Goal: Information Seeking & Learning: Check status

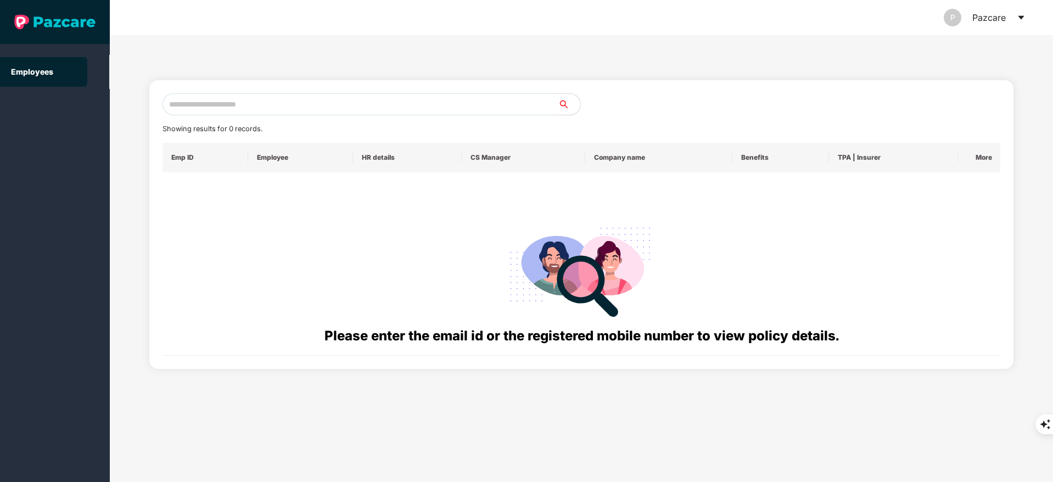
click at [214, 112] on input "text" at bounding box center [360, 104] width 396 height 22
paste input "**********"
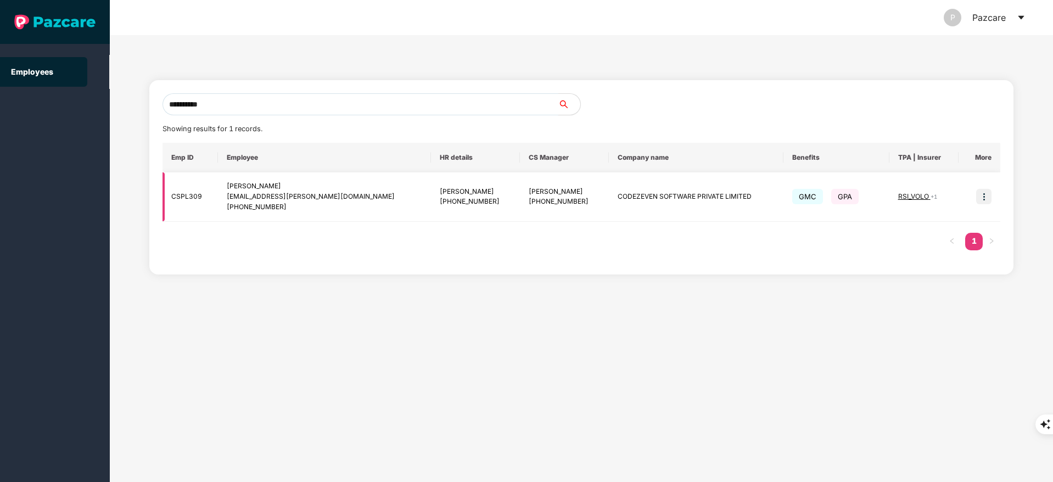
type input "**********"
click at [987, 193] on img at bounding box center [983, 196] width 15 height 15
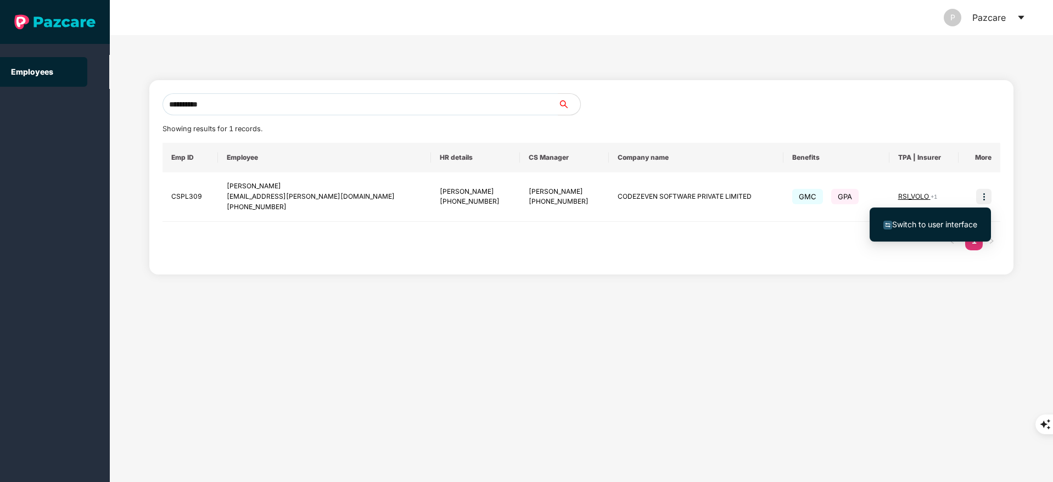
click at [943, 221] on span "Switch to user interface" at bounding box center [934, 224] width 85 height 9
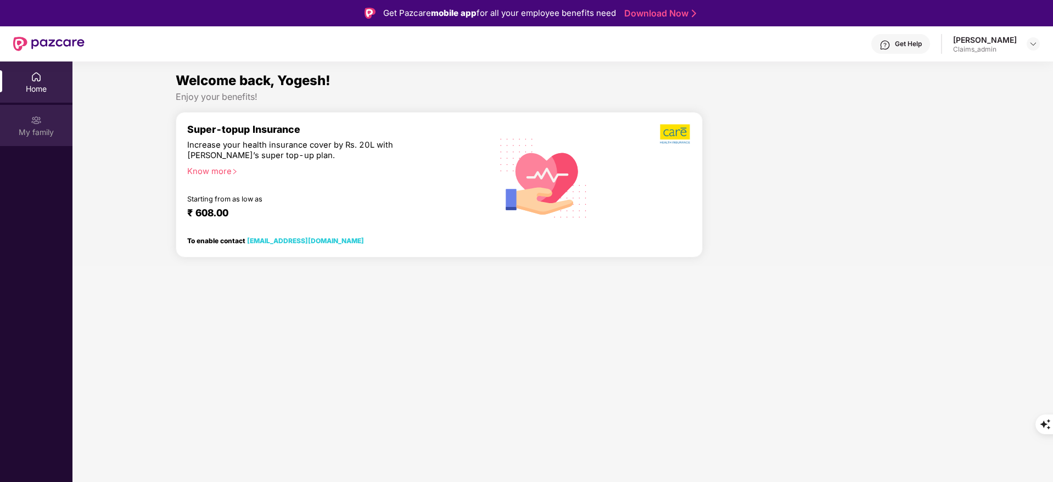
click at [25, 128] on div "My family" at bounding box center [36, 132] width 72 height 11
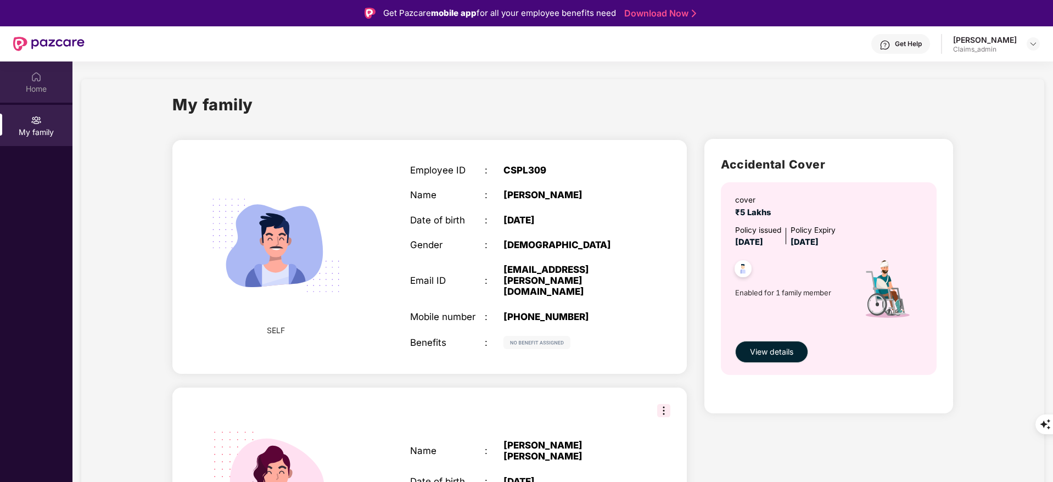
click at [24, 91] on div "Home" at bounding box center [36, 88] width 72 height 11
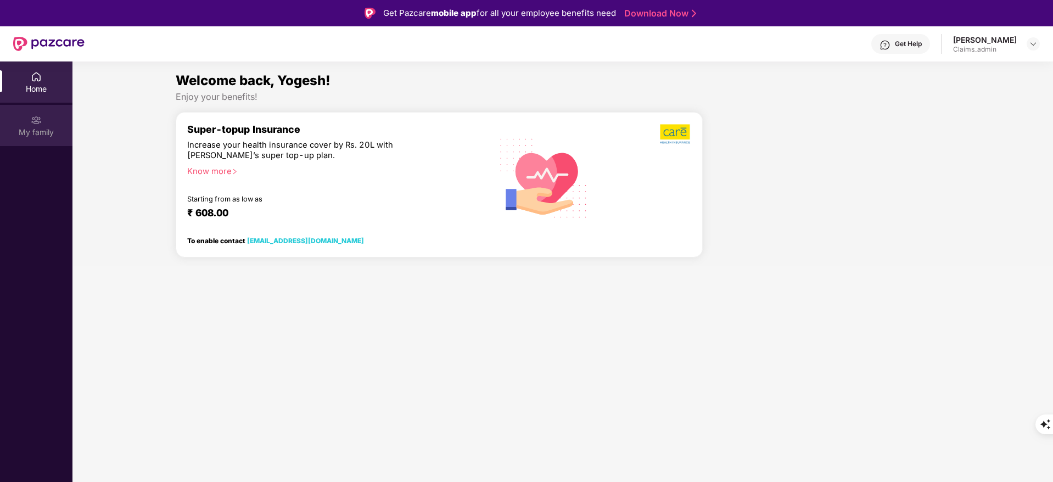
click at [25, 119] on div "My family" at bounding box center [36, 125] width 72 height 41
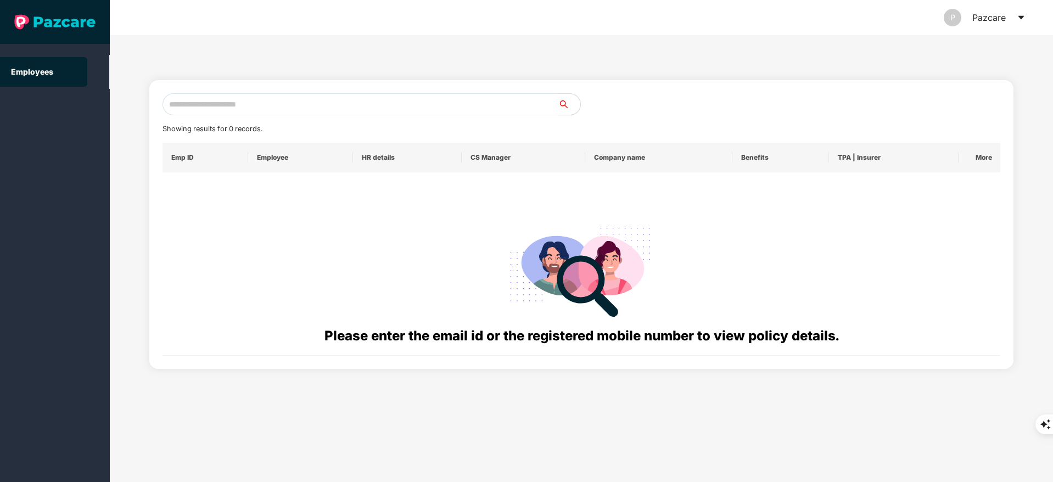
click at [215, 105] on input "text" at bounding box center [360, 104] width 396 height 22
paste input "**********"
type input "**********"
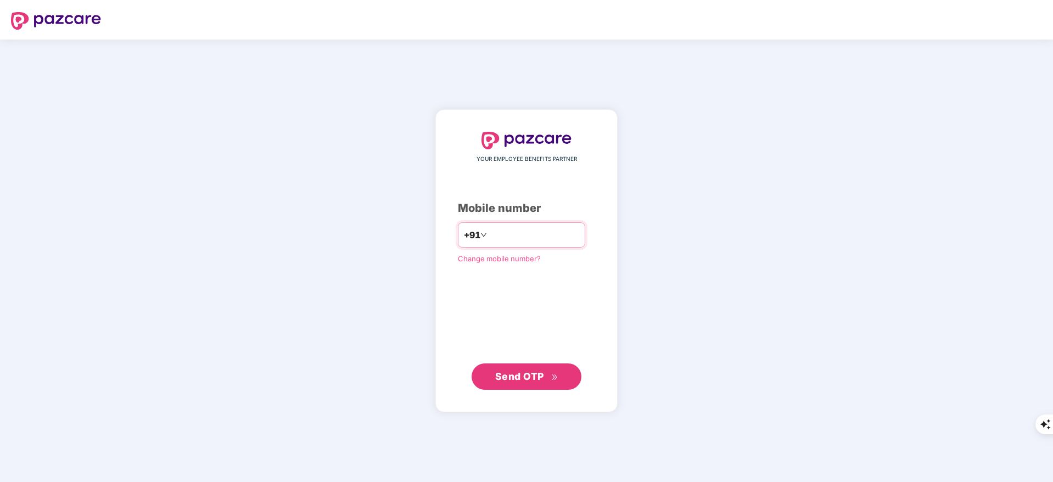
click at [489, 231] on input "number" at bounding box center [534, 235] width 90 height 18
type input "**********"
click at [509, 384] on button "Send OTP" at bounding box center [526, 376] width 110 height 26
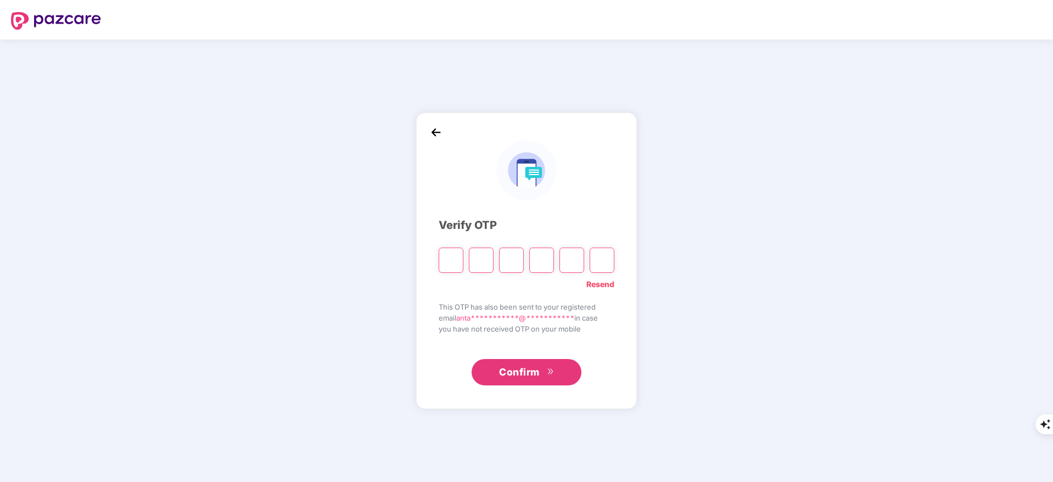
type input "*"
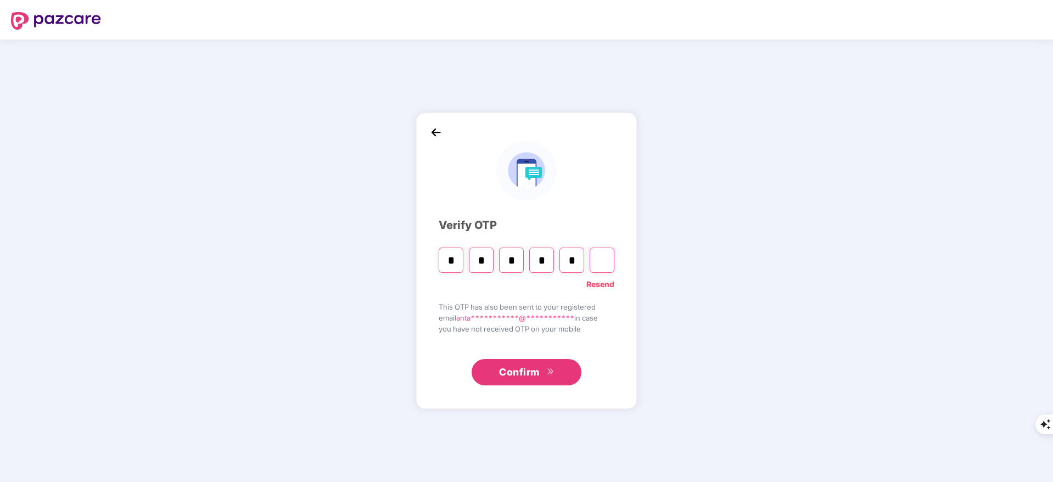
type input "*"
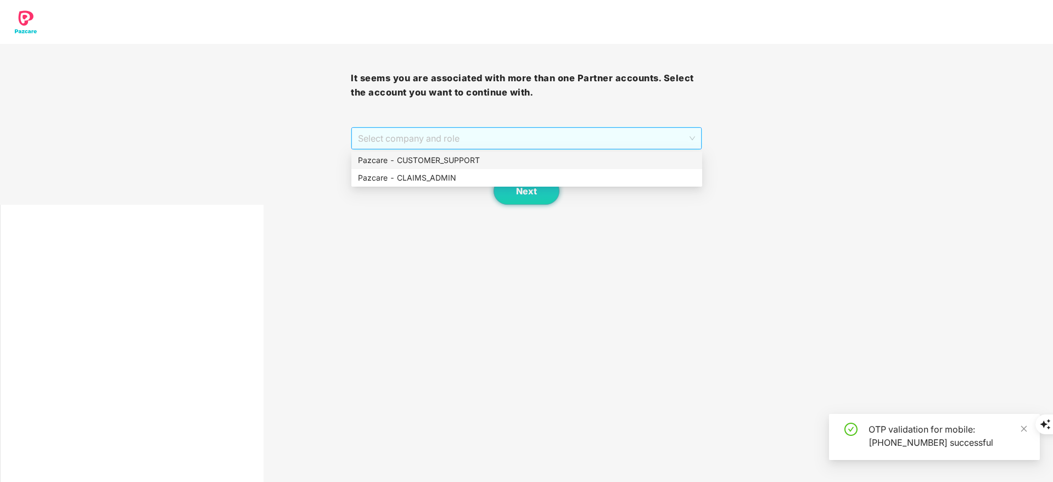
click at [382, 146] on span "Select company and role" at bounding box center [526, 138] width 336 height 21
click at [397, 158] on div "Pazcare - CUSTOMER_SUPPORT" at bounding box center [527, 160] width 338 height 12
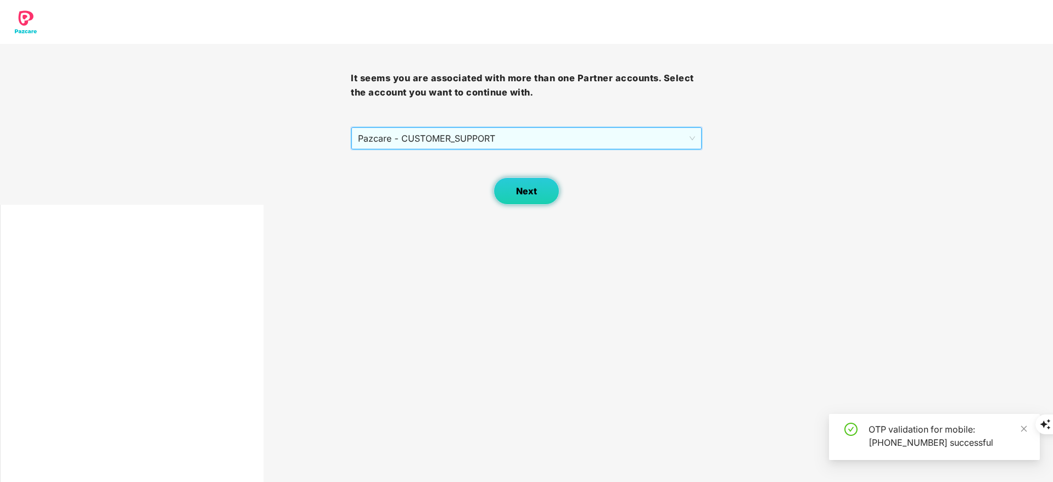
click at [532, 193] on span "Next" at bounding box center [526, 191] width 21 height 10
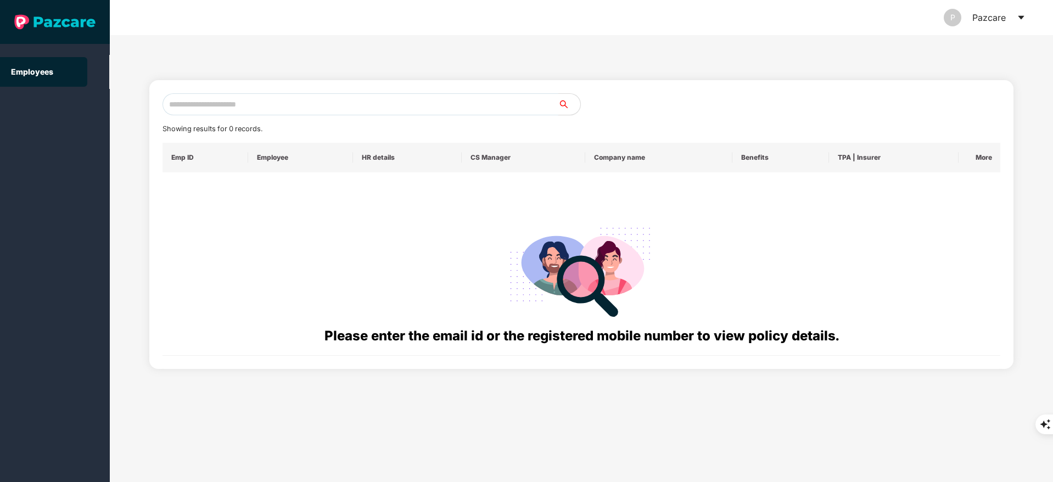
click at [252, 111] on input "text" at bounding box center [360, 104] width 396 height 22
paste input "**********"
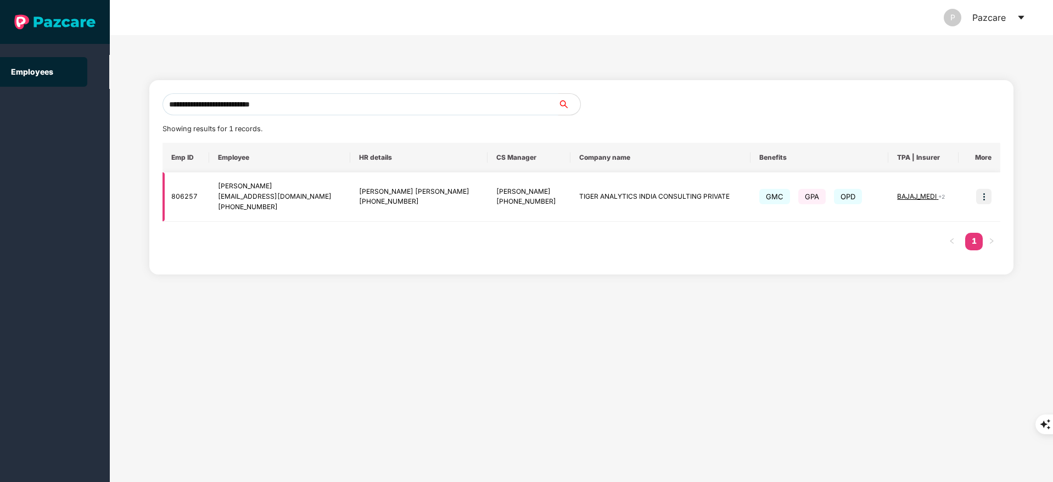
type input "**********"
click at [987, 193] on img at bounding box center [983, 196] width 15 height 15
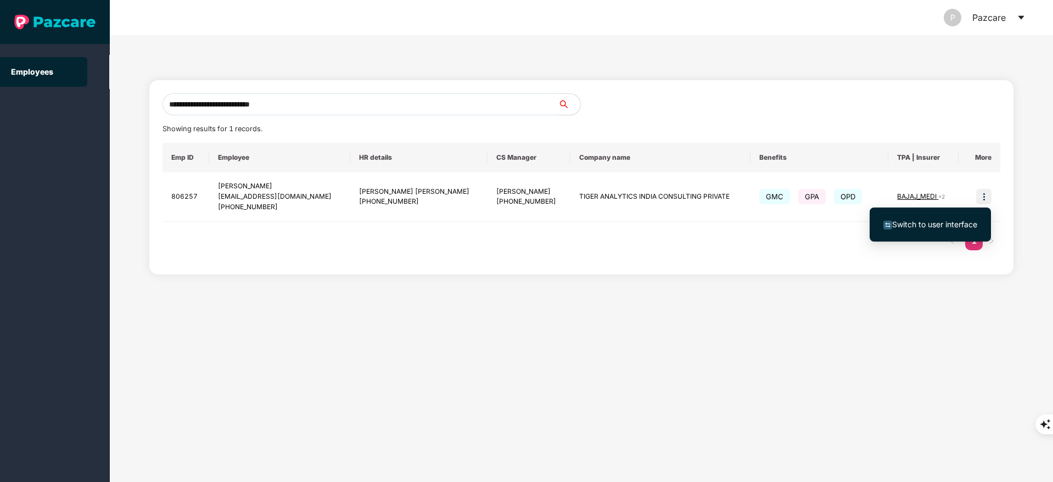
click at [951, 217] on li "Switch to user interface" at bounding box center [929, 224] width 121 height 23
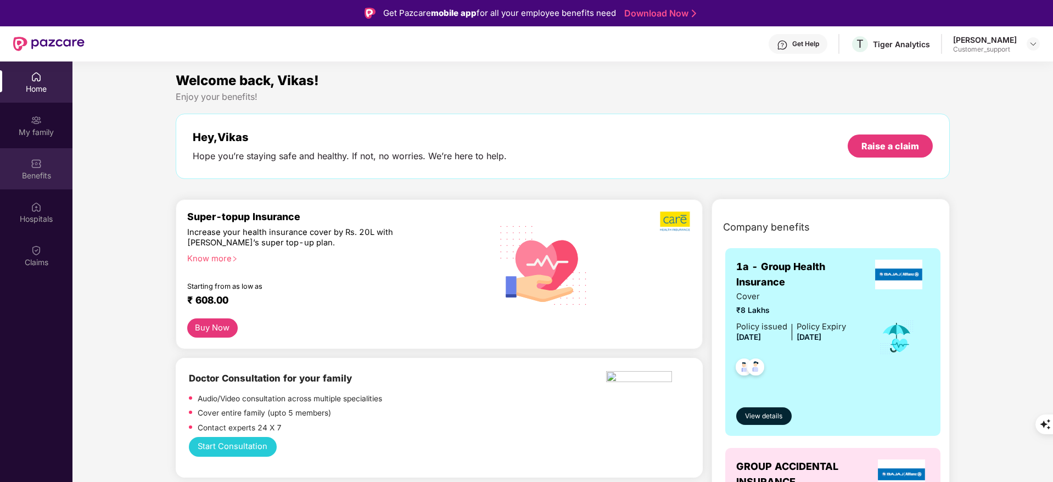
click at [38, 173] on div "Benefits" at bounding box center [36, 175] width 72 height 11
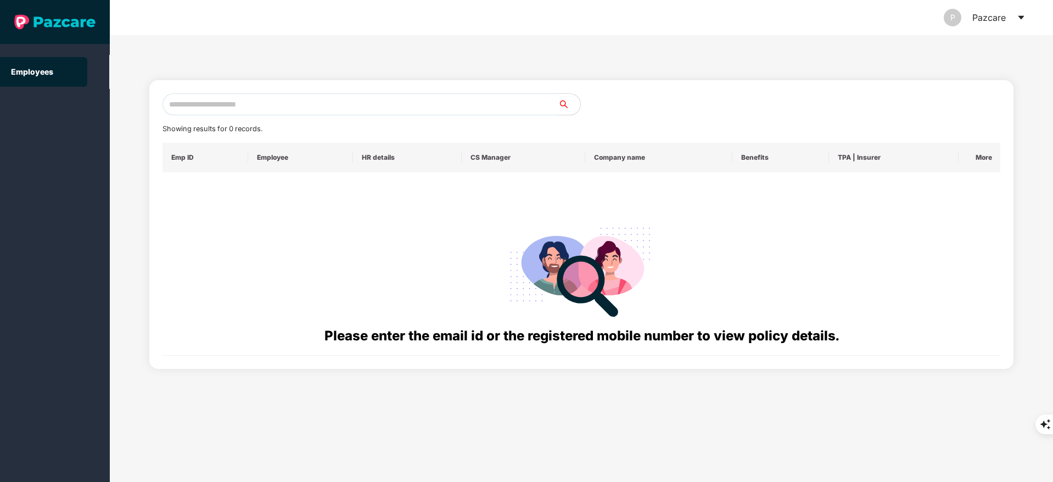
click at [257, 100] on input "text" at bounding box center [360, 104] width 396 height 22
paste input "**********"
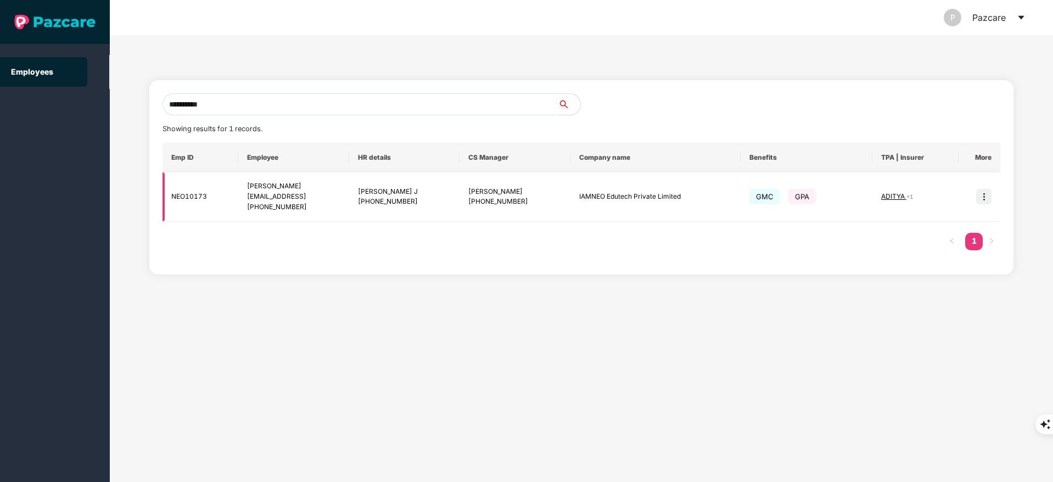
type input "**********"
click at [983, 194] on img at bounding box center [983, 196] width 15 height 15
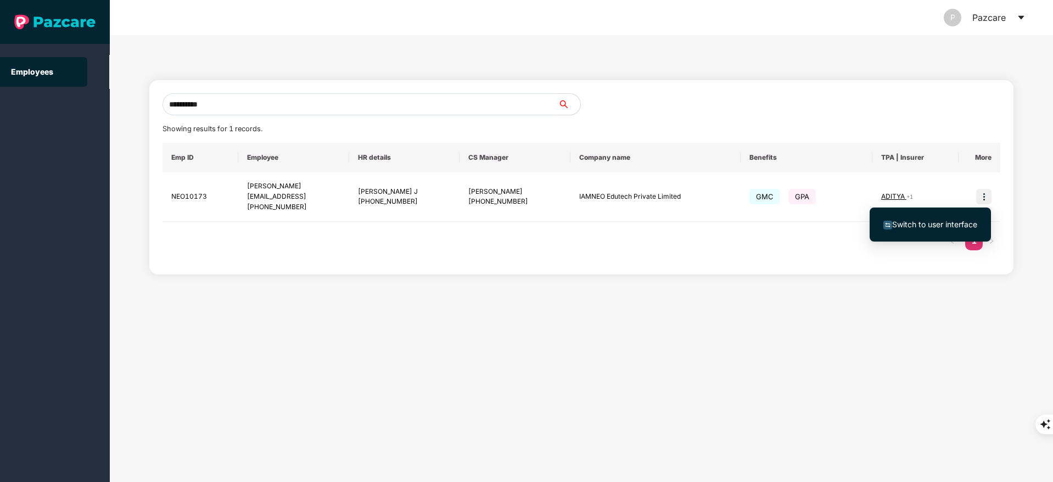
click at [942, 222] on span "Switch to user interface" at bounding box center [934, 224] width 85 height 9
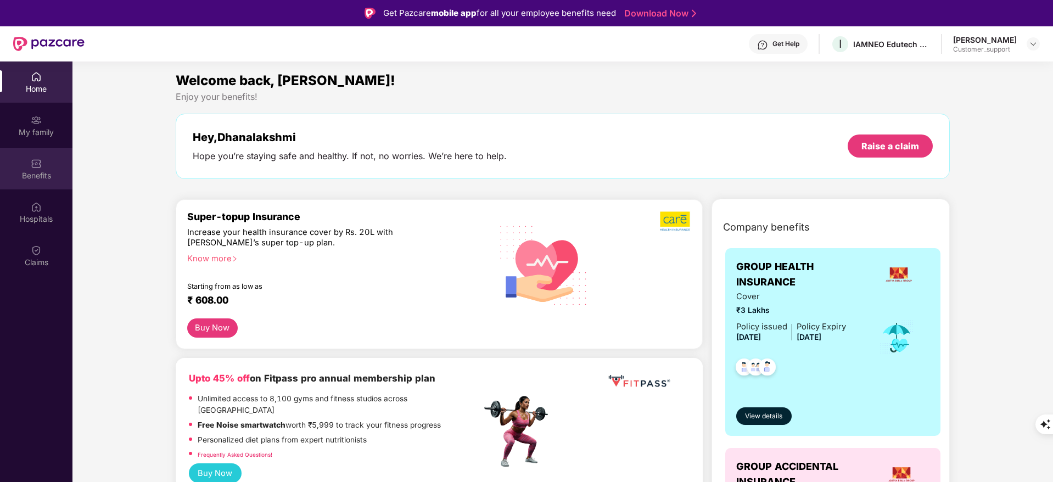
click at [26, 161] on div "Benefits" at bounding box center [36, 168] width 72 height 41
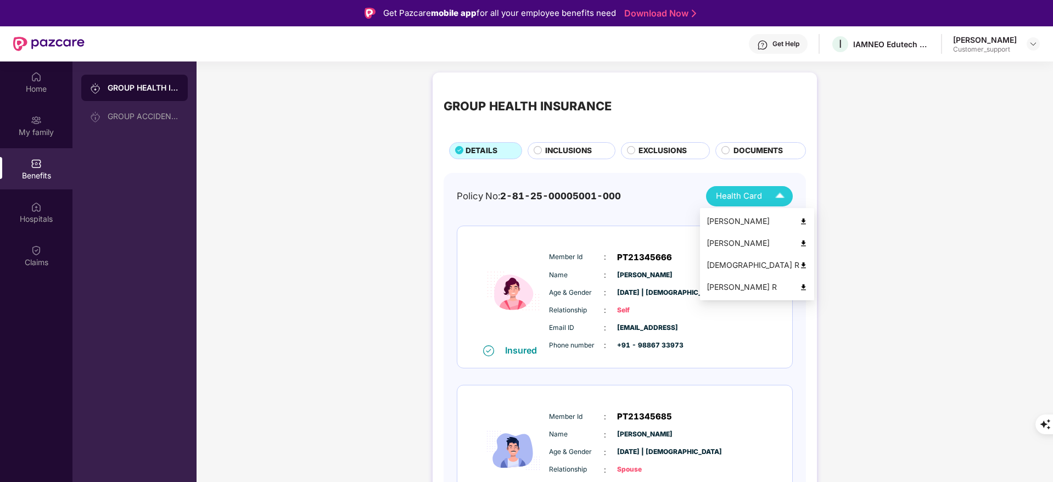
click at [799, 219] on img at bounding box center [803, 221] width 8 height 8
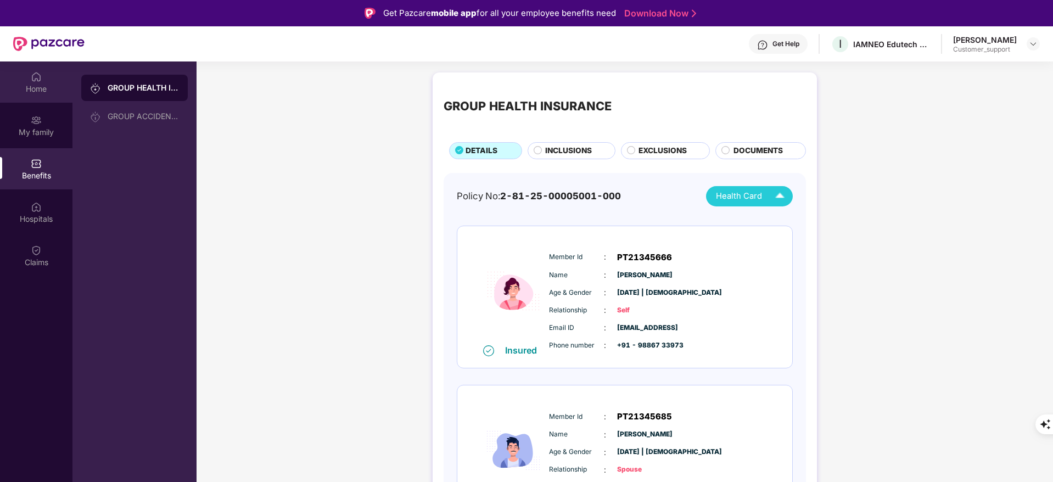
click at [23, 92] on div "Home" at bounding box center [36, 88] width 72 height 11
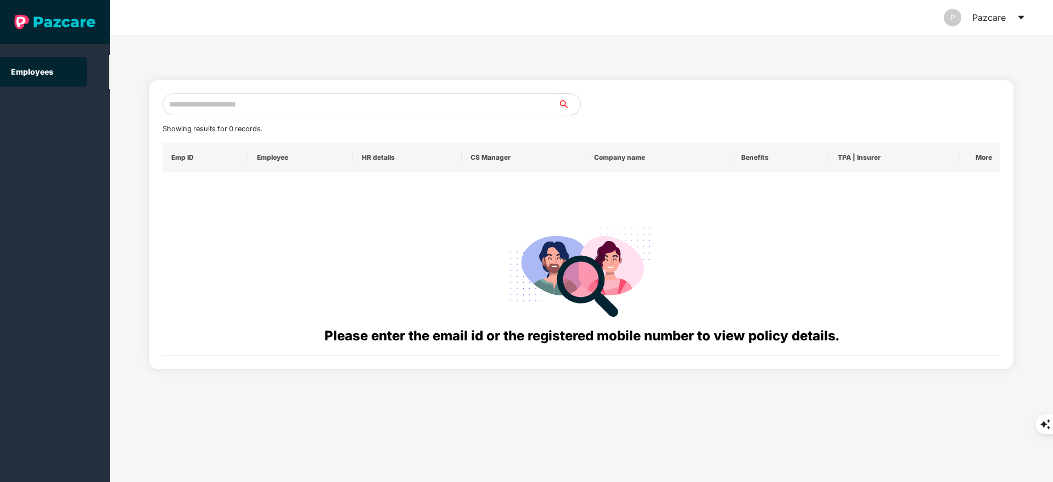
click at [189, 106] on input "text" at bounding box center [360, 104] width 396 height 22
paste input "**********"
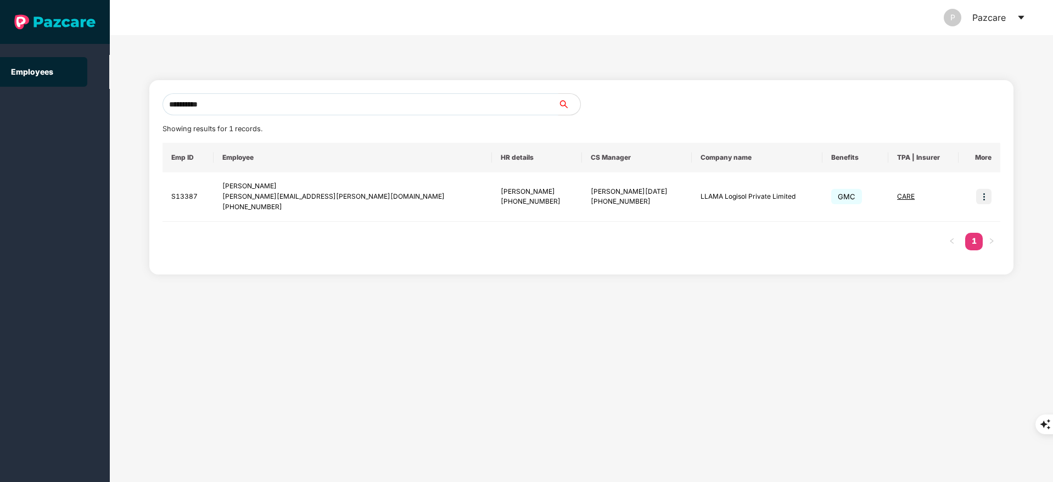
type input "**********"
click at [984, 193] on img at bounding box center [983, 196] width 15 height 15
click at [942, 216] on li "Switch to user interface" at bounding box center [929, 224] width 121 height 23
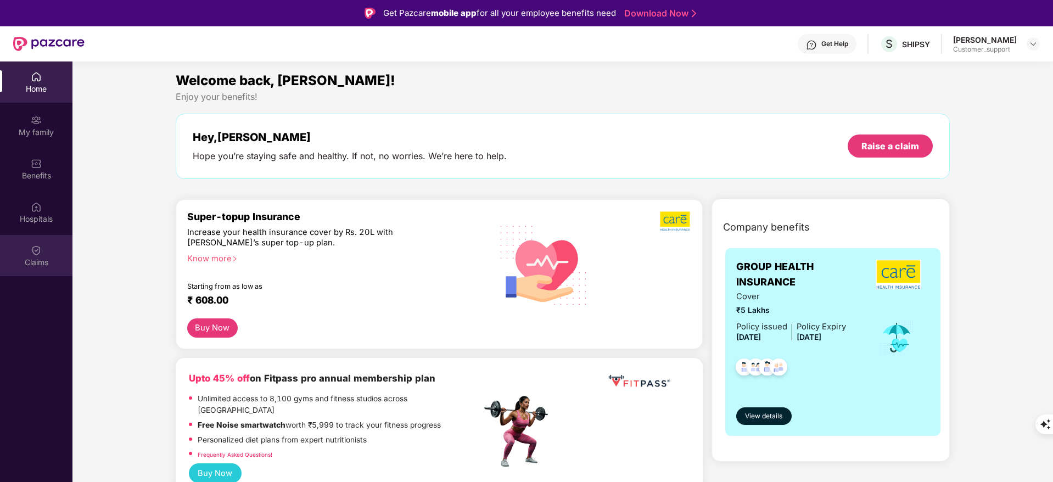
click at [30, 250] on div "Claims" at bounding box center [36, 255] width 72 height 41
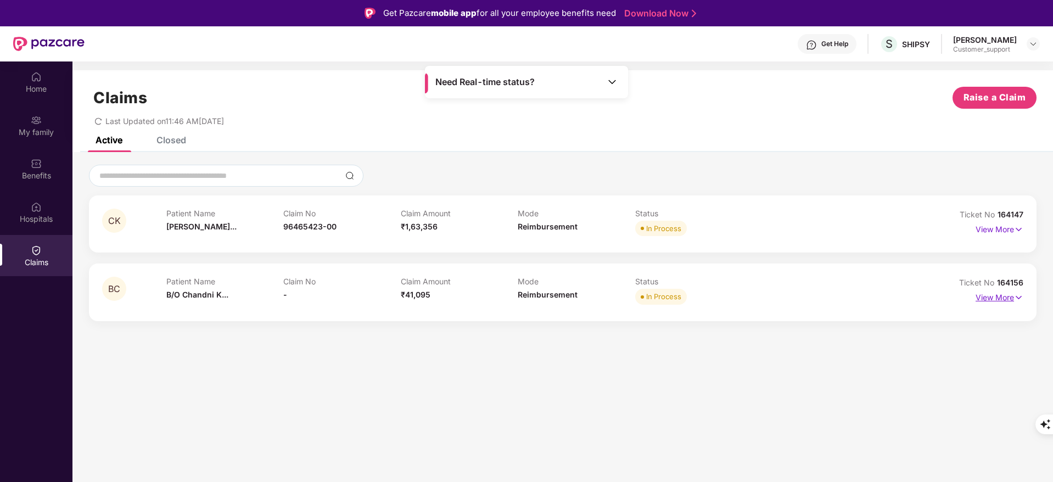
click at [991, 299] on p "View More" at bounding box center [999, 296] width 48 height 15
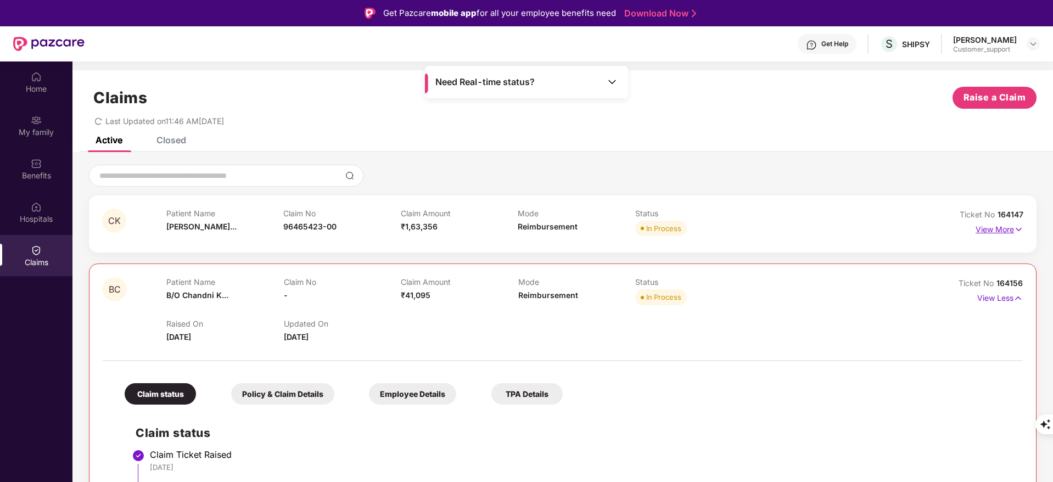
click at [999, 228] on p "View More" at bounding box center [999, 228] width 48 height 15
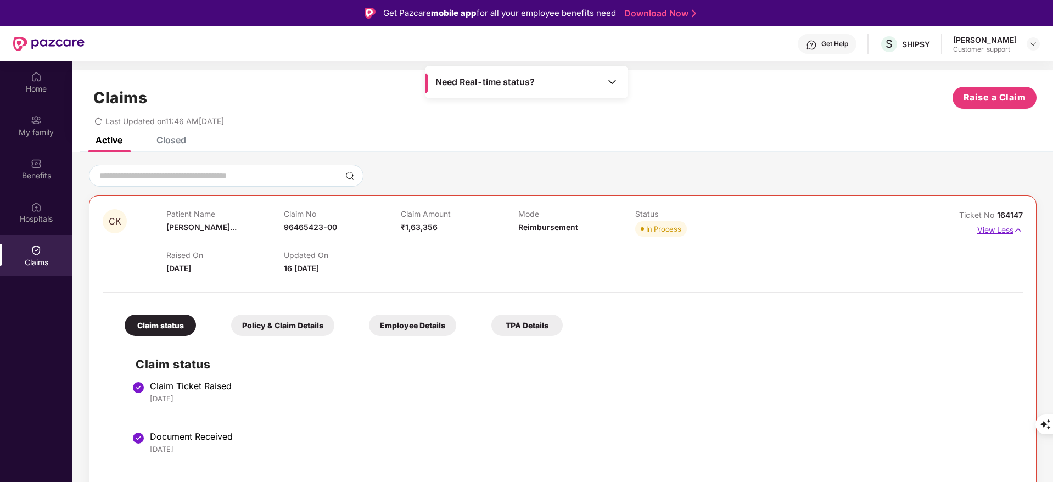
click at [999, 228] on p "View Less" at bounding box center [1000, 228] width 46 height 15
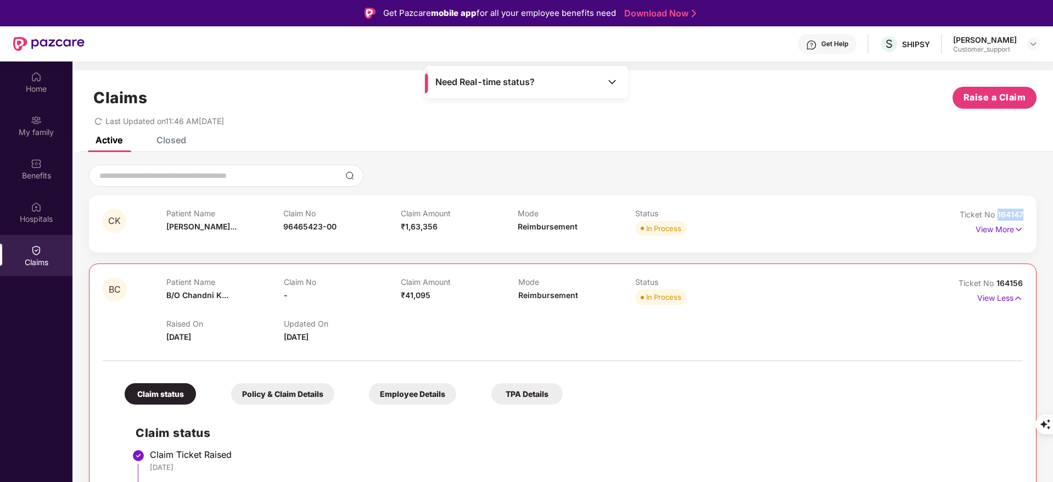
drag, startPoint x: 997, startPoint y: 216, endPoint x: 1041, endPoint y: 212, distance: 44.0
click at [1041, 212] on div "CK Patient Name [PERSON_NAME]... Claim No 96465423-00 Claim Amount ₹1,63,356 Mo…" at bounding box center [562, 450] width 980 height 571
copy span "164147"
click at [1001, 281] on span "164156" at bounding box center [1009, 282] width 26 height 9
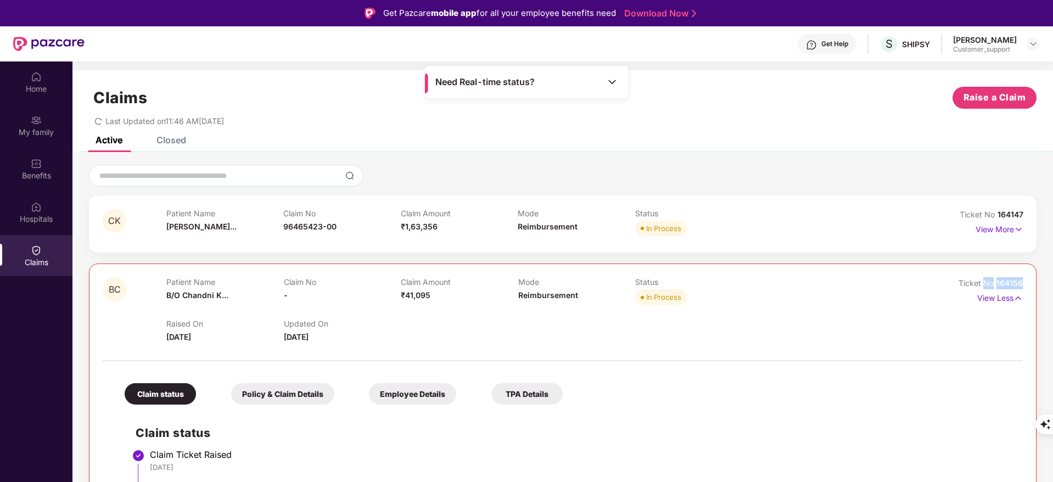
click at [1001, 281] on span "164156" at bounding box center [1009, 282] width 26 height 9
drag, startPoint x: 998, startPoint y: 281, endPoint x: 1036, endPoint y: 281, distance: 37.3
click at [1036, 281] on div "CK Patient Name [PERSON_NAME]... Claim No 96465423-00 Claim Amount ₹1,63,356 Mo…" at bounding box center [562, 450] width 980 height 571
drag, startPoint x: 993, startPoint y: 283, endPoint x: 1053, endPoint y: 283, distance: 59.8
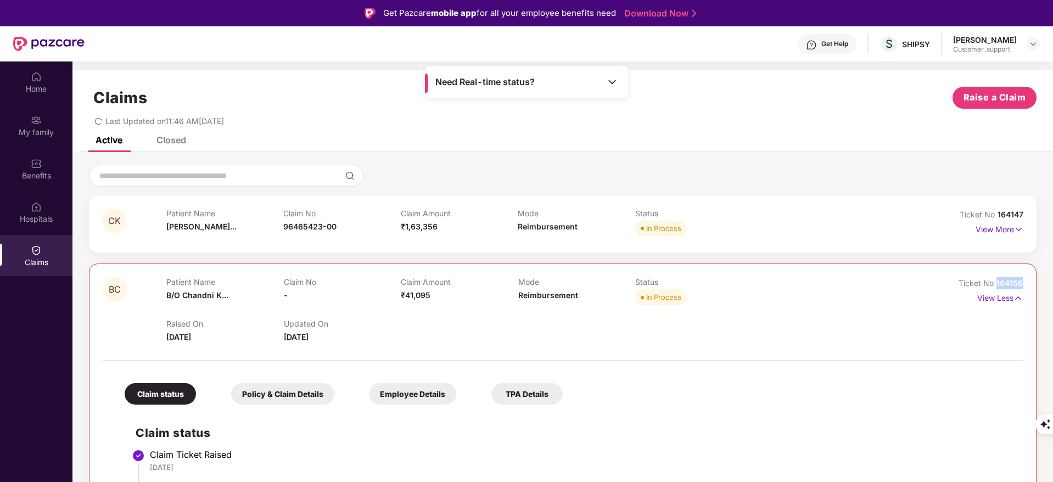
click at [1052, 283] on html "Get Pazcare mobile app for all your employee benefits need Download Now Get Hel…" at bounding box center [526, 241] width 1053 height 482
copy span "164156"
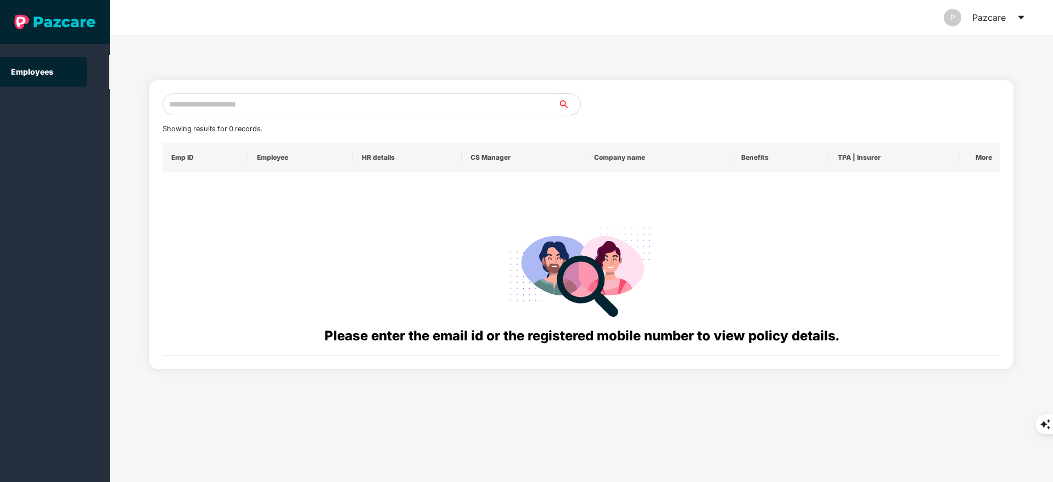
click at [206, 109] on input "text" at bounding box center [360, 104] width 396 height 22
paste input "**********"
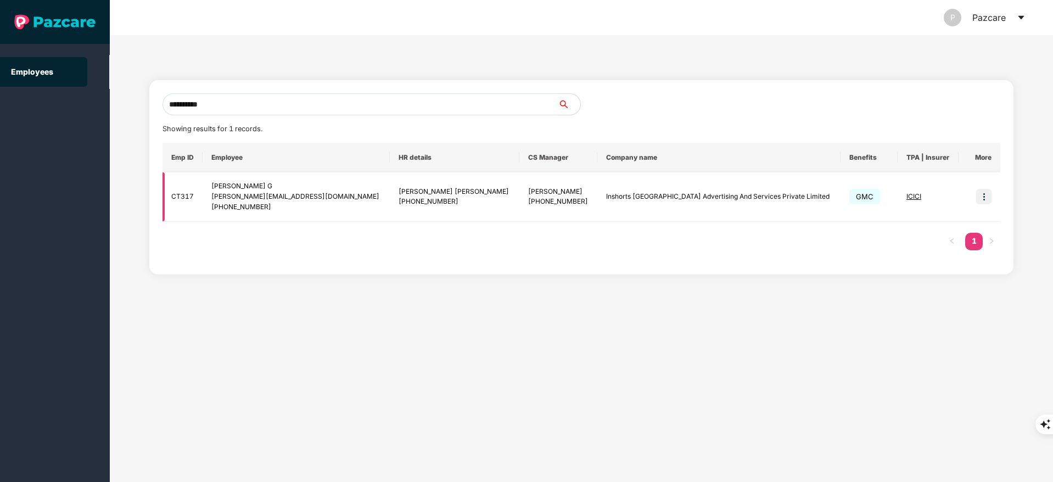
type input "**********"
click at [988, 194] on img at bounding box center [983, 196] width 15 height 15
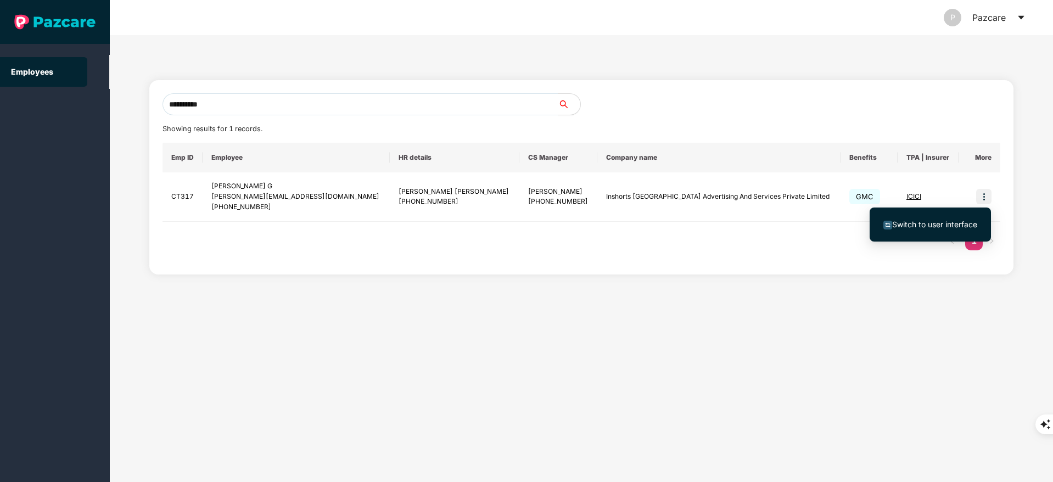
click at [943, 218] on span "Switch to user interface" at bounding box center [930, 224] width 94 height 12
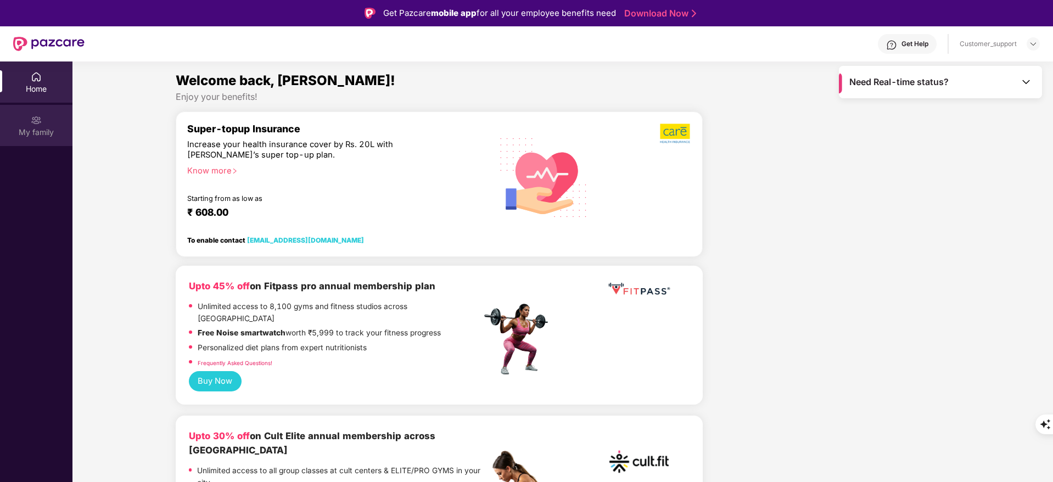
click at [50, 116] on div "My family" at bounding box center [36, 125] width 72 height 41
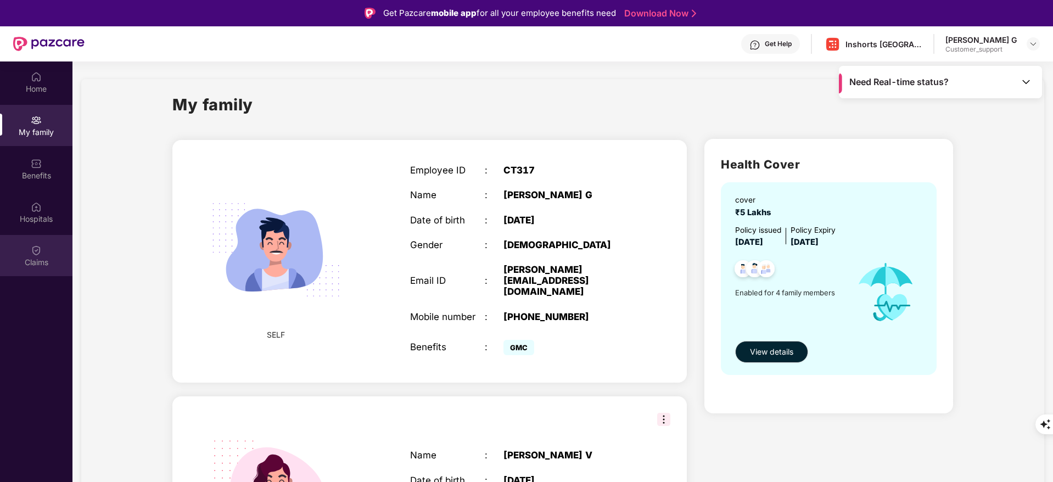
click at [32, 250] on img at bounding box center [36, 250] width 11 height 11
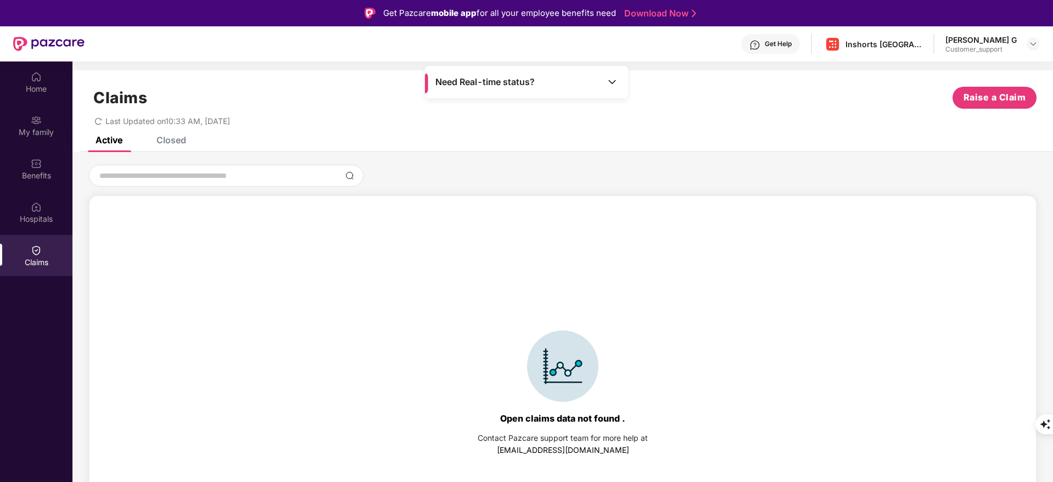
click at [179, 140] on div "Closed" at bounding box center [171, 139] width 30 height 11
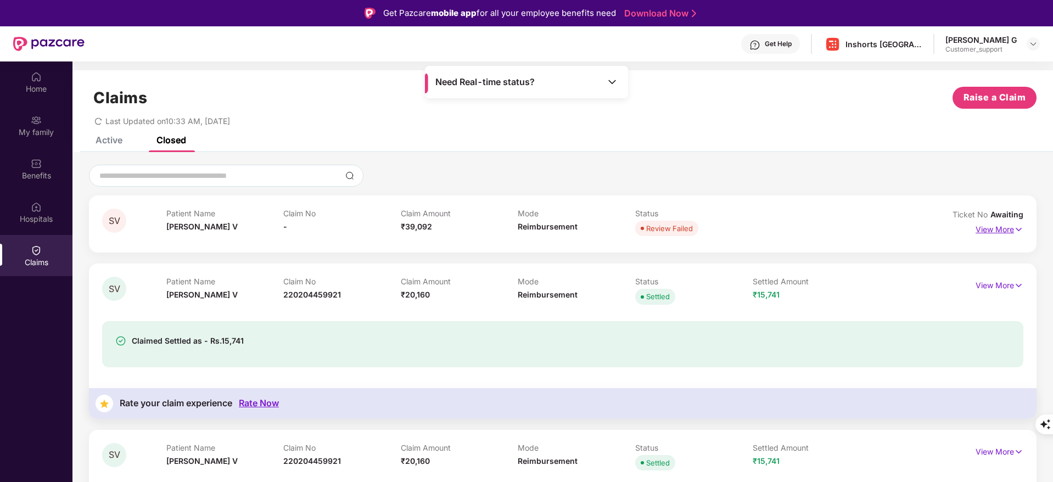
click at [994, 233] on p "View More" at bounding box center [999, 228] width 48 height 15
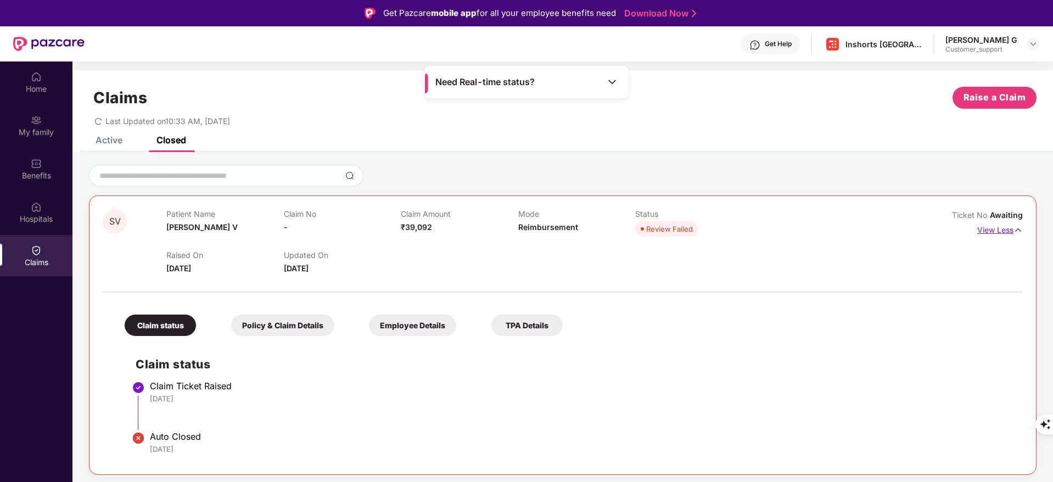
click at [994, 233] on p "View Less" at bounding box center [1000, 228] width 46 height 15
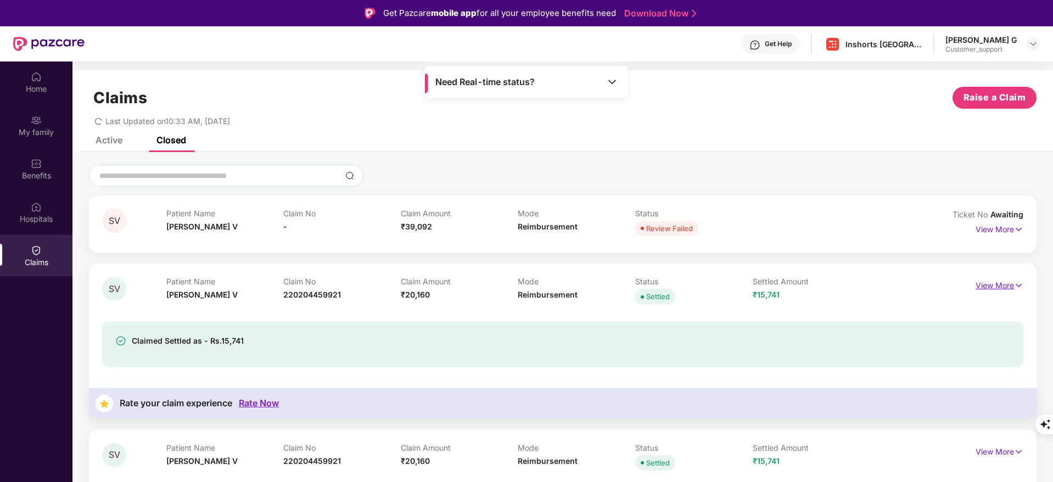
click at [1017, 278] on p "View More" at bounding box center [999, 284] width 48 height 15
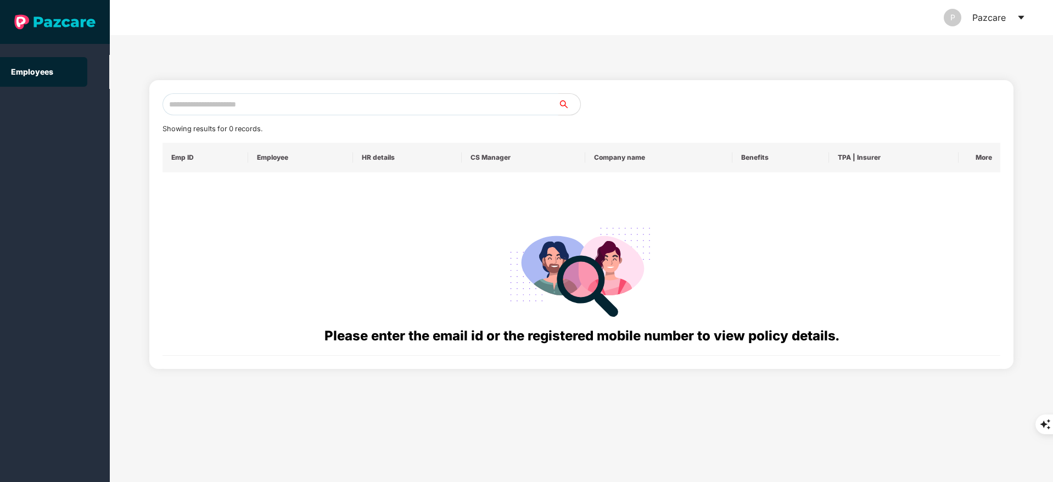
click at [237, 105] on input "text" at bounding box center [360, 104] width 396 height 22
paste input "**********"
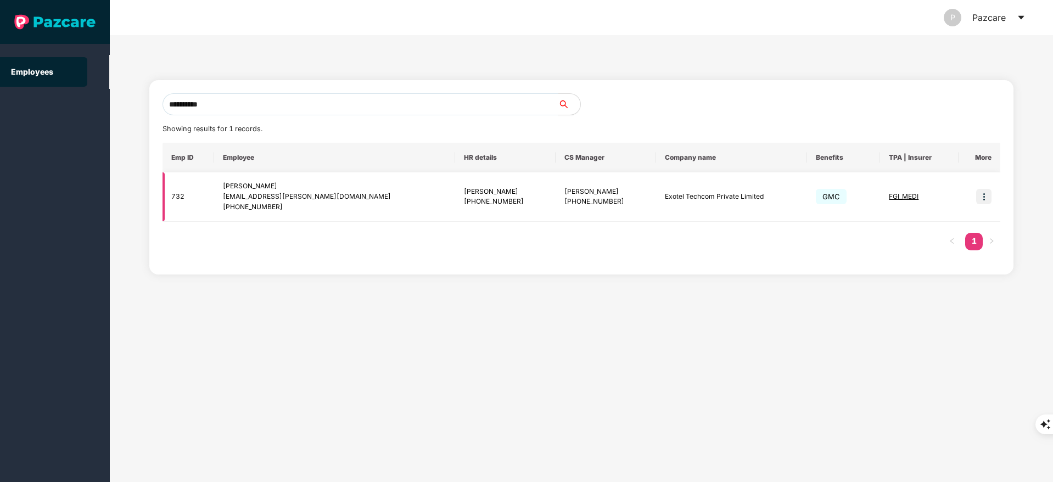
type input "**********"
click at [984, 197] on img at bounding box center [983, 196] width 15 height 15
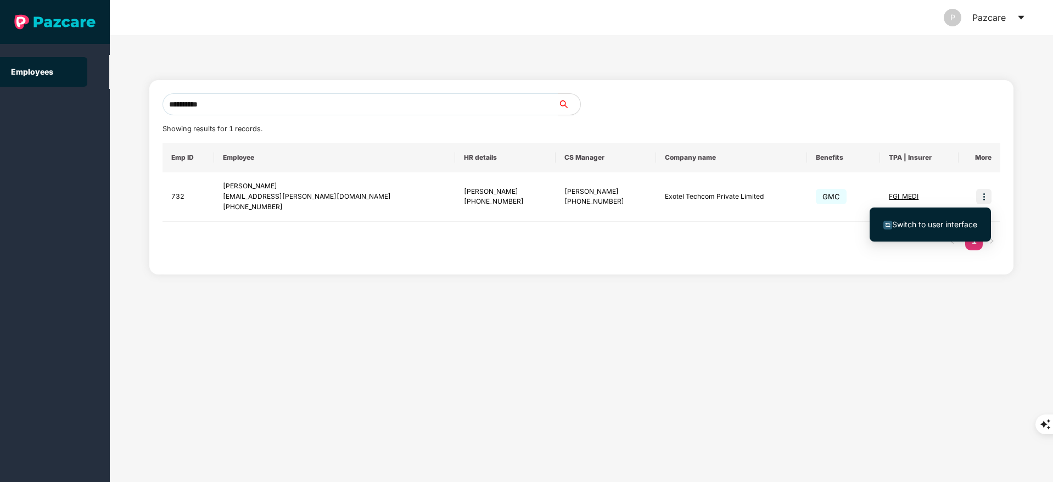
click at [940, 216] on li "Switch to user interface" at bounding box center [929, 224] width 121 height 23
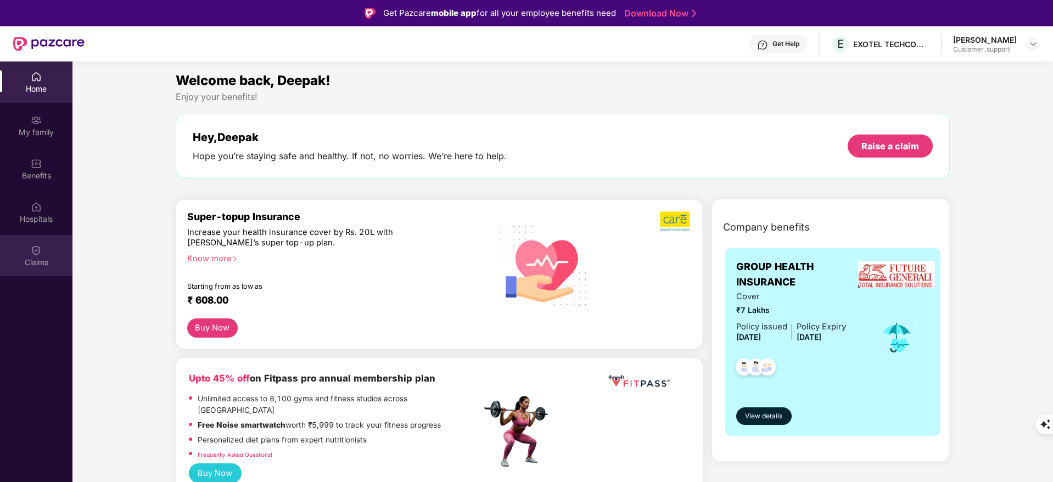
click at [19, 246] on div "Claims" at bounding box center [36, 255] width 72 height 41
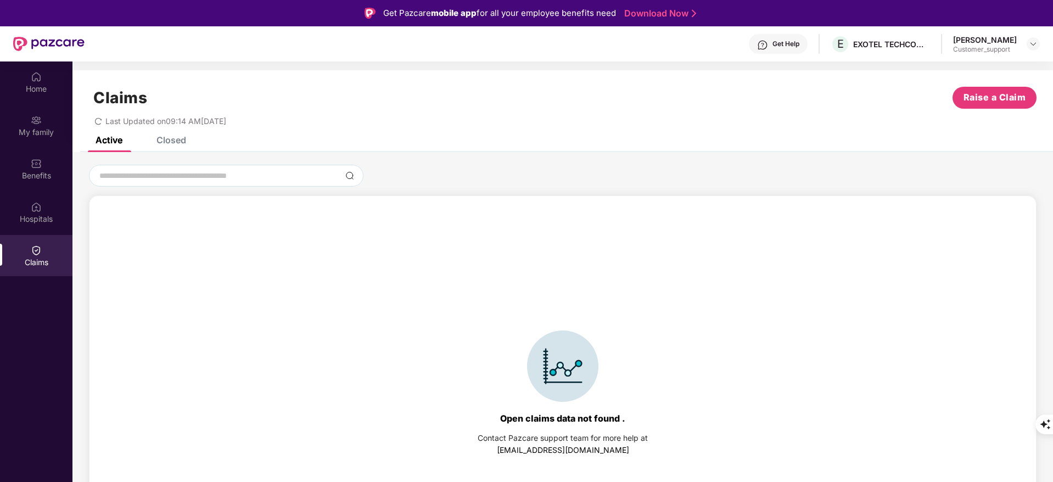
click at [164, 136] on div "Claims Raise a Claim Last Updated on 09:14 AM[DATE]" at bounding box center [562, 103] width 980 height 66
click at [178, 136] on div "Claims Raise a Claim Last Updated on 09:14 AM[DATE]" at bounding box center [562, 103] width 980 height 66
click at [178, 138] on div "Closed" at bounding box center [171, 139] width 30 height 11
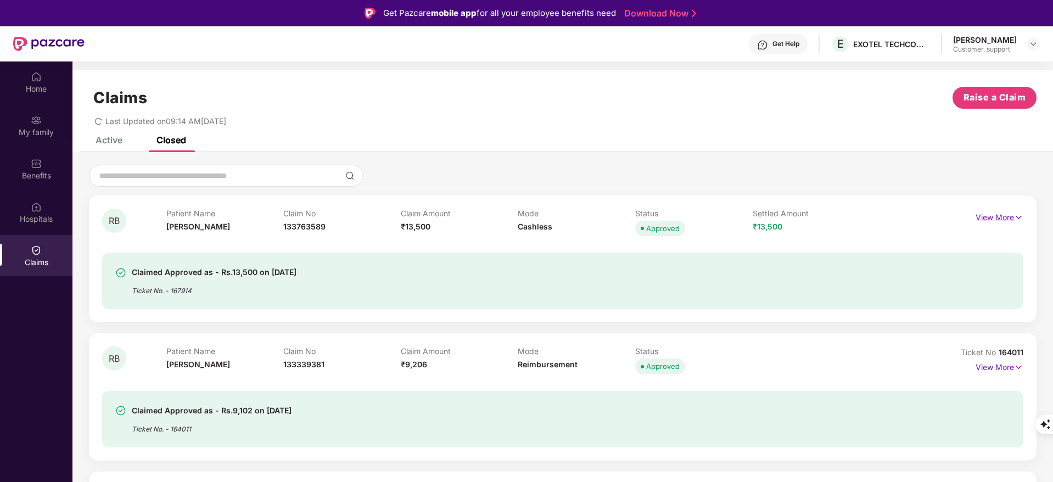
click at [999, 218] on p "View More" at bounding box center [999, 216] width 48 height 15
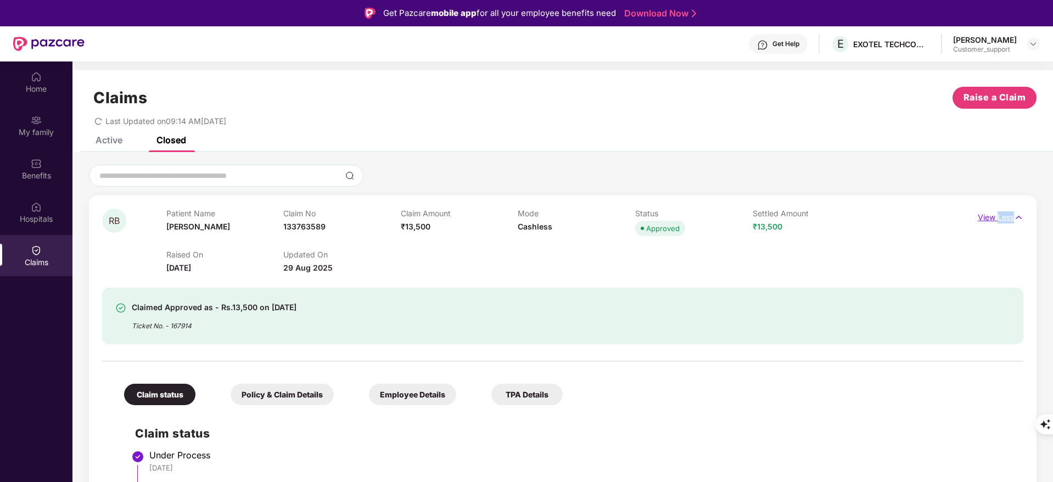
click at [999, 218] on p "View Less" at bounding box center [1000, 216] width 46 height 15
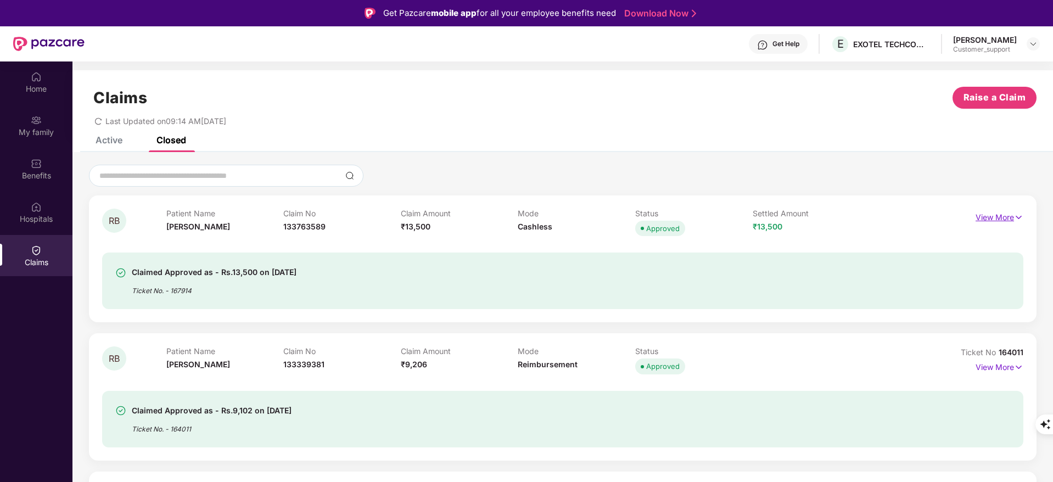
click at [999, 218] on p "View More" at bounding box center [999, 216] width 48 height 15
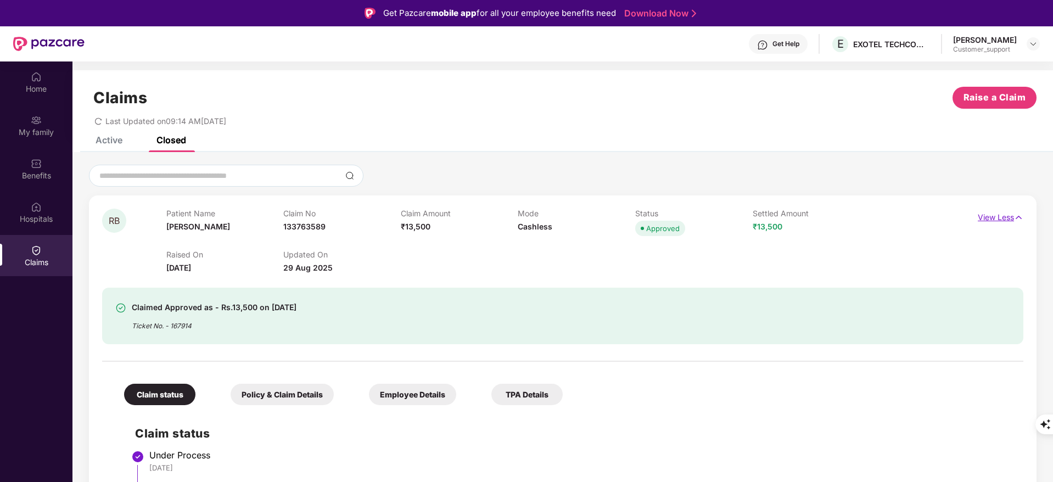
click at [985, 215] on p "View Less" at bounding box center [1000, 216] width 46 height 15
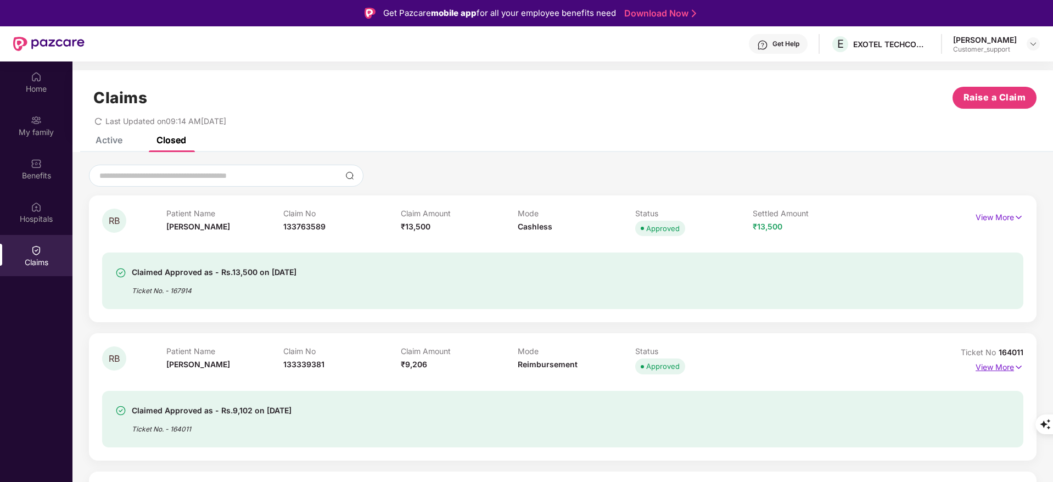
click at [1005, 369] on p "View More" at bounding box center [999, 365] width 48 height 15
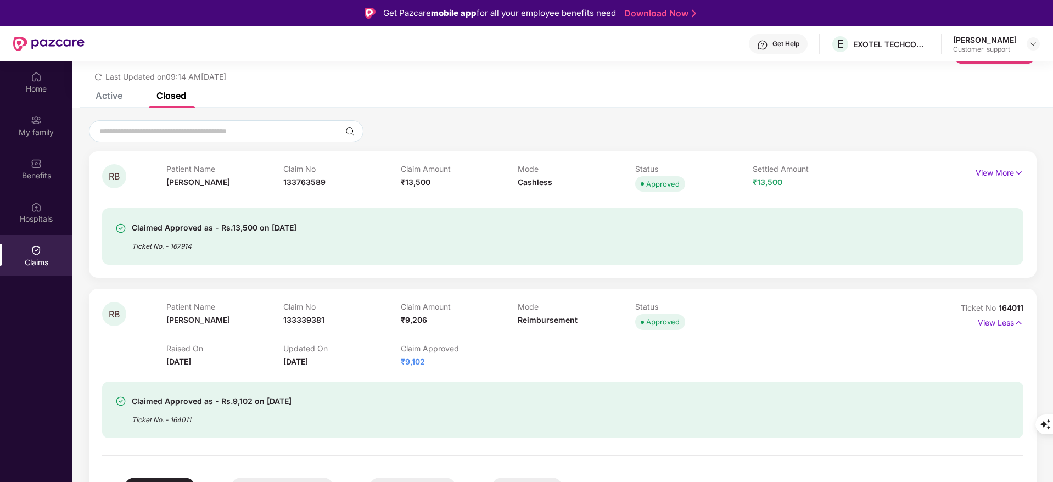
scroll to position [4, 0]
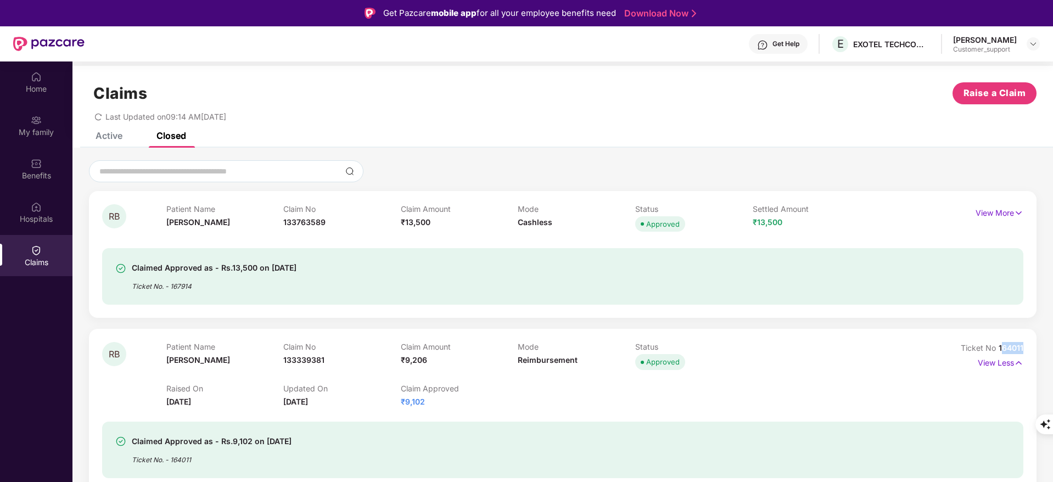
drag, startPoint x: 1000, startPoint y: 345, endPoint x: 1041, endPoint y: 347, distance: 41.2
drag, startPoint x: 995, startPoint y: 345, endPoint x: 1045, endPoint y: 345, distance: 49.9
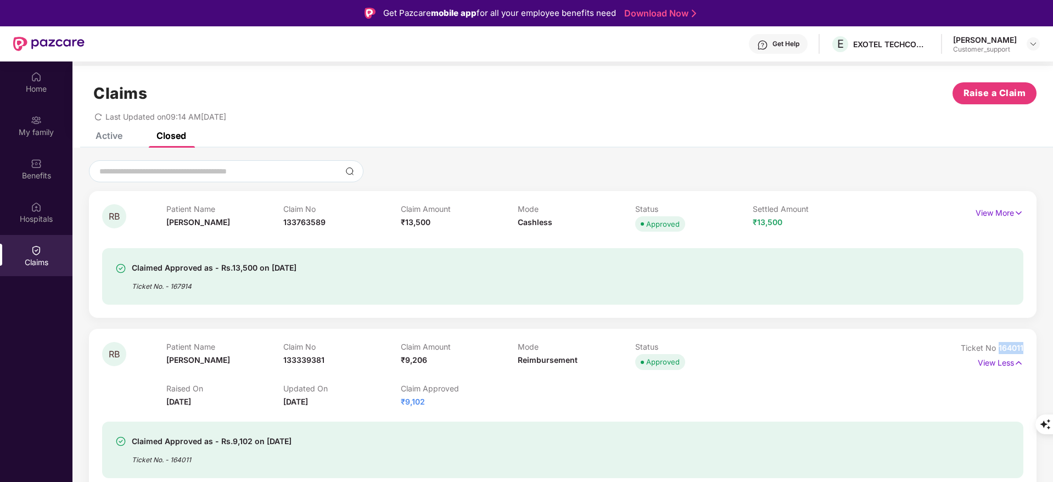
copy span "164011"
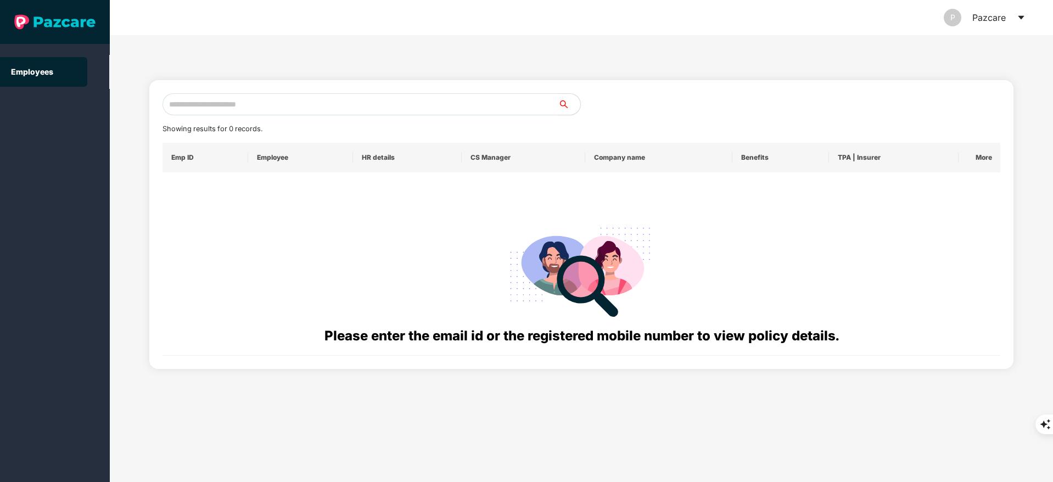
click at [274, 95] on input "text" at bounding box center [360, 104] width 396 height 22
paste input "**********"
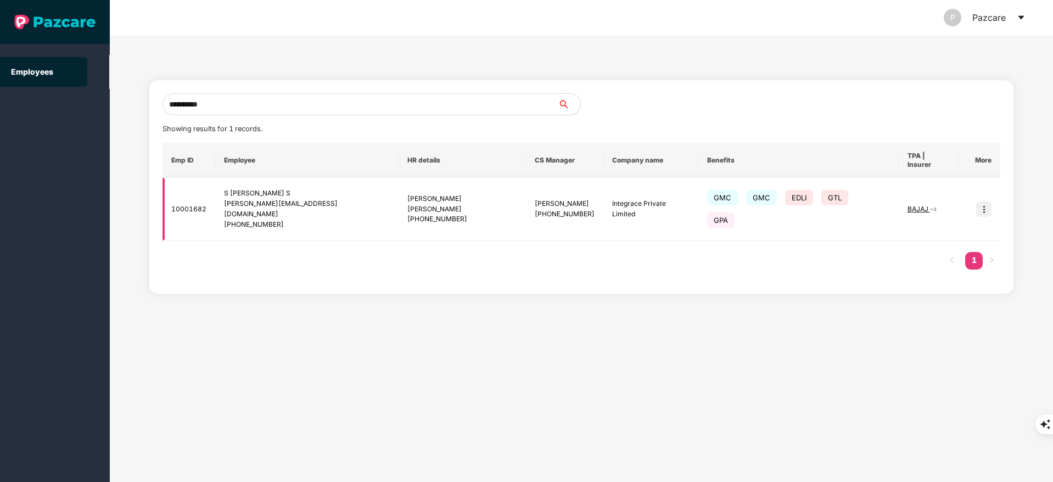
type input "**********"
click at [987, 201] on img at bounding box center [983, 208] width 15 height 15
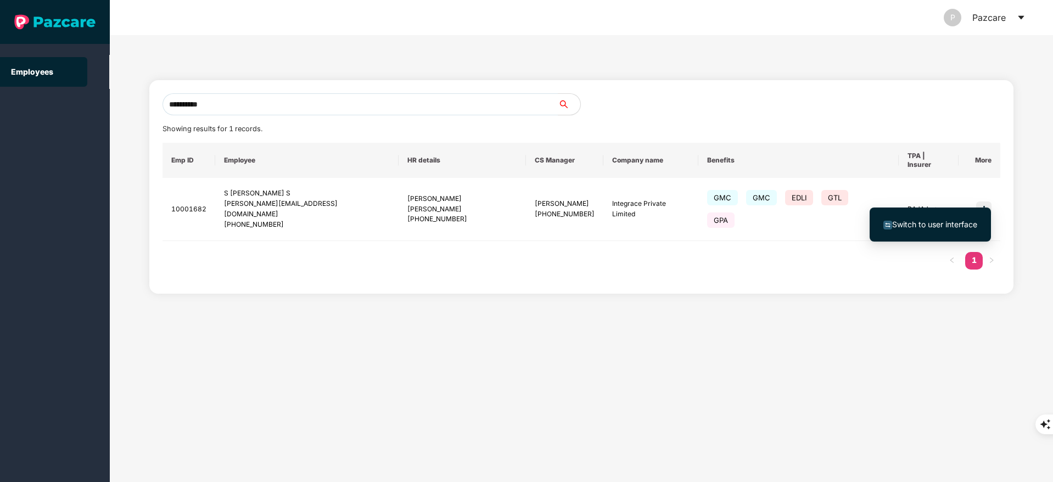
click at [968, 218] on span "Switch to user interface" at bounding box center [930, 224] width 94 height 12
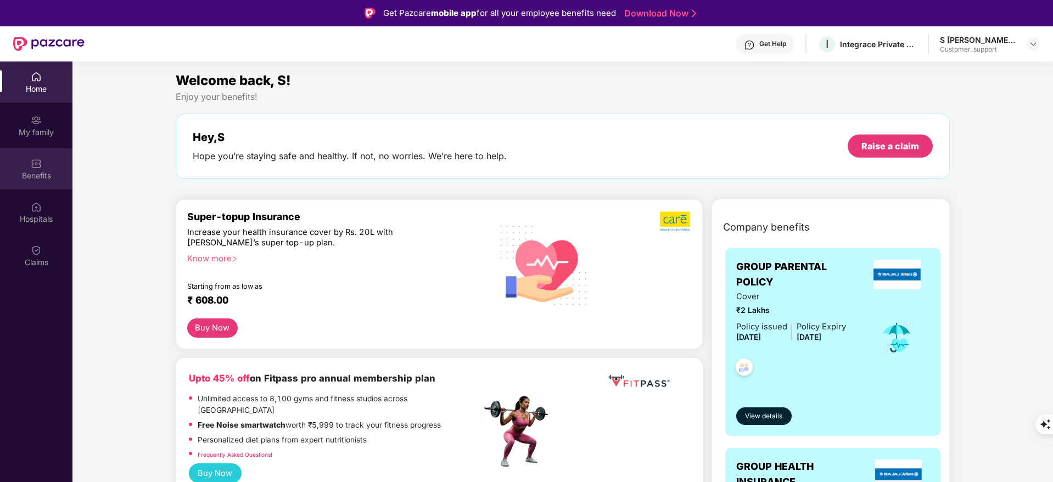
click at [21, 167] on div "Benefits" at bounding box center [36, 168] width 72 height 41
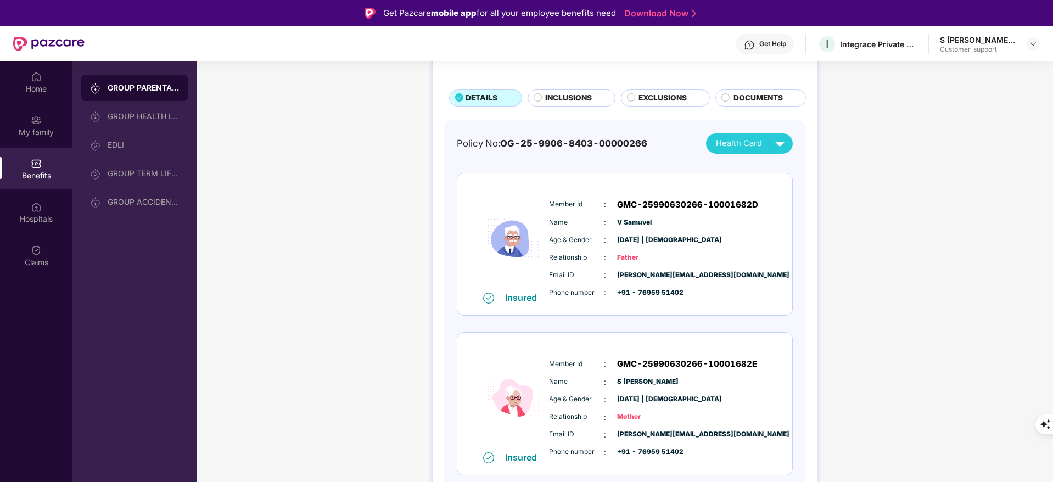
scroll to position [53, 0]
click at [149, 112] on div "GROUP HEALTH INSURANCE" at bounding box center [143, 116] width 71 height 9
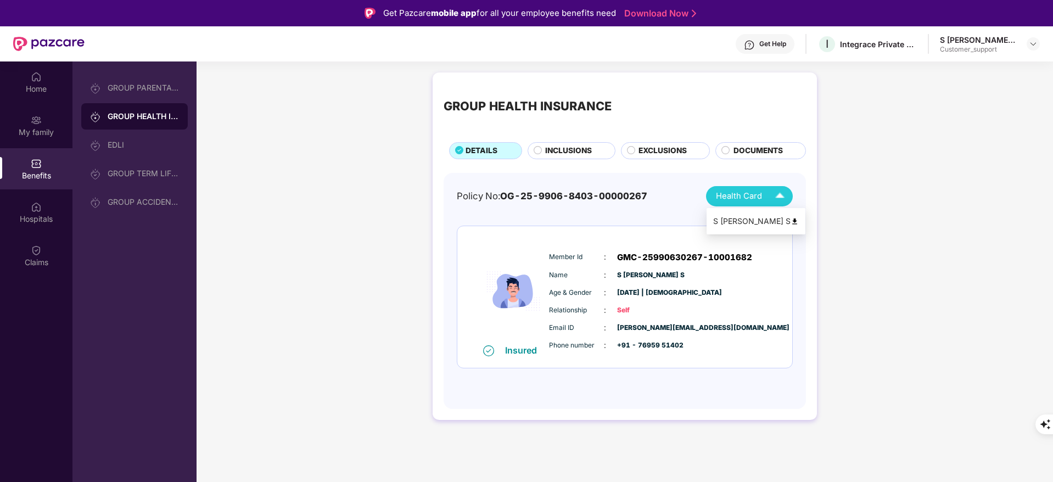
click at [790, 217] on img at bounding box center [794, 221] width 8 height 8
click at [50, 205] on div "Hospitals" at bounding box center [36, 212] width 72 height 41
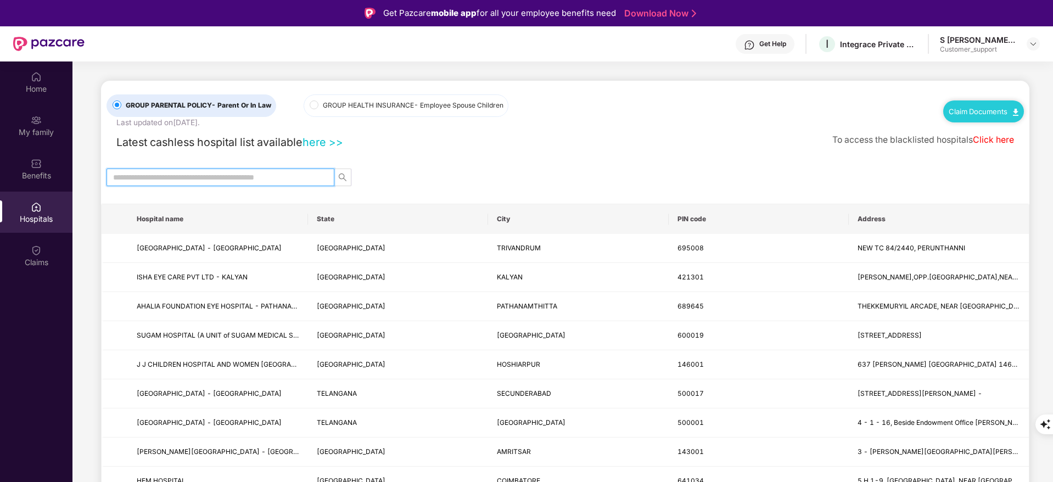
click at [219, 176] on input "text" at bounding box center [216, 177] width 206 height 12
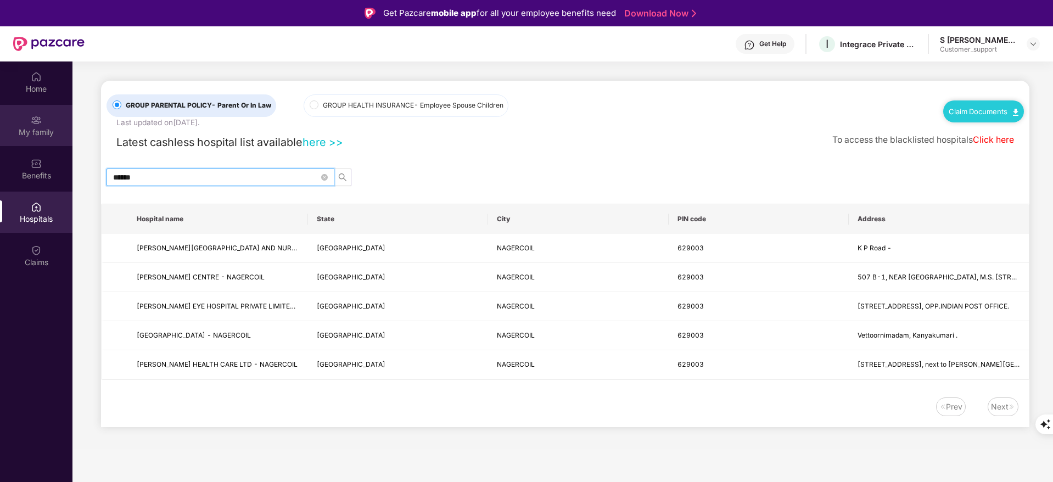
type input "******"
click at [36, 117] on img at bounding box center [36, 120] width 11 height 11
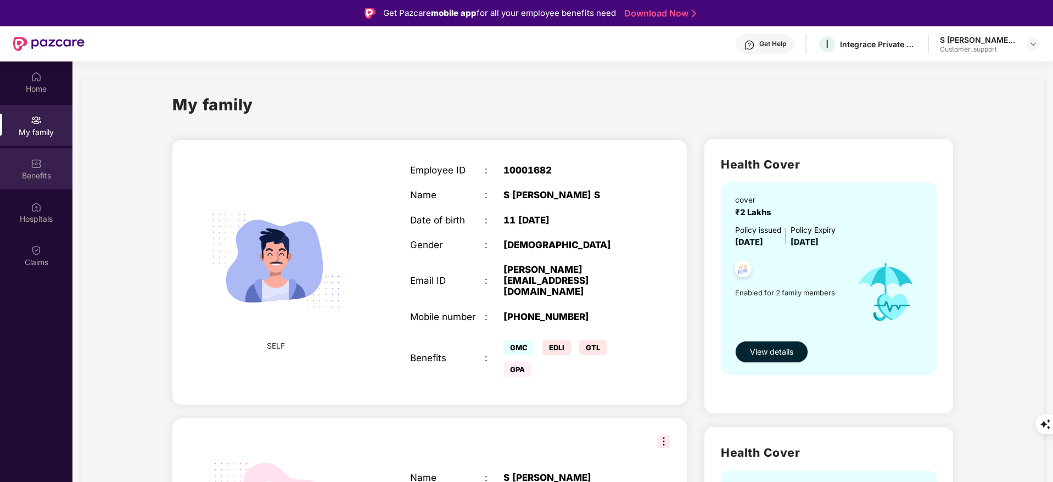
click at [29, 167] on div "Benefits" at bounding box center [36, 168] width 72 height 41
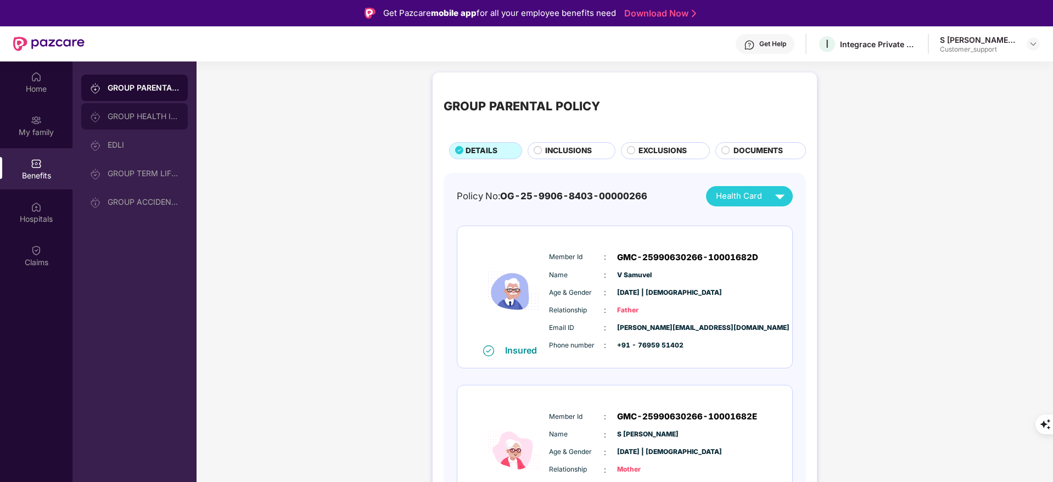
click at [110, 121] on div "GROUP HEALTH INSURANCE" at bounding box center [134, 116] width 106 height 26
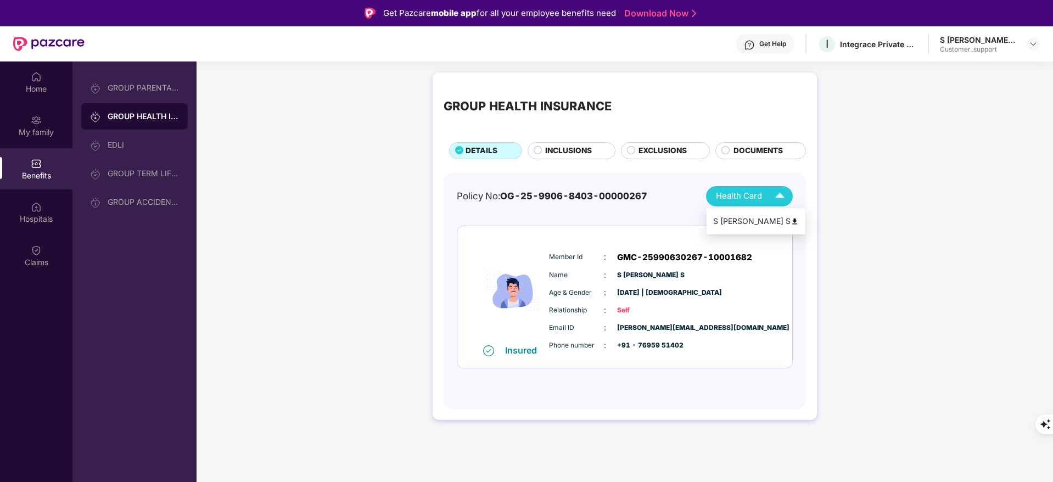
click at [790, 218] on img at bounding box center [794, 221] width 8 height 8
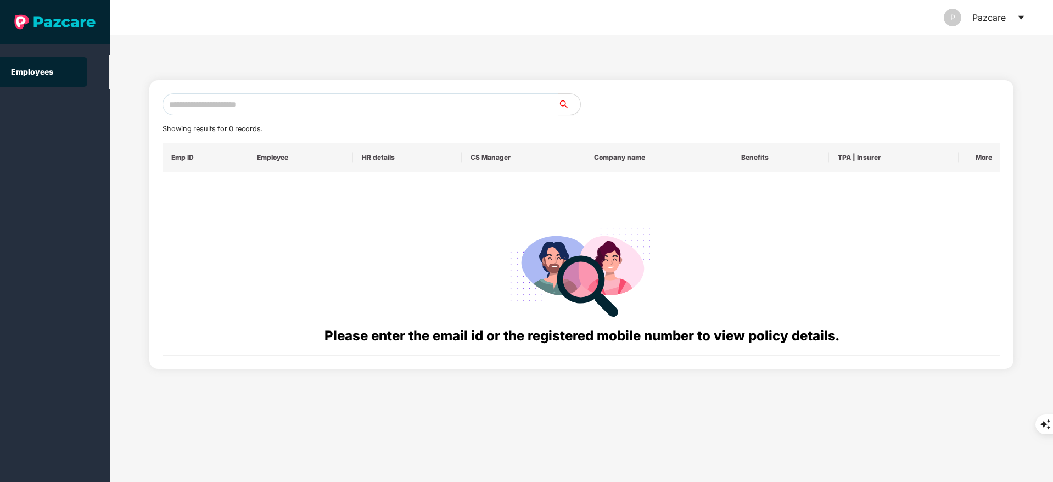
click at [195, 103] on input "text" at bounding box center [360, 104] width 396 height 22
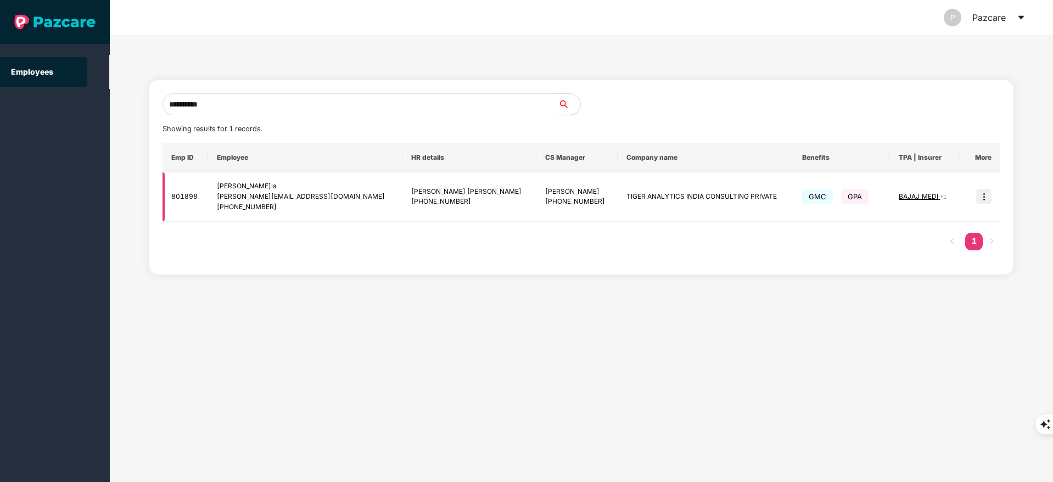
click at [987, 197] on img at bounding box center [983, 196] width 15 height 15
click at [240, 98] on input "**********" at bounding box center [360, 104] width 396 height 22
type input "*"
paste input "**********"
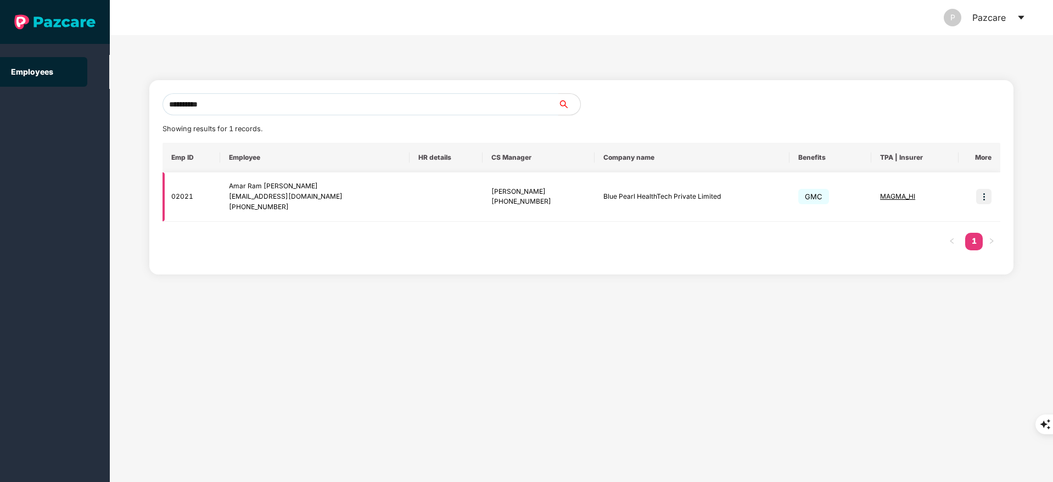
type input "**********"
click at [984, 199] on img at bounding box center [983, 196] width 15 height 15
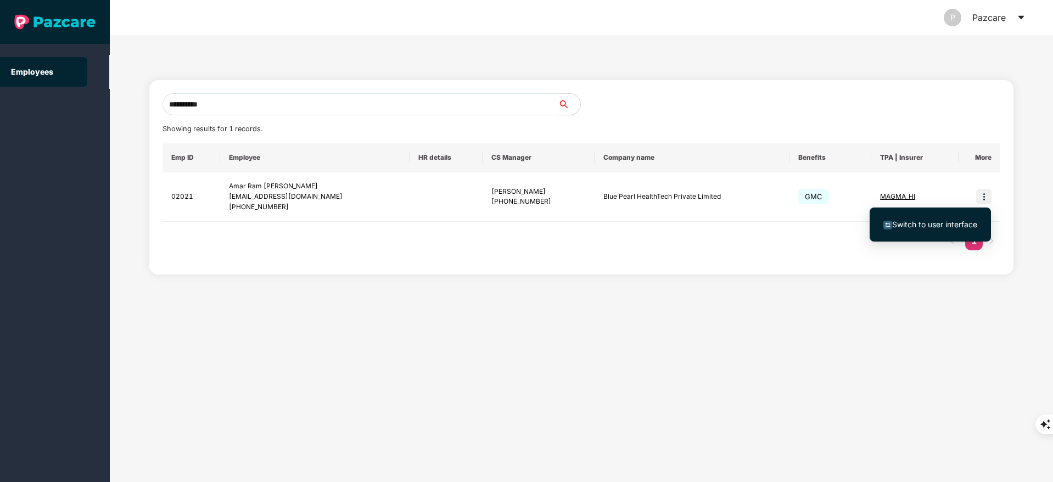
click at [945, 229] on span "Switch to user interface" at bounding box center [930, 224] width 94 height 12
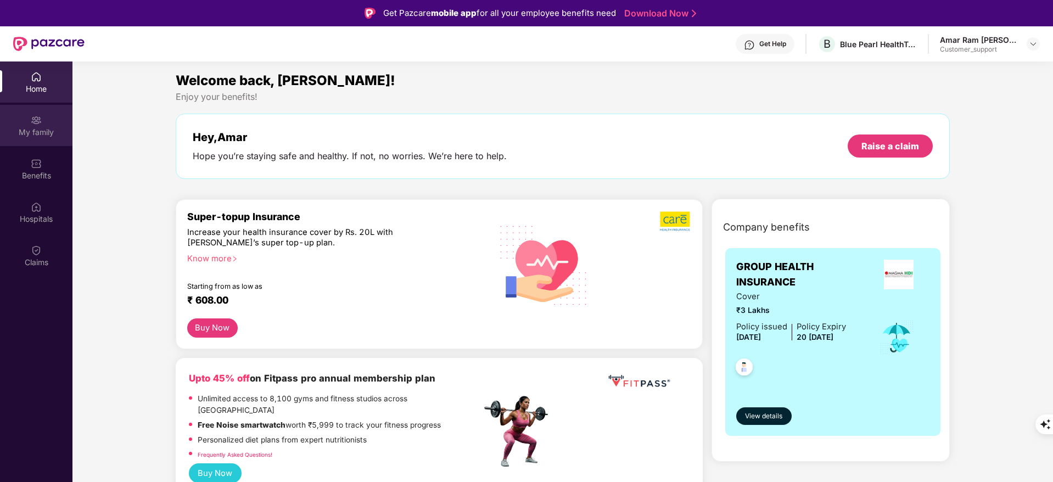
click at [50, 131] on div "My family" at bounding box center [36, 132] width 72 height 11
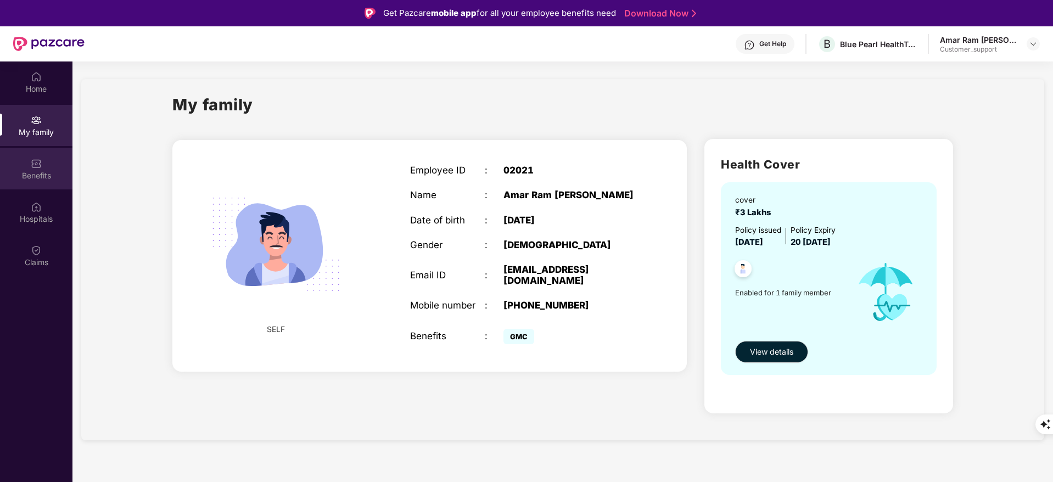
click at [30, 179] on div "Benefits" at bounding box center [36, 175] width 72 height 11
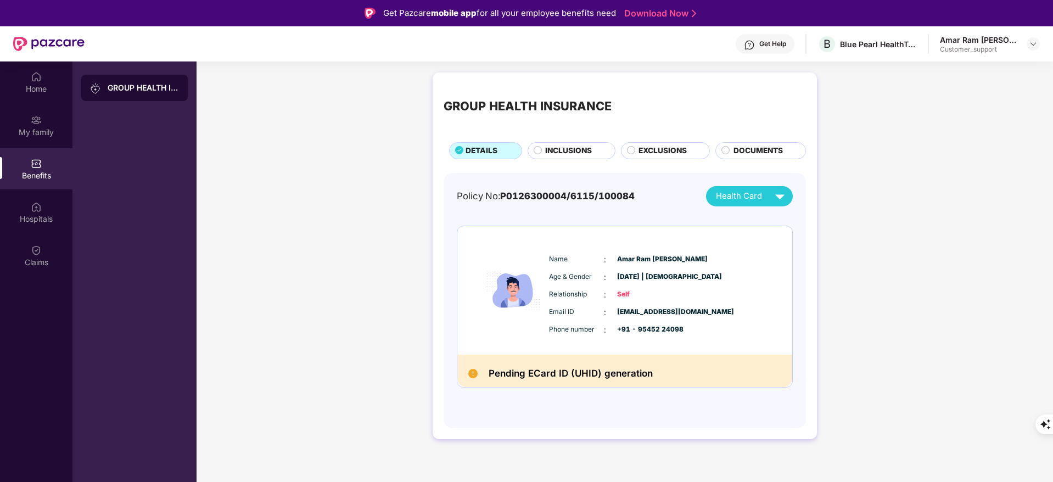
click at [578, 139] on div "GROUP HEALTH INSURANCE DETAILS INCLUSIONS EXCLUSIONS DOCUMENTS" at bounding box center [624, 121] width 362 height 76
click at [598, 145] on div "INCLUSIONS" at bounding box center [573, 152] width 69 height 14
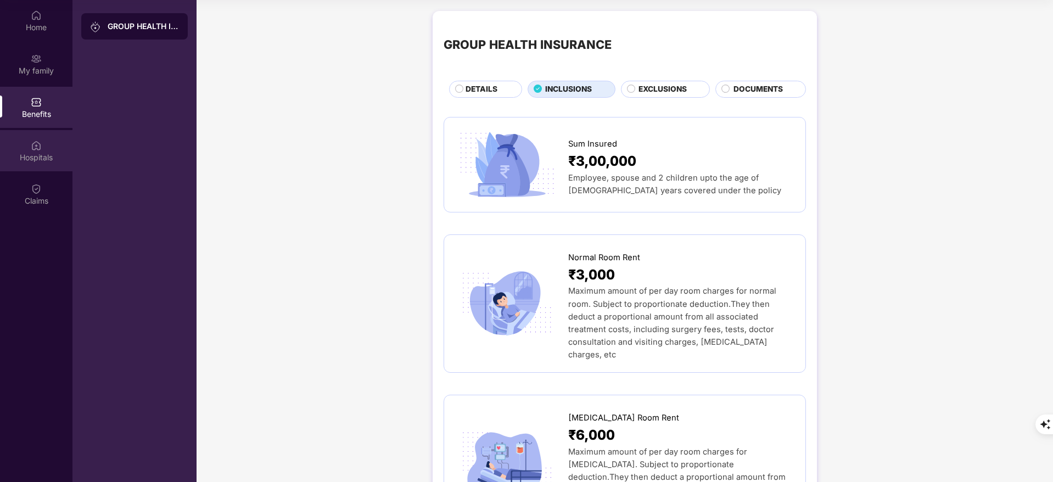
click at [26, 156] on div "Hospitals" at bounding box center [36, 157] width 72 height 11
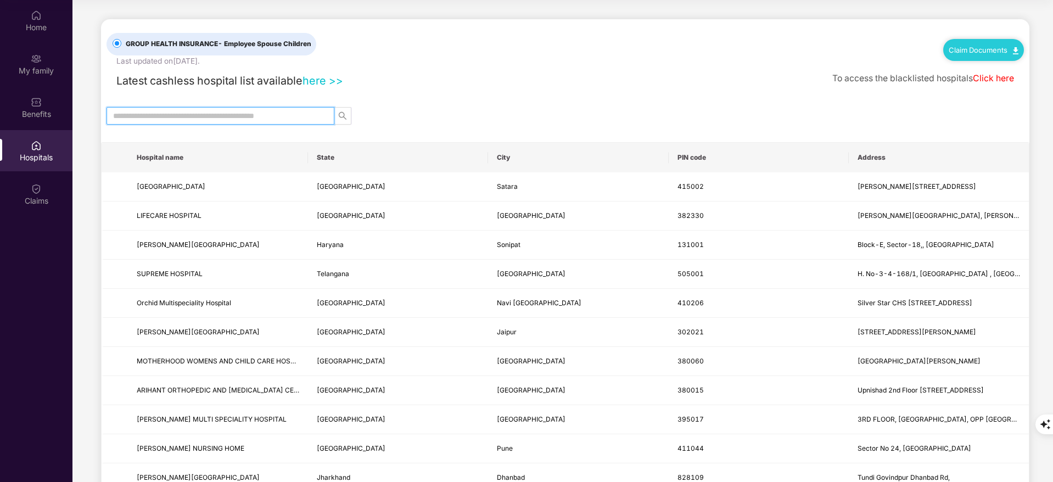
click at [232, 116] on input "text" at bounding box center [216, 116] width 206 height 12
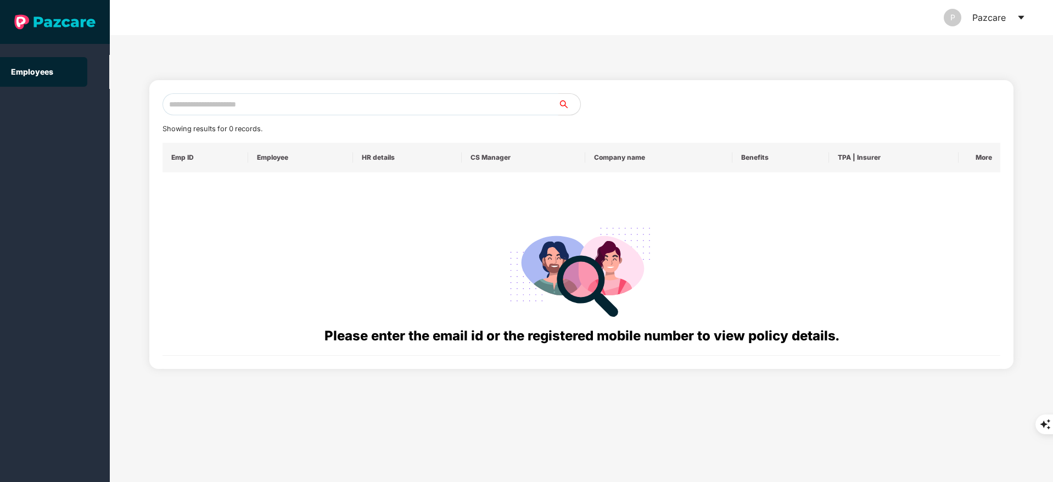
click at [206, 100] on input "text" at bounding box center [360, 104] width 396 height 22
paste input "**********"
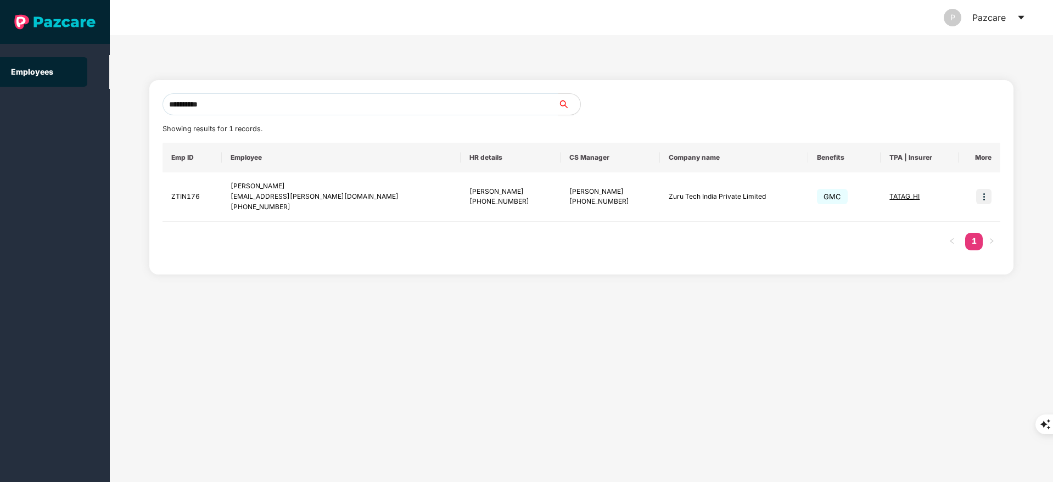
type input "**********"
click at [985, 195] on img at bounding box center [983, 196] width 15 height 15
click at [945, 223] on span "Switch to user interface" at bounding box center [934, 224] width 85 height 9
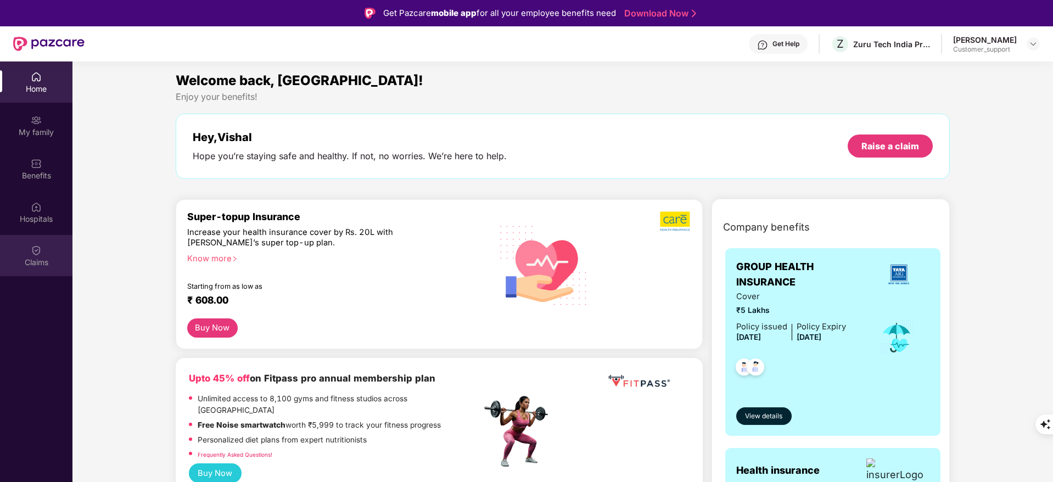
click at [27, 247] on div "Claims" at bounding box center [36, 255] width 72 height 41
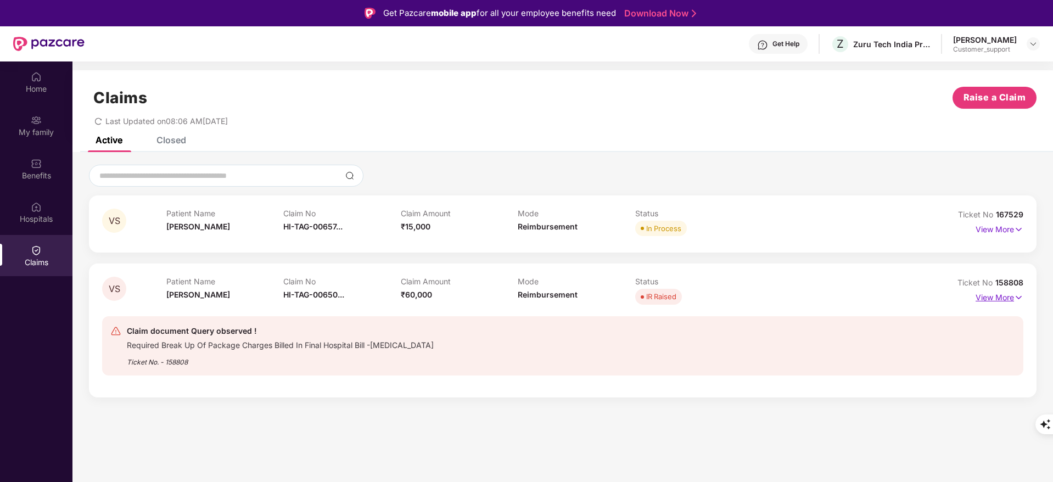
click at [988, 299] on p "View More" at bounding box center [999, 296] width 48 height 15
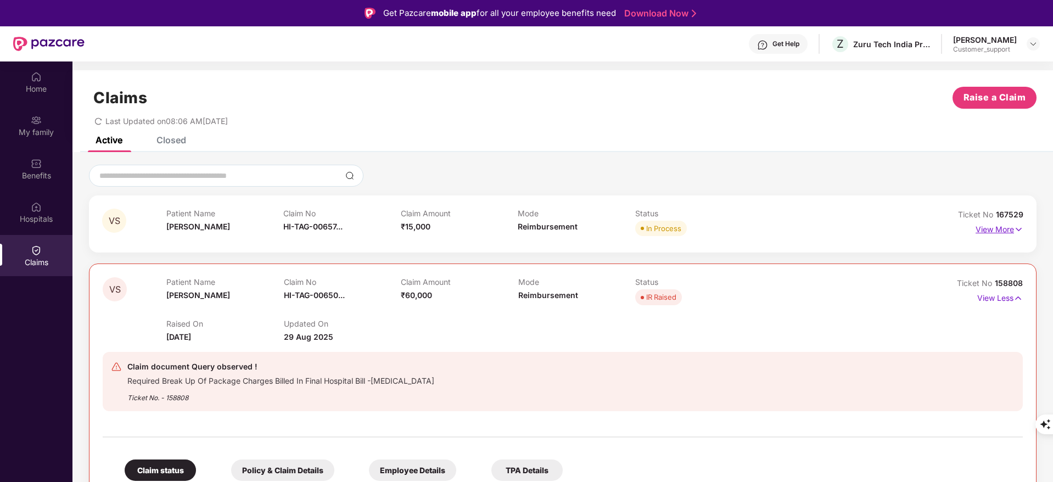
click at [998, 233] on p "View More" at bounding box center [999, 228] width 48 height 15
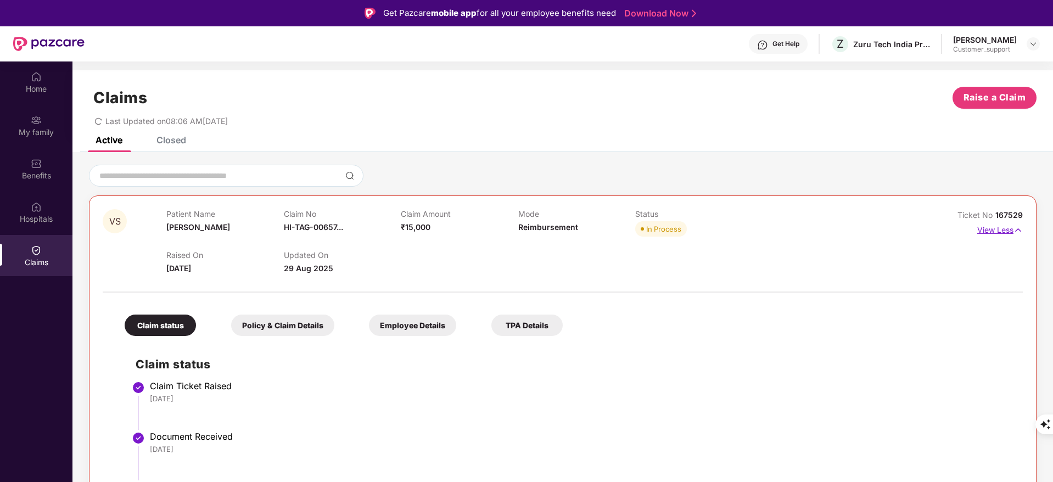
click at [998, 233] on p "View Less" at bounding box center [1000, 228] width 46 height 15
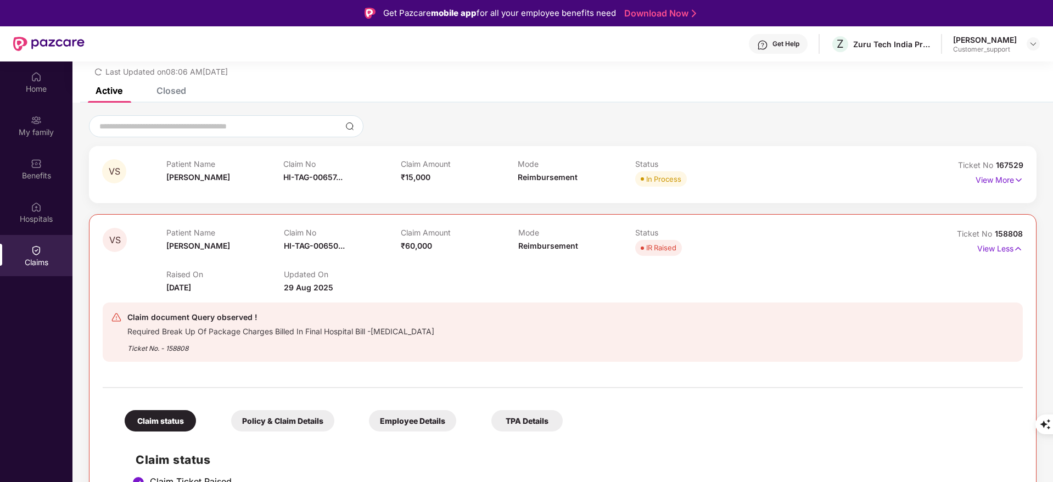
scroll to position [24, 0]
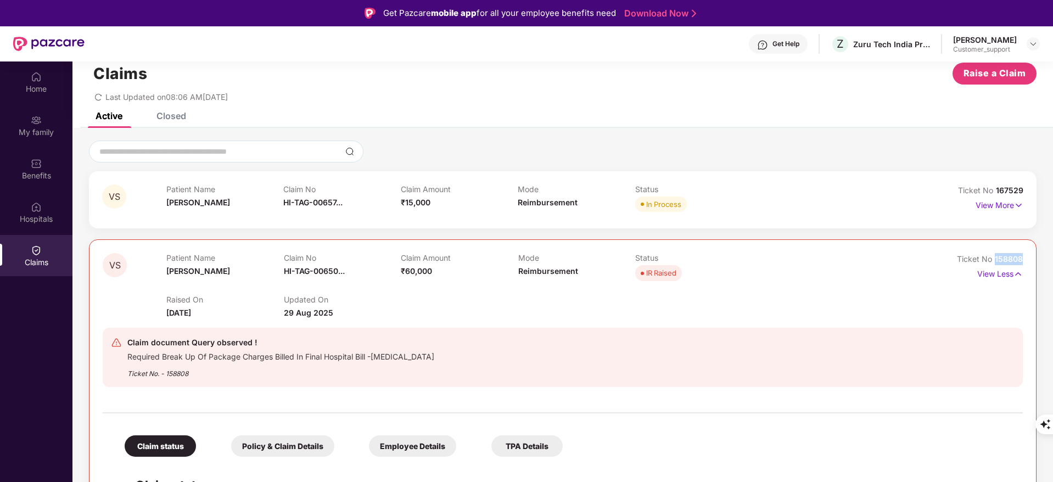
drag, startPoint x: 992, startPoint y: 258, endPoint x: 1036, endPoint y: 261, distance: 44.6
click at [1036, 261] on div "VS Patient Name [PERSON_NAME] Claim No HI-TAG-00657... Claim Amount ₹15,000 Mod…" at bounding box center [562, 443] width 980 height 606
copy span "158808"
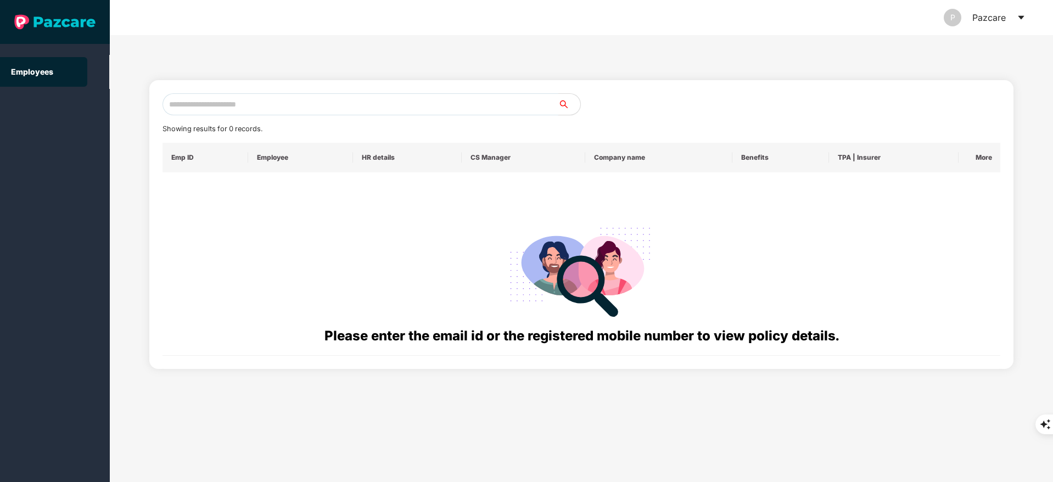
click at [197, 98] on input "text" at bounding box center [360, 104] width 396 height 22
paste input "**********"
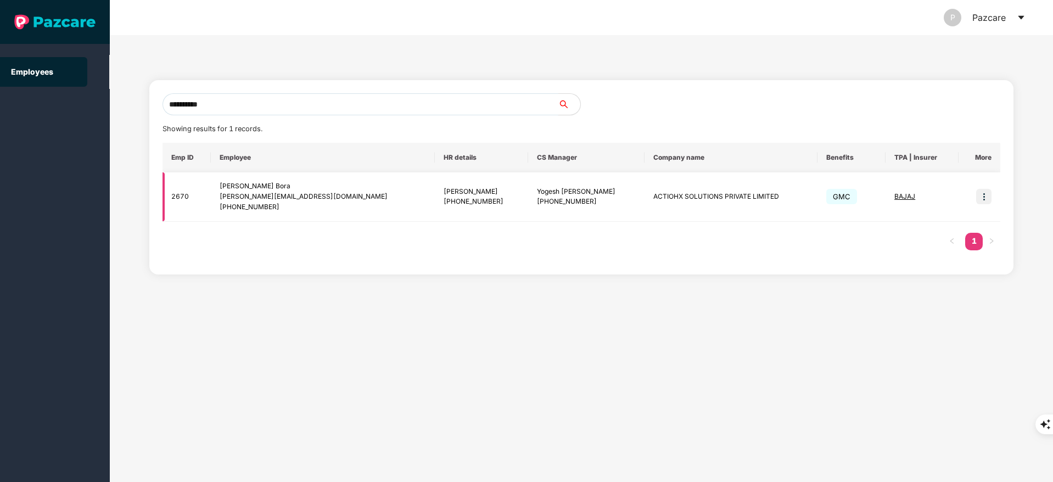
type input "**********"
click at [988, 196] on img at bounding box center [983, 196] width 15 height 15
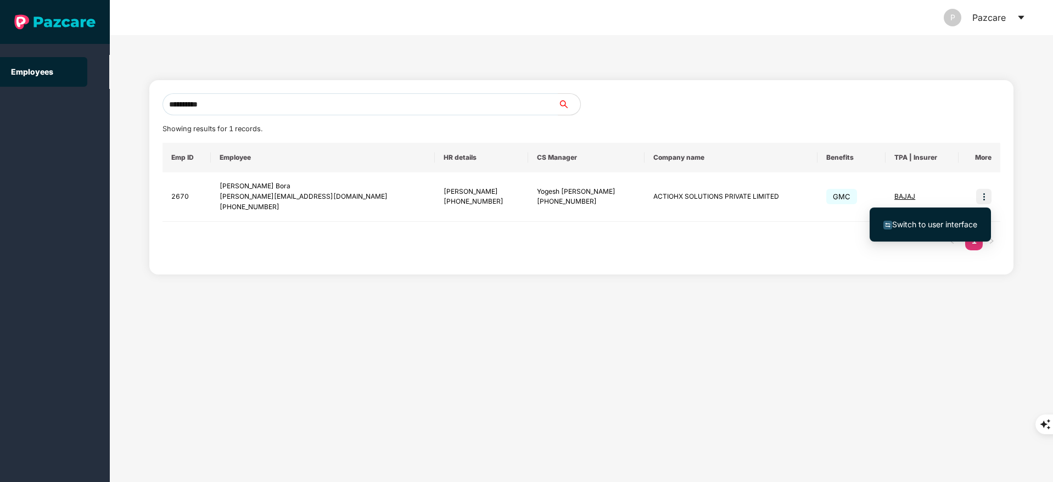
click at [954, 227] on span "Switch to user interface" at bounding box center [934, 224] width 85 height 9
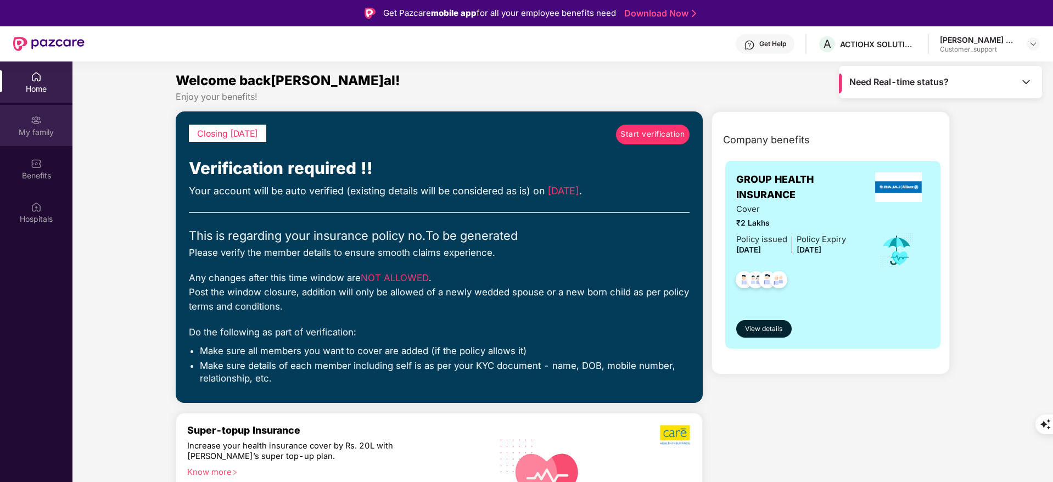
click at [34, 118] on img at bounding box center [36, 120] width 11 height 11
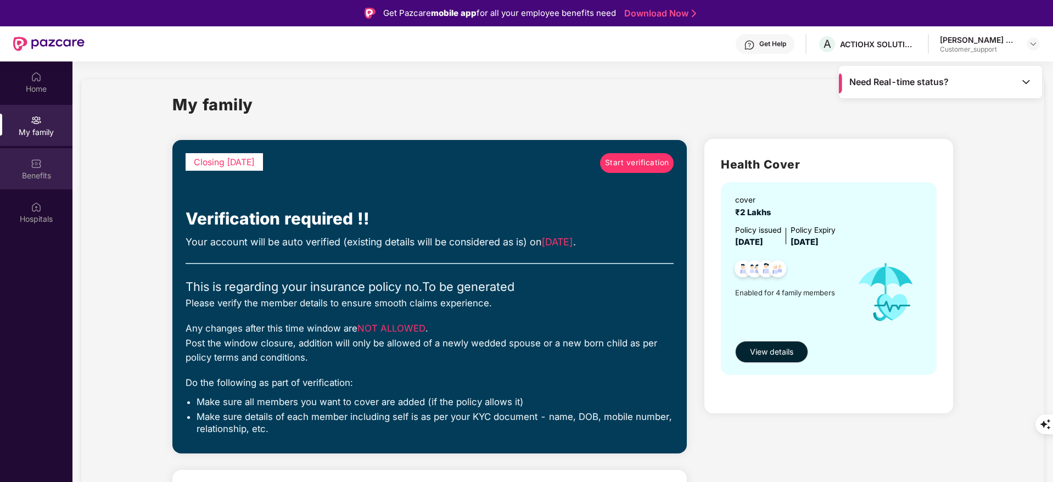
click at [59, 179] on div "Benefits" at bounding box center [36, 175] width 72 height 11
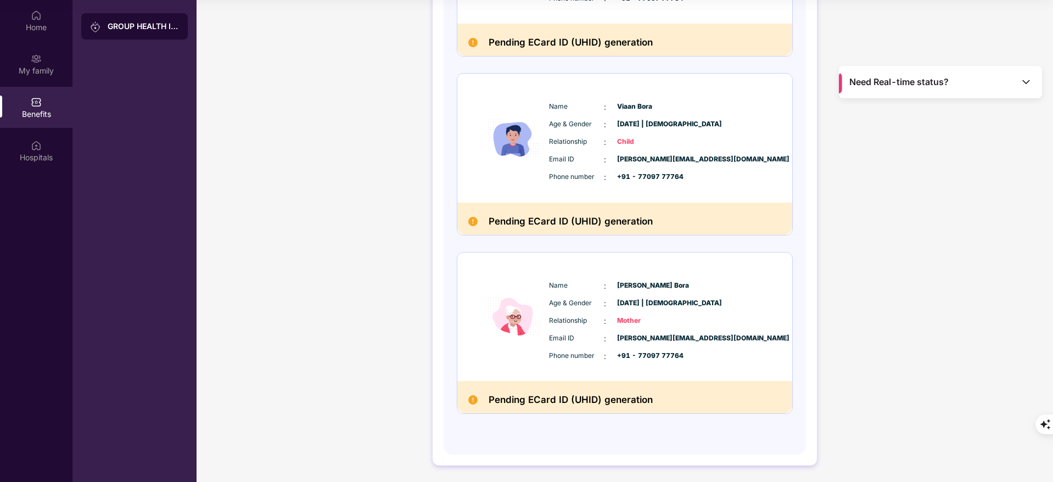
scroll to position [0, 0]
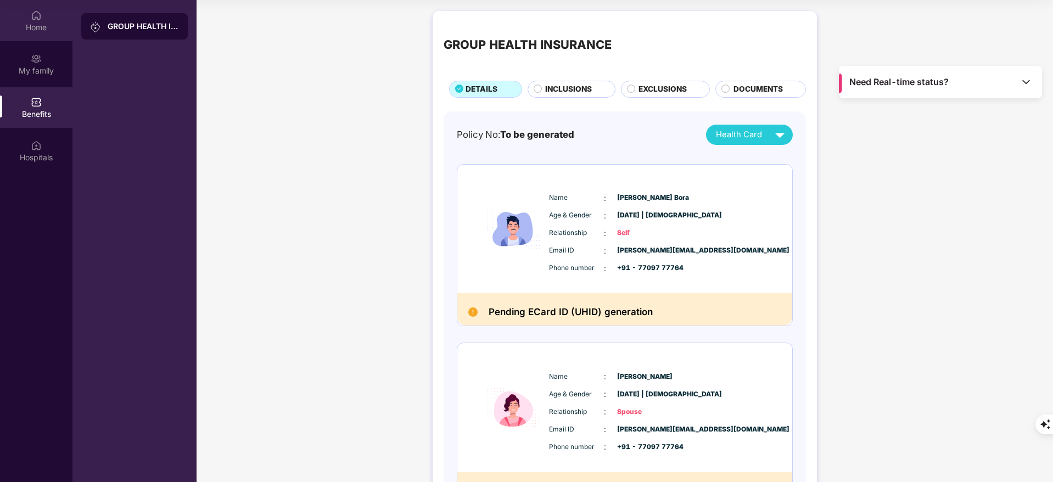
click at [31, 33] on div "Home" at bounding box center [36, 20] width 72 height 41
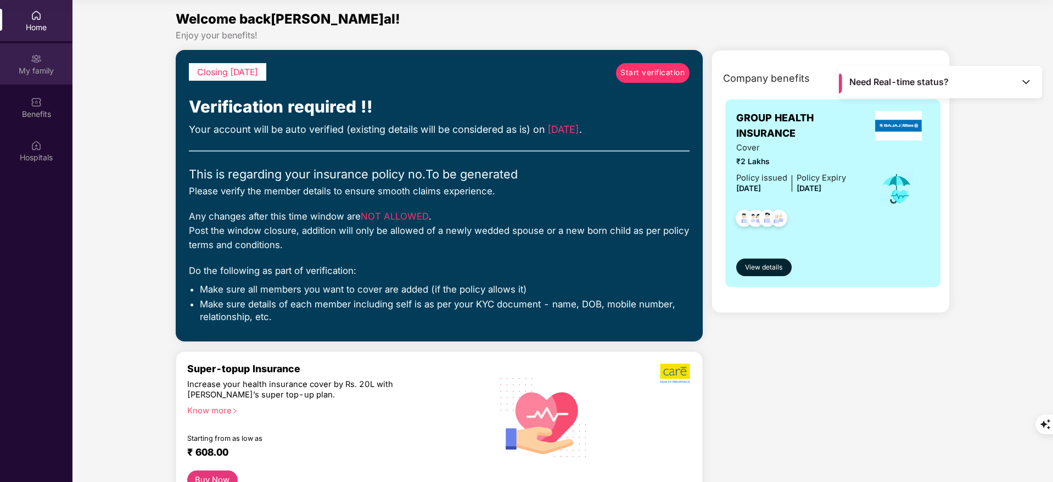
click at [54, 69] on div "My family" at bounding box center [36, 70] width 72 height 11
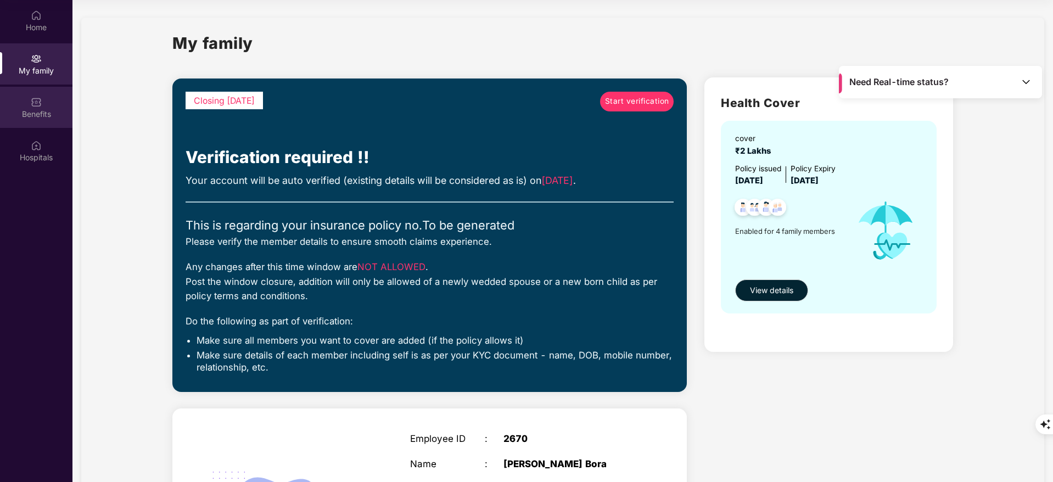
click at [52, 107] on div "Benefits" at bounding box center [36, 107] width 72 height 41
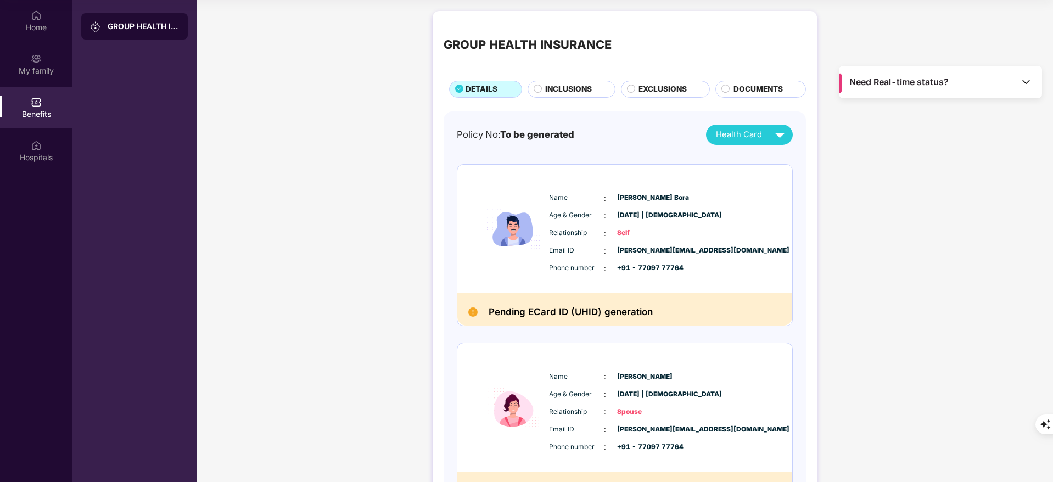
click at [670, 87] on span "EXCLUSIONS" at bounding box center [662, 89] width 48 height 12
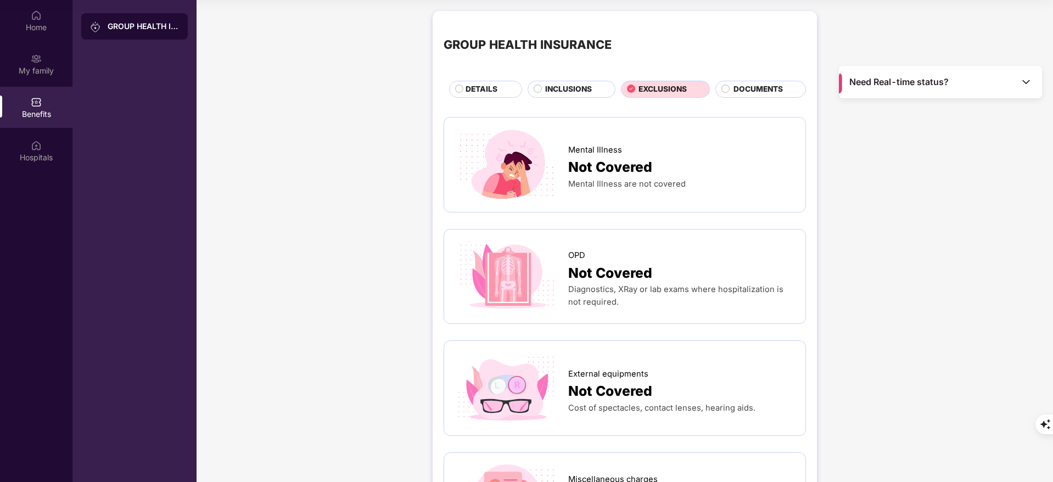
click at [570, 94] on span "INCLUSIONS" at bounding box center [568, 89] width 47 height 12
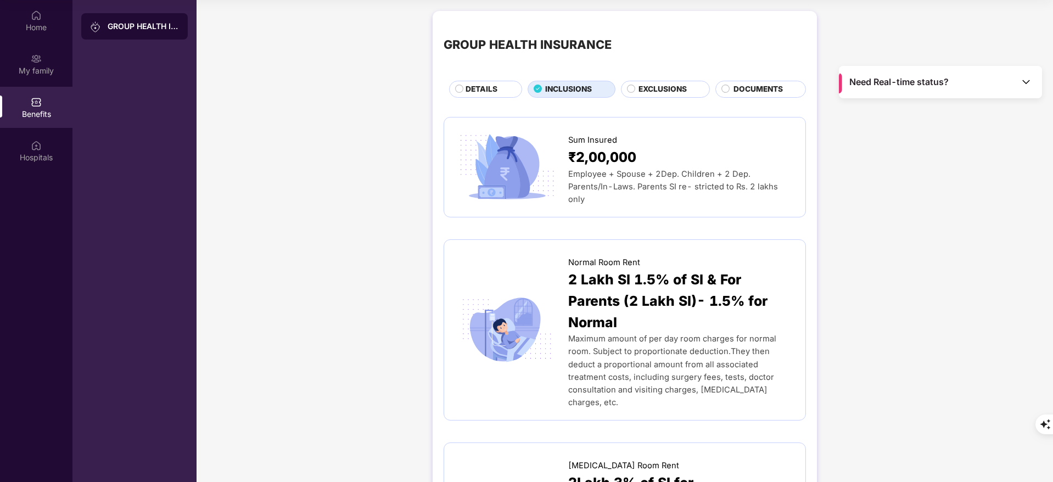
click at [683, 83] on span "EXCLUSIONS" at bounding box center [662, 89] width 48 height 12
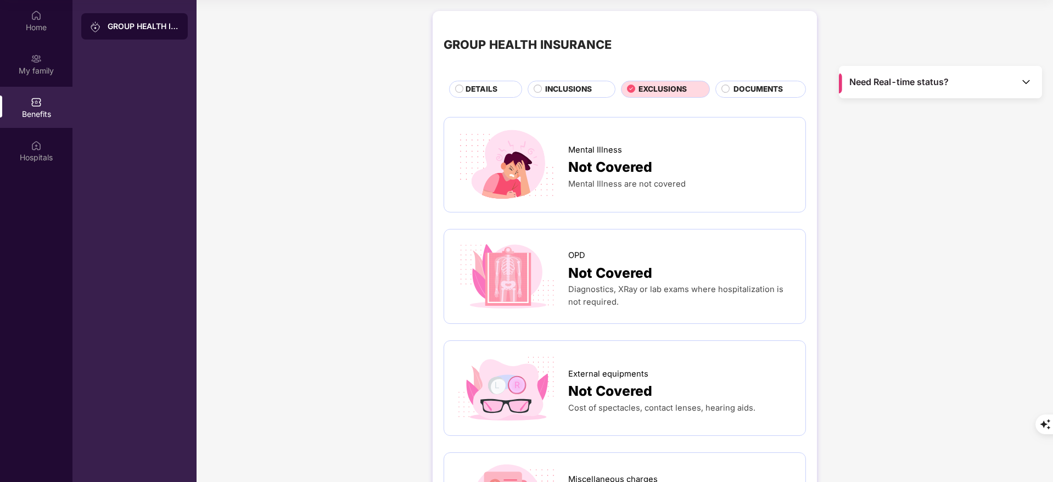
click at [548, 95] on span "INCLUSIONS" at bounding box center [568, 89] width 47 height 12
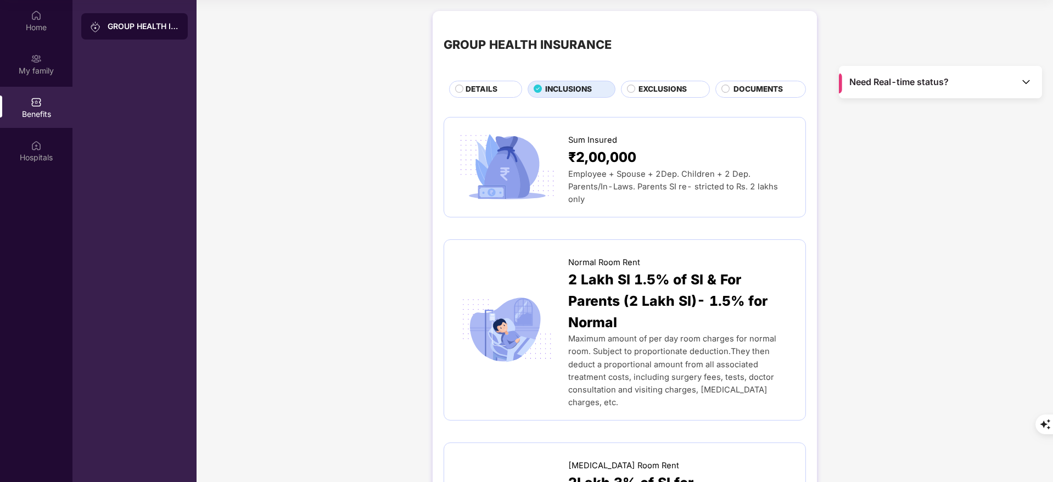
click at [494, 86] on span "DETAILS" at bounding box center [481, 89] width 32 height 12
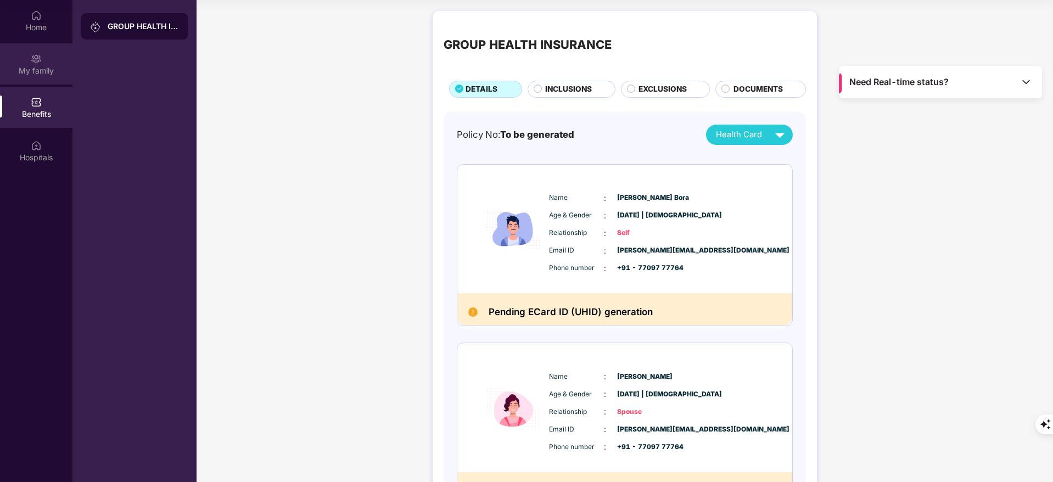
click at [34, 55] on img at bounding box center [36, 58] width 11 height 11
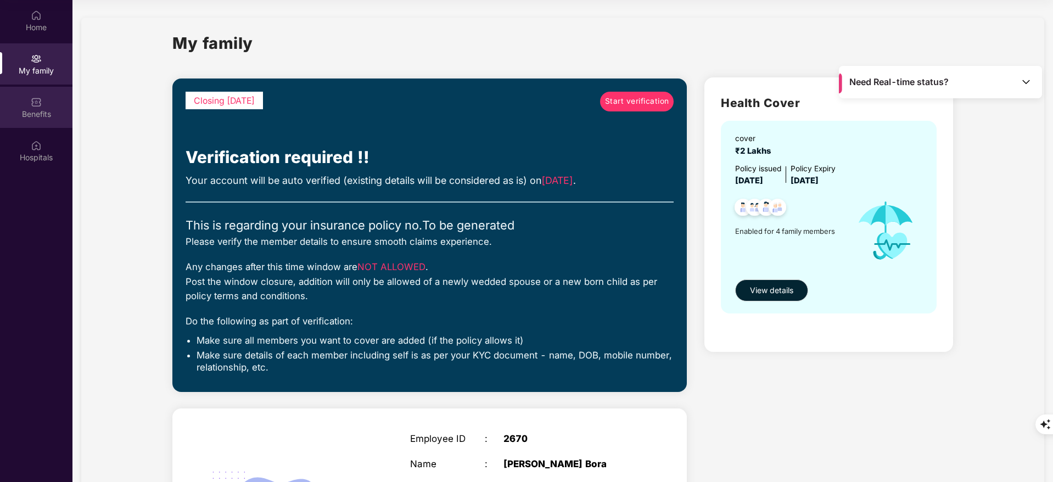
click at [55, 101] on div "Benefits" at bounding box center [36, 107] width 72 height 41
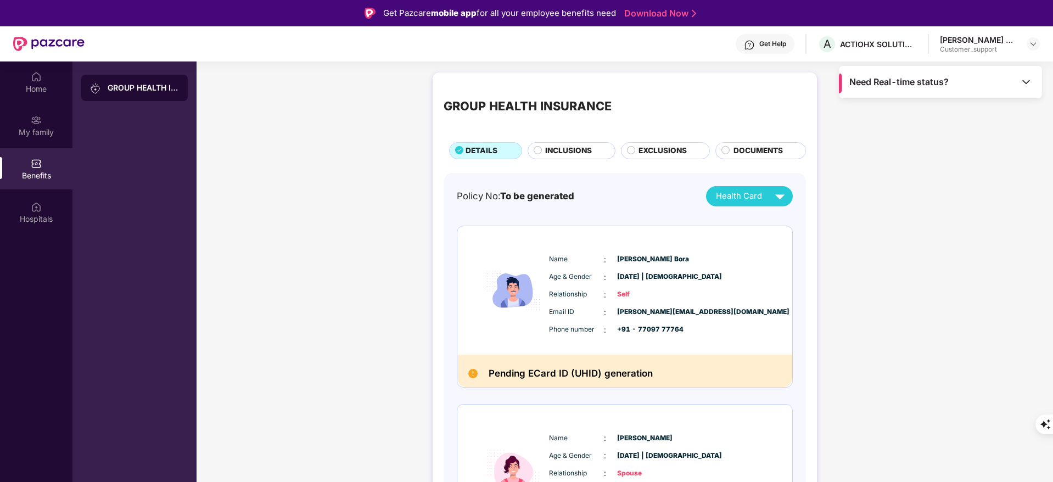
click at [783, 40] on div "Get Help" at bounding box center [772, 44] width 27 height 9
click at [636, 154] on div "EXCLUSIONS" at bounding box center [668, 152] width 71 height 14
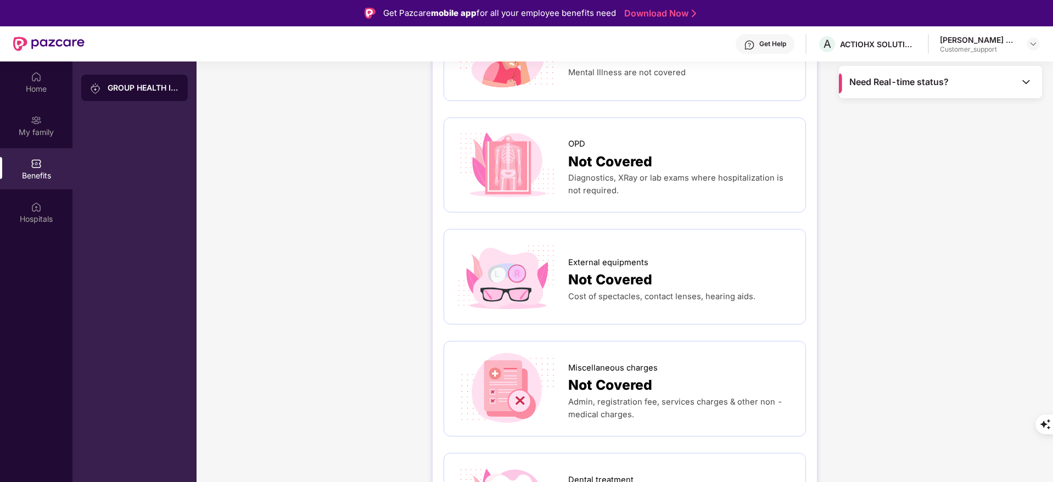
scroll to position [178, 0]
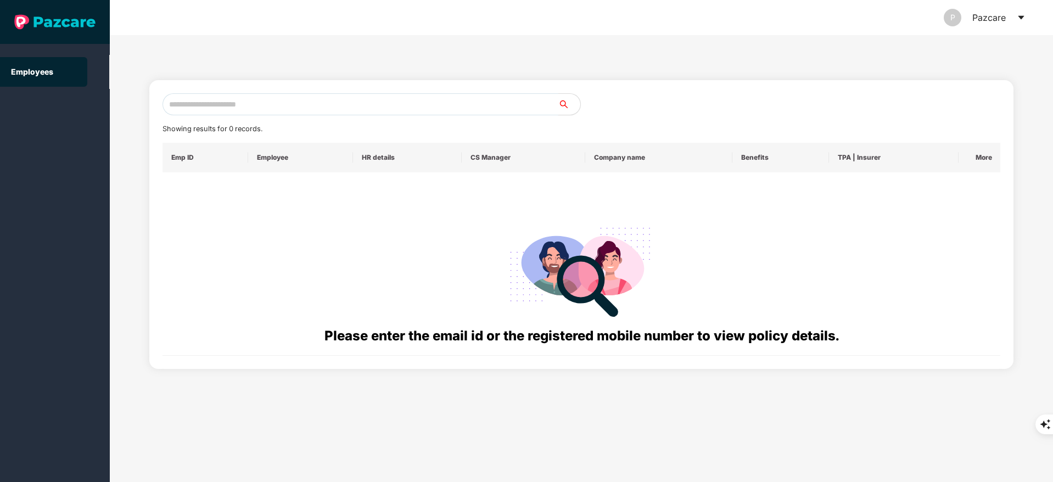
click at [244, 98] on input "text" at bounding box center [360, 104] width 396 height 22
paste input "**********"
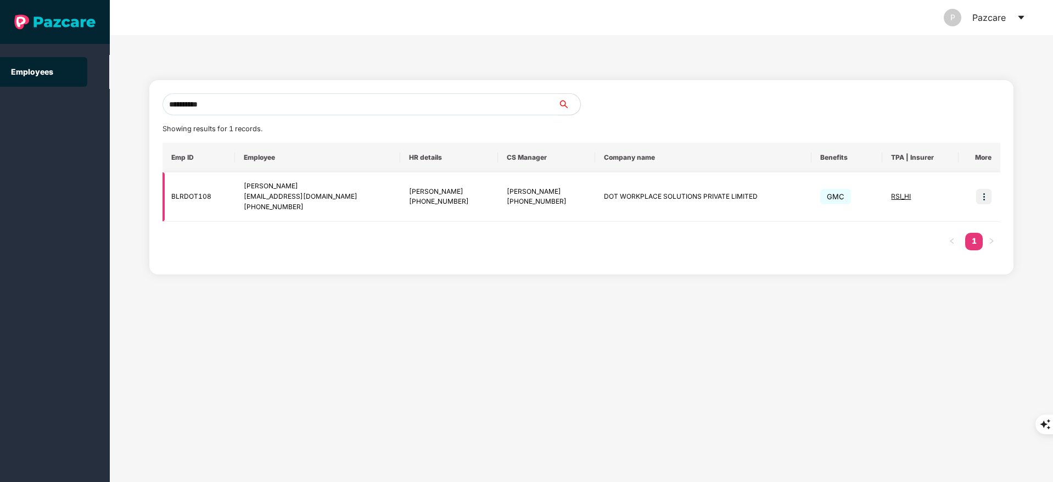
type input "**********"
click at [988, 190] on img at bounding box center [983, 196] width 15 height 15
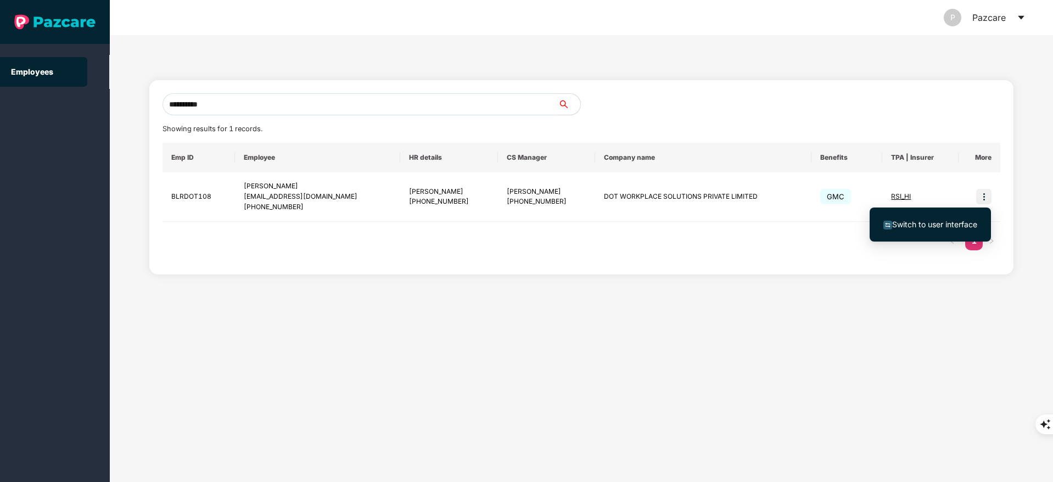
click at [938, 224] on span "Switch to user interface" at bounding box center [934, 224] width 85 height 9
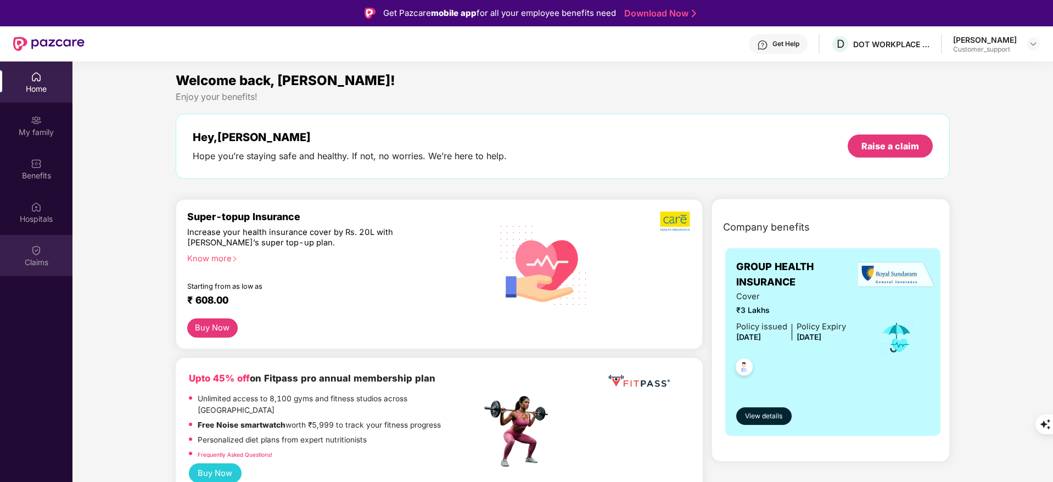
click at [36, 260] on div "Claims" at bounding box center [36, 262] width 72 height 11
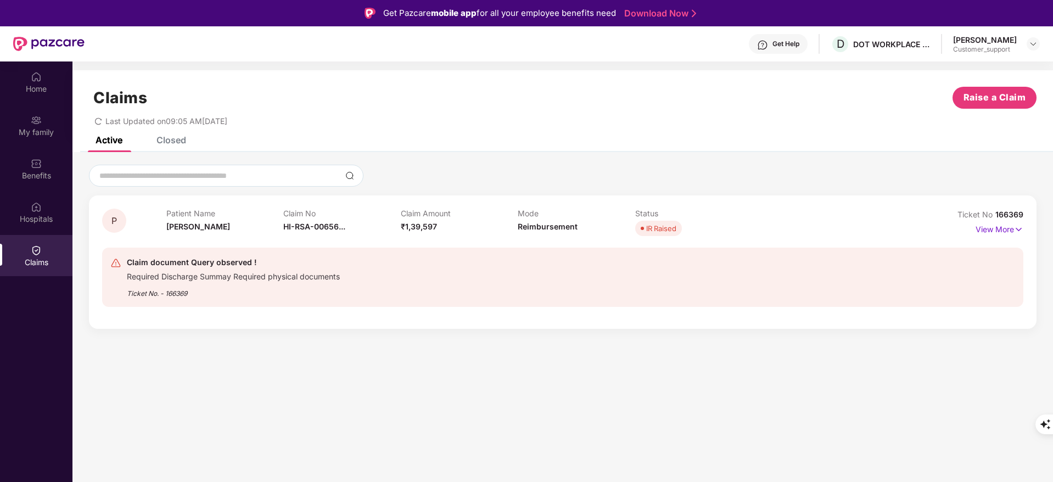
scroll to position [0, 0]
click at [994, 231] on p "View More" at bounding box center [999, 228] width 48 height 15
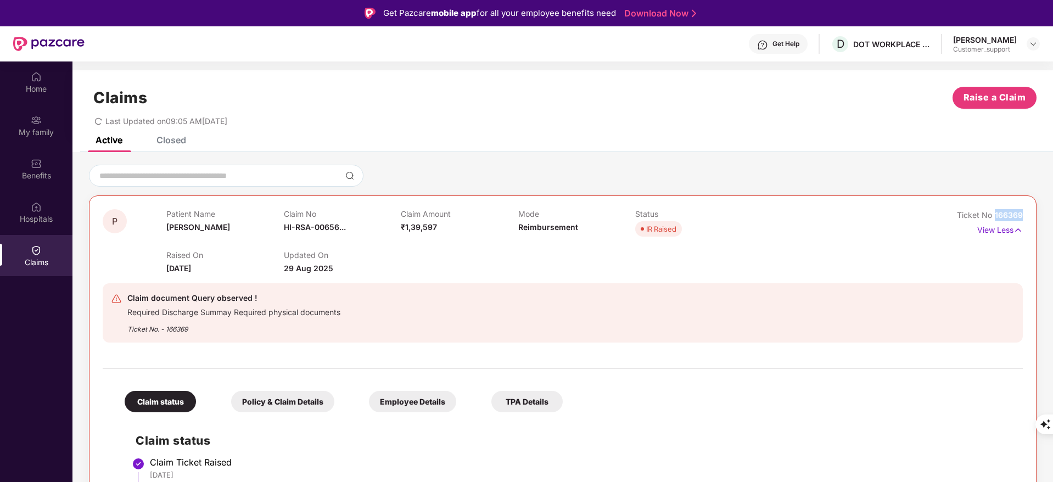
drag, startPoint x: 993, startPoint y: 216, endPoint x: 1037, endPoint y: 209, distance: 45.0
click at [1037, 209] on div "P Patient Name [PERSON_NAME] Claim No HI-RSA-00656... Claim Amount ₹1,39,597 Mo…" at bounding box center [562, 434] width 980 height 538
copy span "166369"
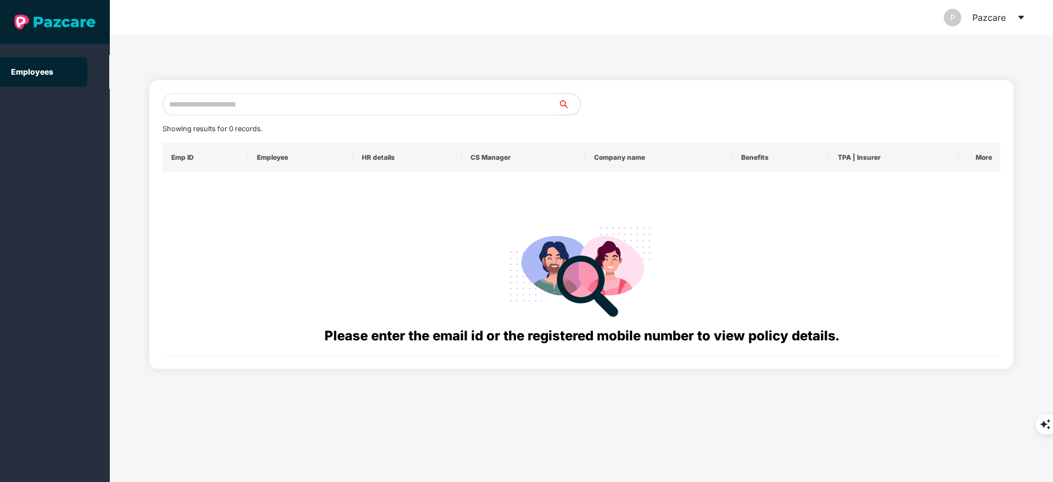
click at [191, 113] on input "text" at bounding box center [360, 104] width 396 height 22
paste input "**********"
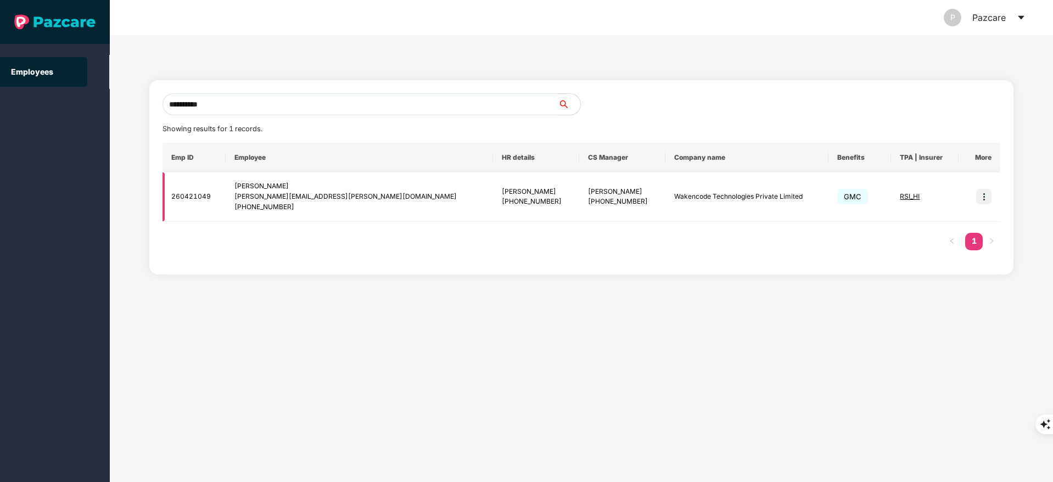
type input "**********"
click at [983, 187] on td at bounding box center [979, 196] width 42 height 49
click at [982, 196] on img at bounding box center [983, 196] width 15 height 15
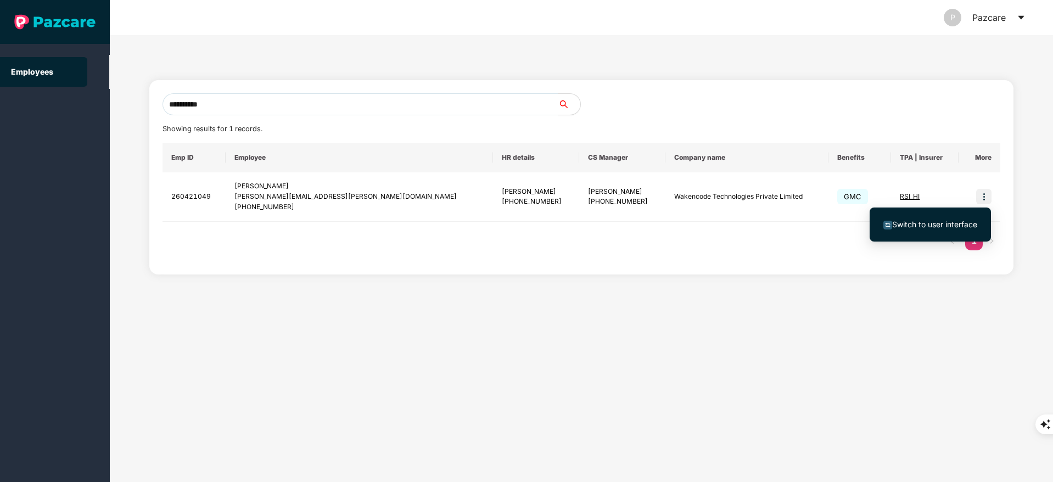
click at [951, 224] on span "Switch to user interface" at bounding box center [934, 224] width 85 height 9
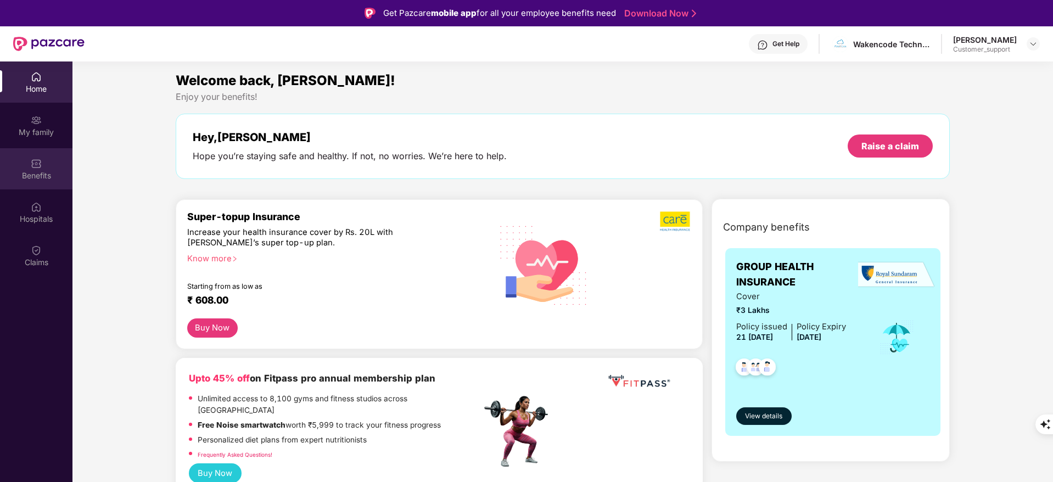
click at [27, 177] on div "Benefits" at bounding box center [36, 175] width 72 height 11
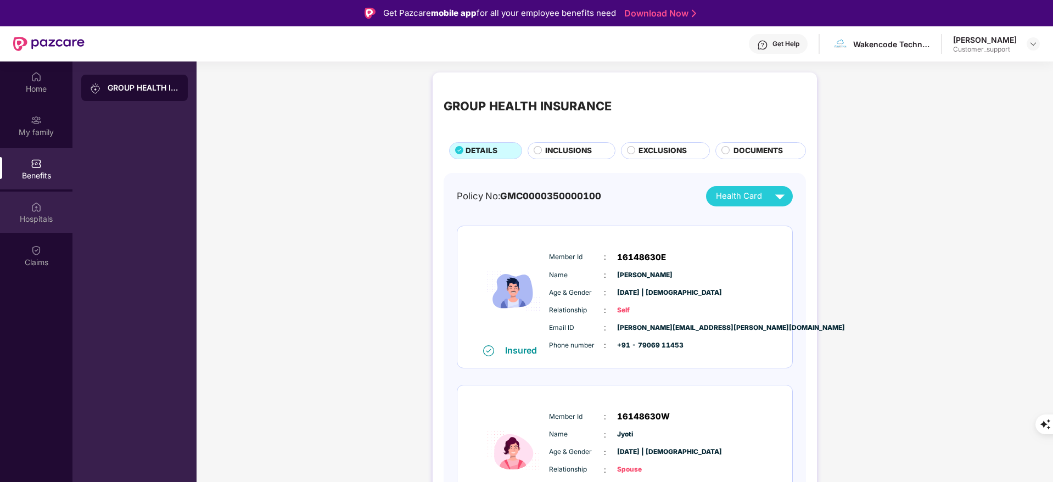
click at [38, 208] on img at bounding box center [36, 206] width 11 height 11
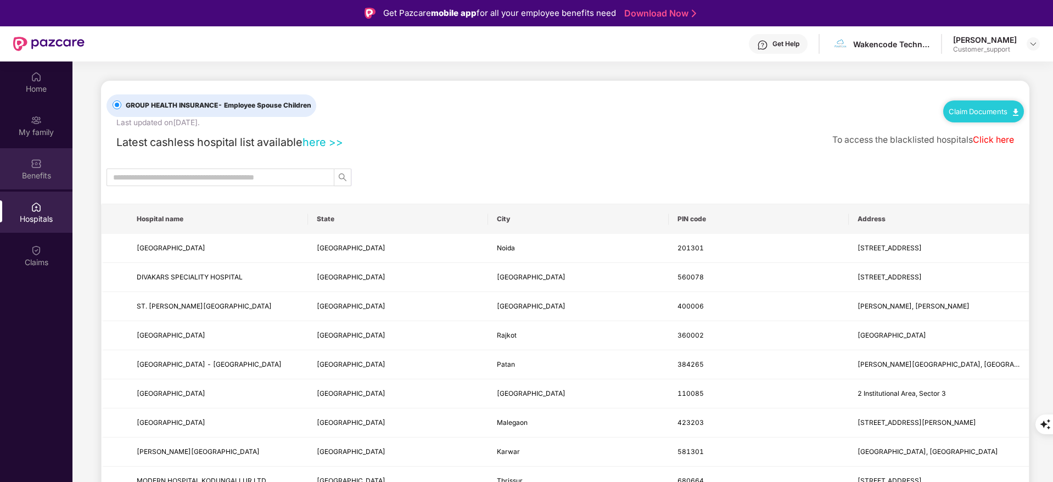
click at [29, 179] on div "Benefits" at bounding box center [36, 175] width 72 height 11
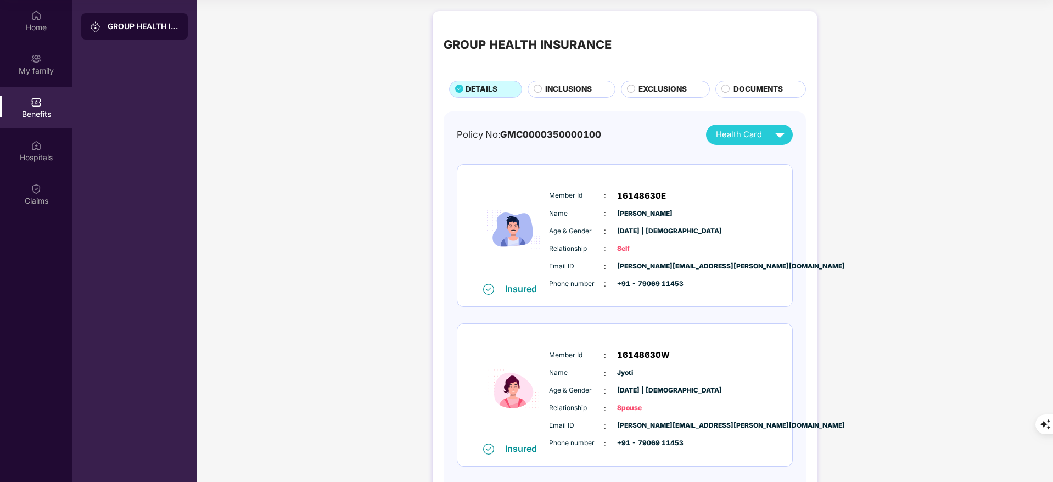
scroll to position [31, 0]
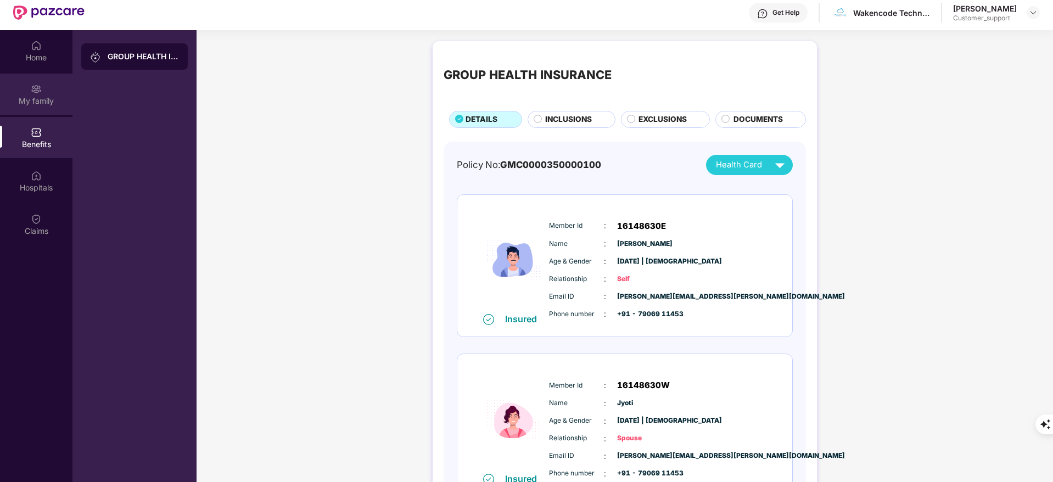
click at [40, 87] on img at bounding box center [36, 88] width 11 height 11
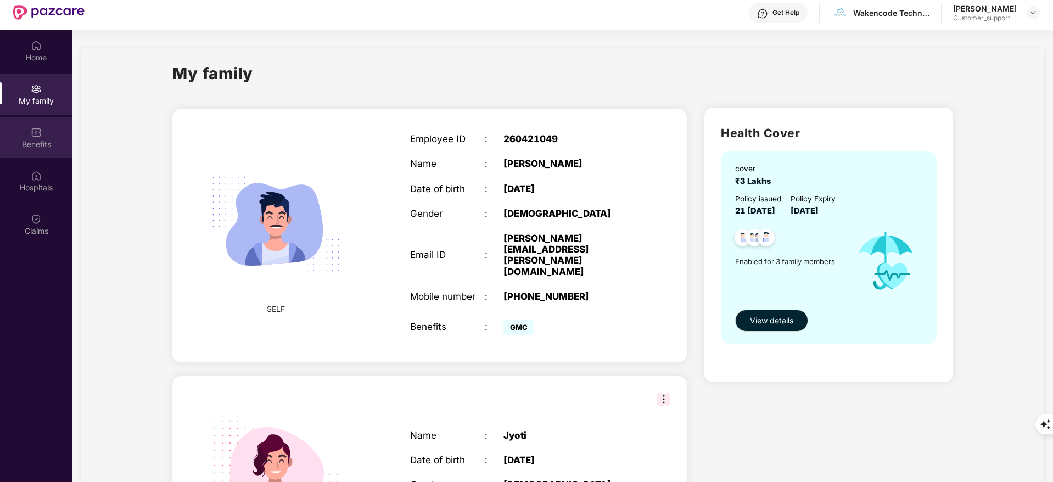
click at [51, 146] on div "Benefits" at bounding box center [36, 144] width 72 height 11
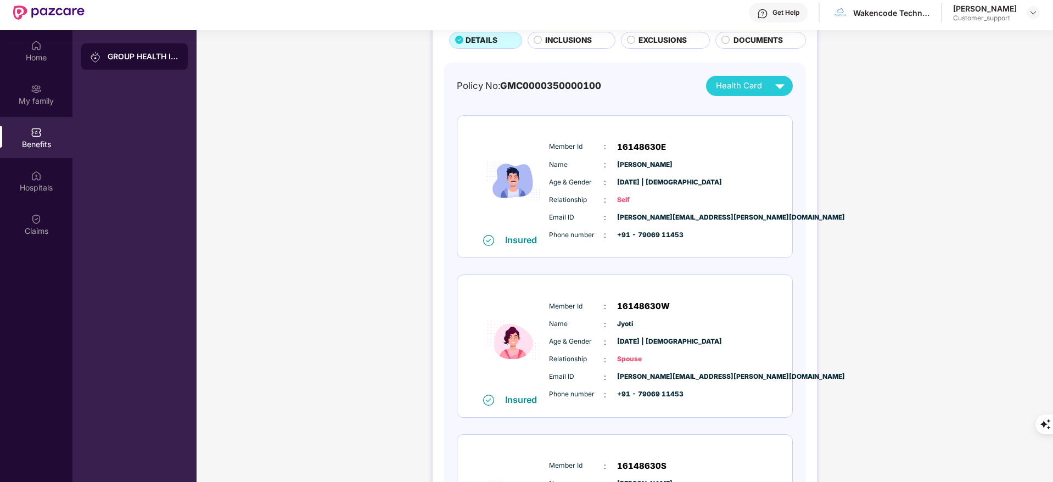
scroll to position [0, 0]
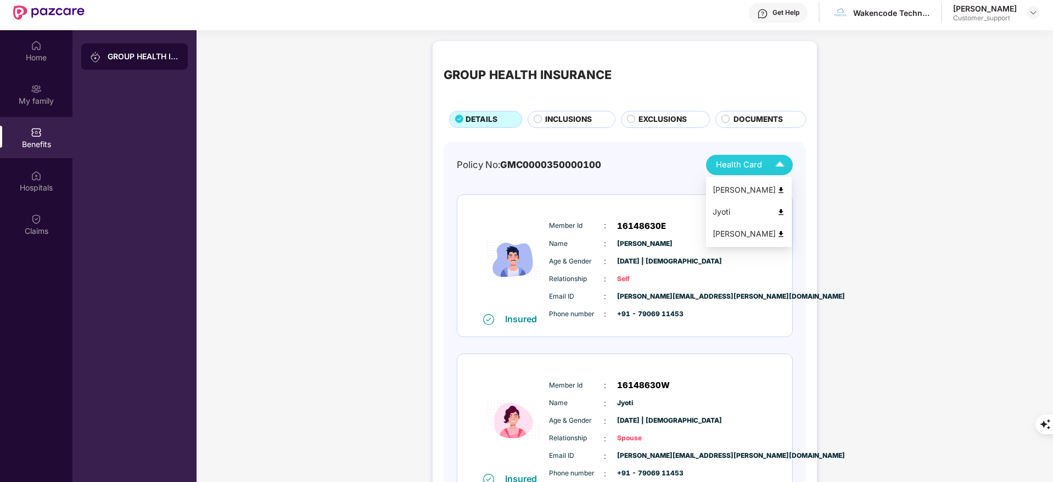
click at [778, 211] on img at bounding box center [781, 212] width 8 height 8
click at [627, 383] on span "16148630W" at bounding box center [643, 385] width 53 height 13
copy span "16148630W"
click at [620, 404] on span "Jyoti" at bounding box center [644, 403] width 55 height 10
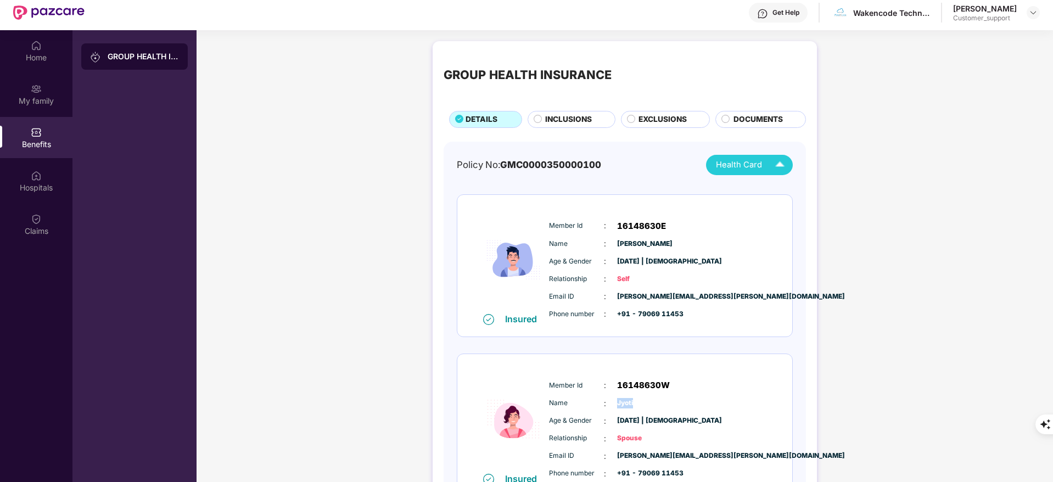
click at [620, 404] on span "Jyoti" at bounding box center [644, 403] width 55 height 10
copy span "Jyoti"
click at [612, 420] on div "Age & Gender : [DATE] | [DEMOGRAPHIC_DATA]" at bounding box center [658, 421] width 218 height 12
drag, startPoint x: 617, startPoint y: 423, endPoint x: 702, endPoint y: 413, distance: 85.6
click at [702, 413] on div "Member Id : 16148630W Name : [PERSON_NAME] Age & Gender : [DATE] | [DEMOGRAPHIC…" at bounding box center [657, 429] width 223 height 112
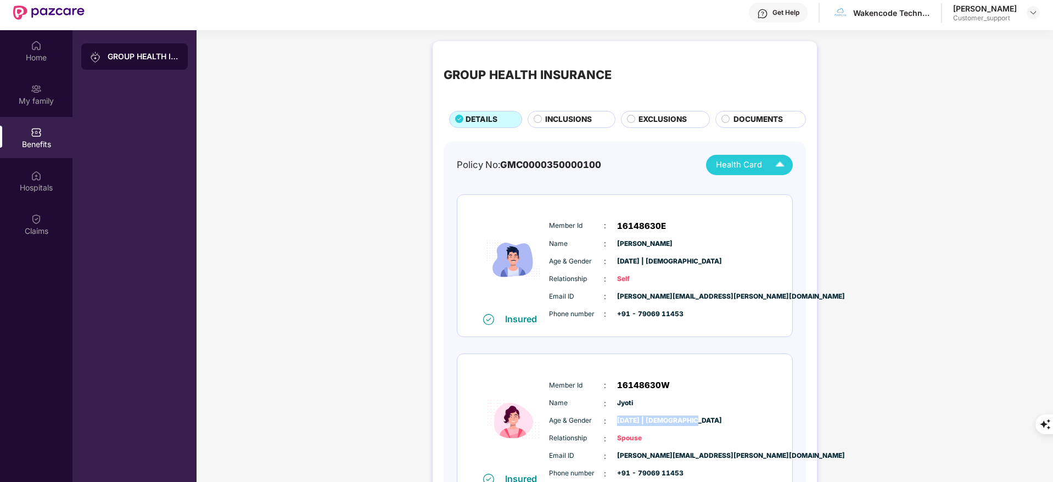
copy span "[DATE] | [DEMOGRAPHIC_DATA]"
drag, startPoint x: 616, startPoint y: 442, endPoint x: 642, endPoint y: 443, distance: 25.8
click at [642, 443] on span "Spouse" at bounding box center [644, 438] width 55 height 10
copy span "Spouse"
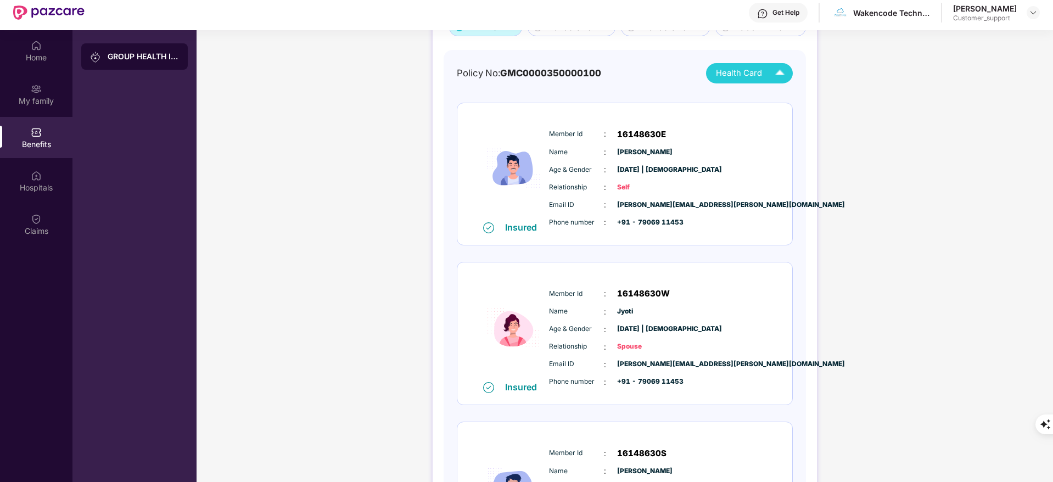
click at [672, 362] on span "[PERSON_NAME][EMAIL_ADDRESS][PERSON_NAME][DOMAIN_NAME]" at bounding box center [644, 364] width 55 height 10
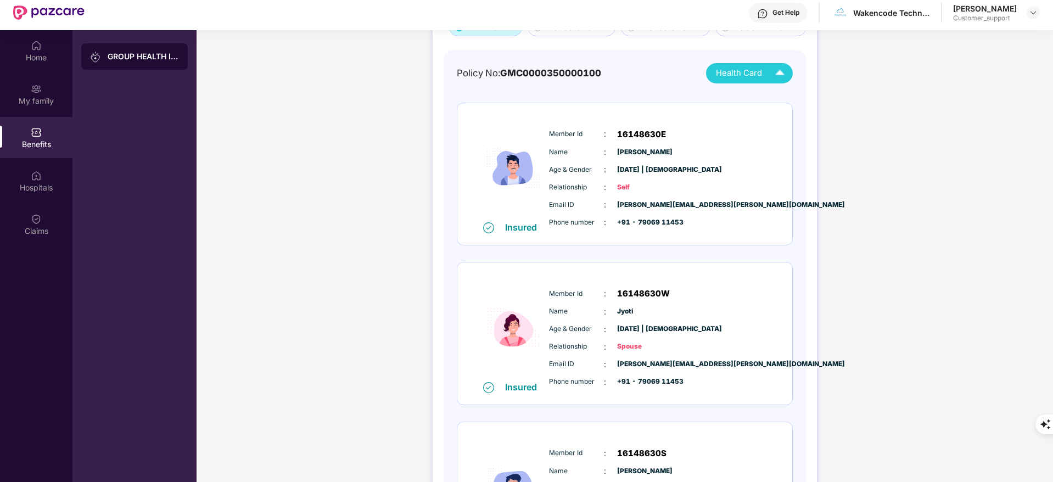
click at [655, 360] on span "[PERSON_NAME][EMAIL_ADDRESS][PERSON_NAME][DOMAIN_NAME]" at bounding box center [644, 364] width 55 height 10
copy span "[PERSON_NAME][EMAIL_ADDRESS][PERSON_NAME][DOMAIN_NAME]"
drag, startPoint x: 637, startPoint y: 382, endPoint x: 699, endPoint y: 384, distance: 62.0
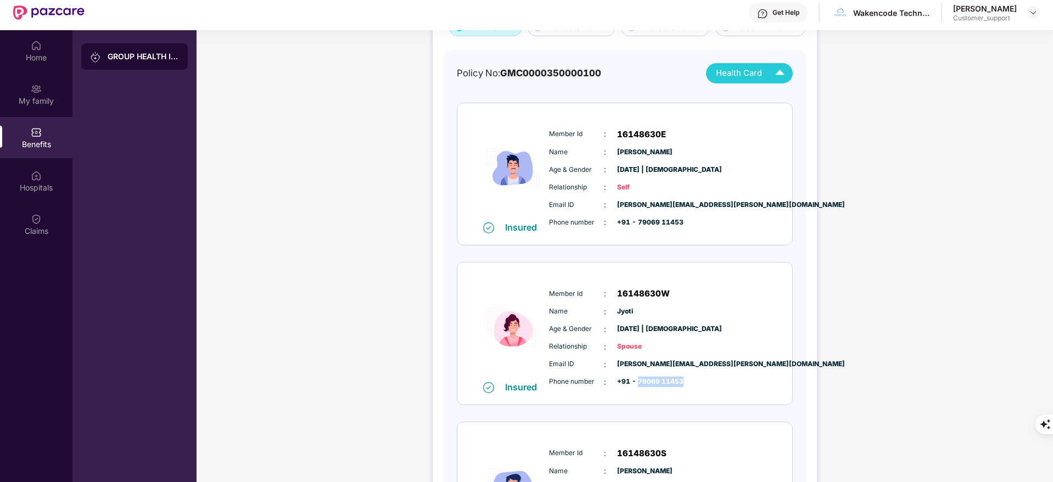
click at [699, 384] on div "Phone number : +91 - 79069 11453" at bounding box center [658, 382] width 218 height 12
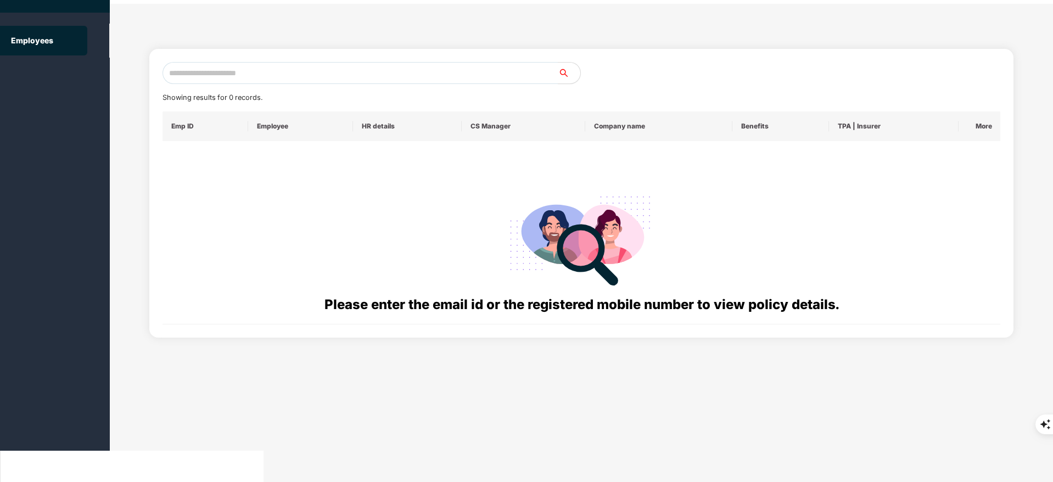
scroll to position [0, 0]
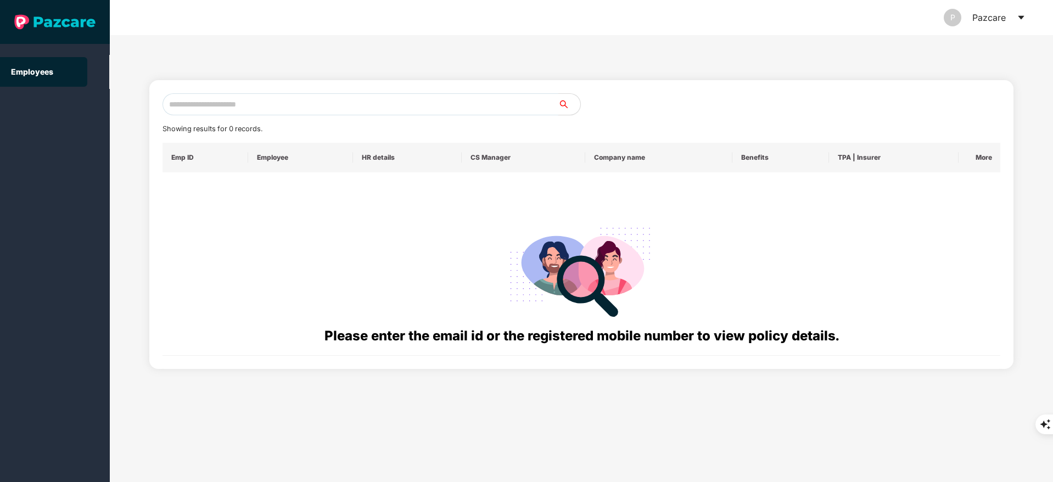
click at [220, 96] on input "text" at bounding box center [360, 104] width 396 height 22
paste input "**********"
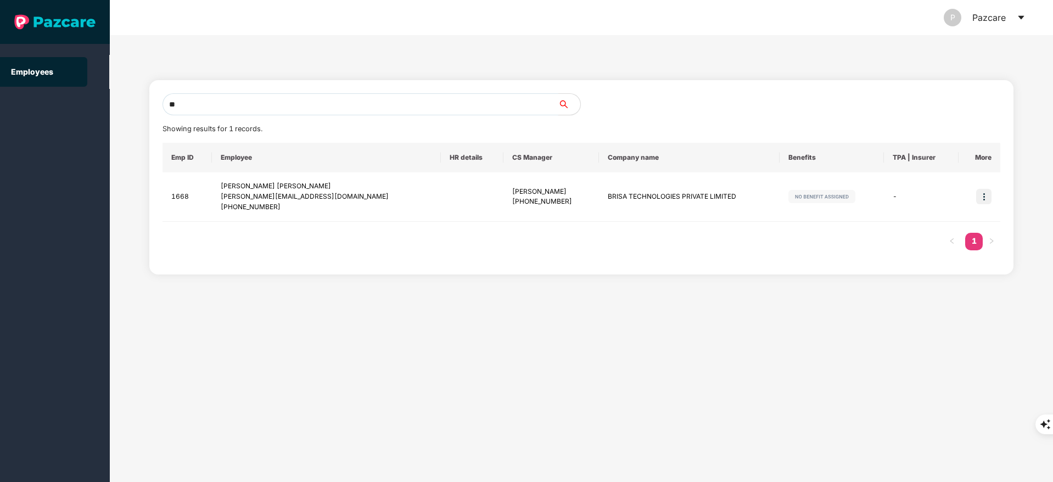
type input "*"
paste input "**********"
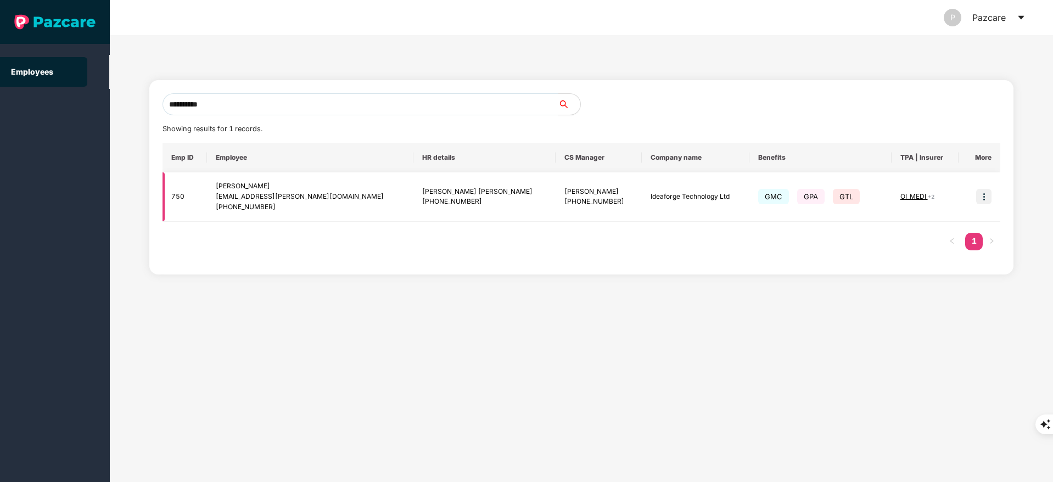
type input "**********"
click at [993, 195] on td at bounding box center [979, 196] width 42 height 49
click at [985, 199] on img at bounding box center [983, 196] width 15 height 15
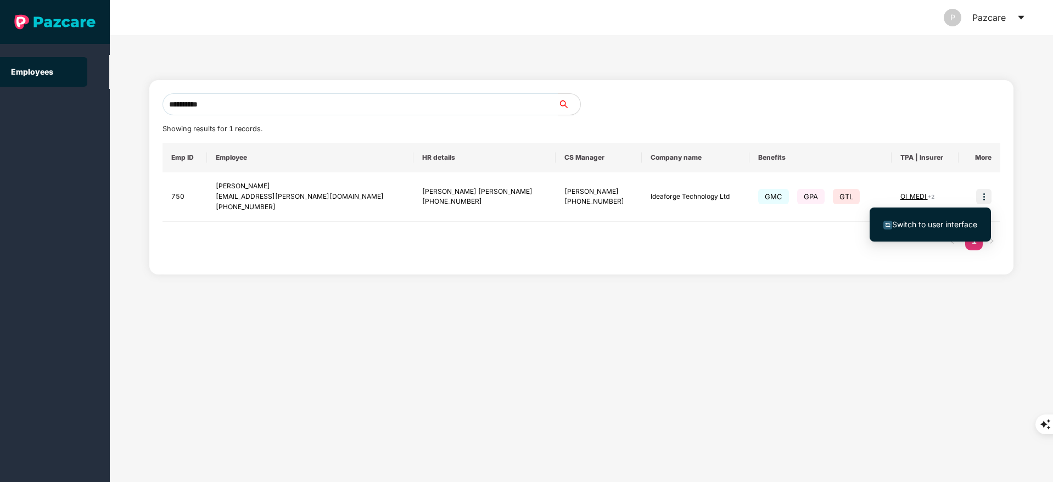
click at [953, 224] on span "Switch to user interface" at bounding box center [934, 224] width 85 height 9
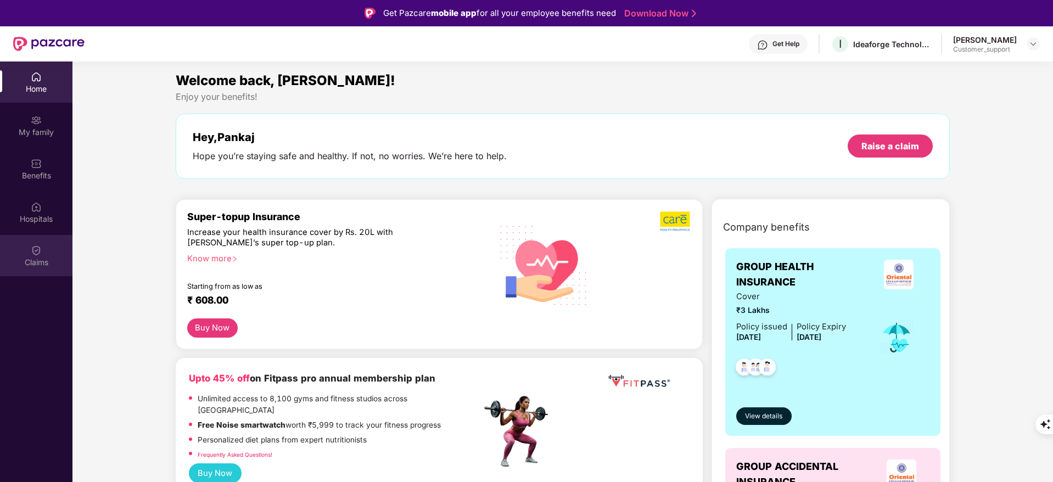
click at [31, 262] on div "Claims" at bounding box center [36, 262] width 72 height 11
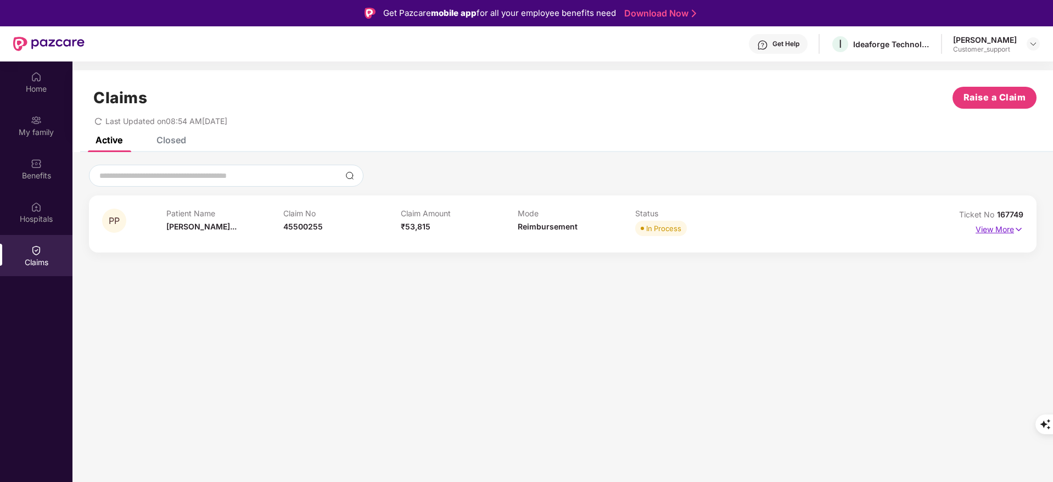
click at [984, 229] on p "View More" at bounding box center [999, 228] width 48 height 15
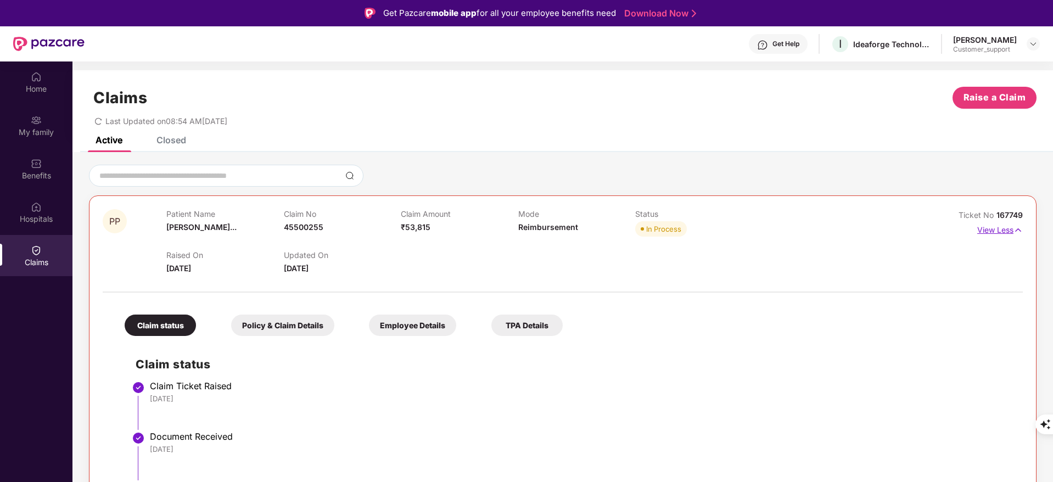
click at [984, 229] on p "View Less" at bounding box center [1000, 228] width 46 height 15
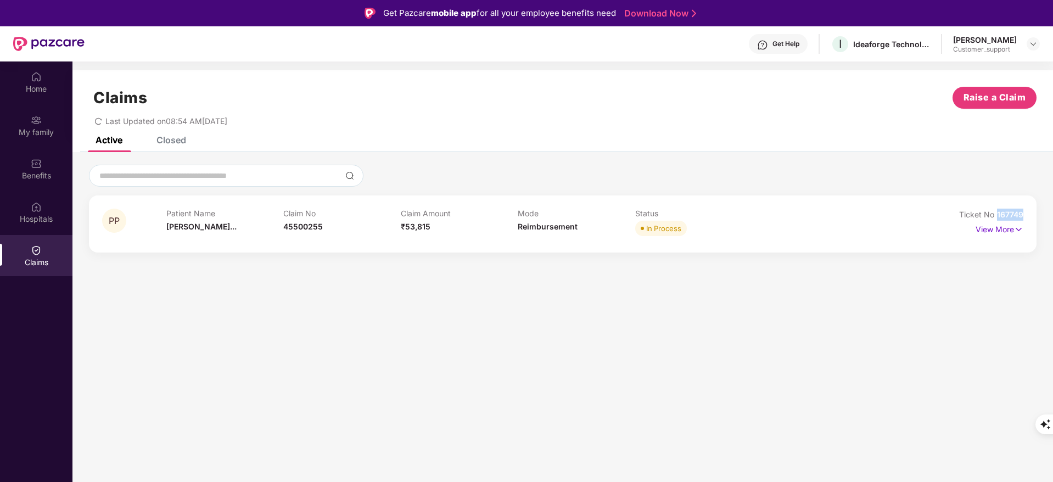
drag, startPoint x: 997, startPoint y: 212, endPoint x: 1047, endPoint y: 211, distance: 49.4
click at [1047, 211] on div "PP Patient Name [PERSON_NAME]... Claim No 45500255 Claim Amount ₹53,815 Mode Re…" at bounding box center [562, 209] width 980 height 88
